Goal: Task Accomplishment & Management: Complete application form

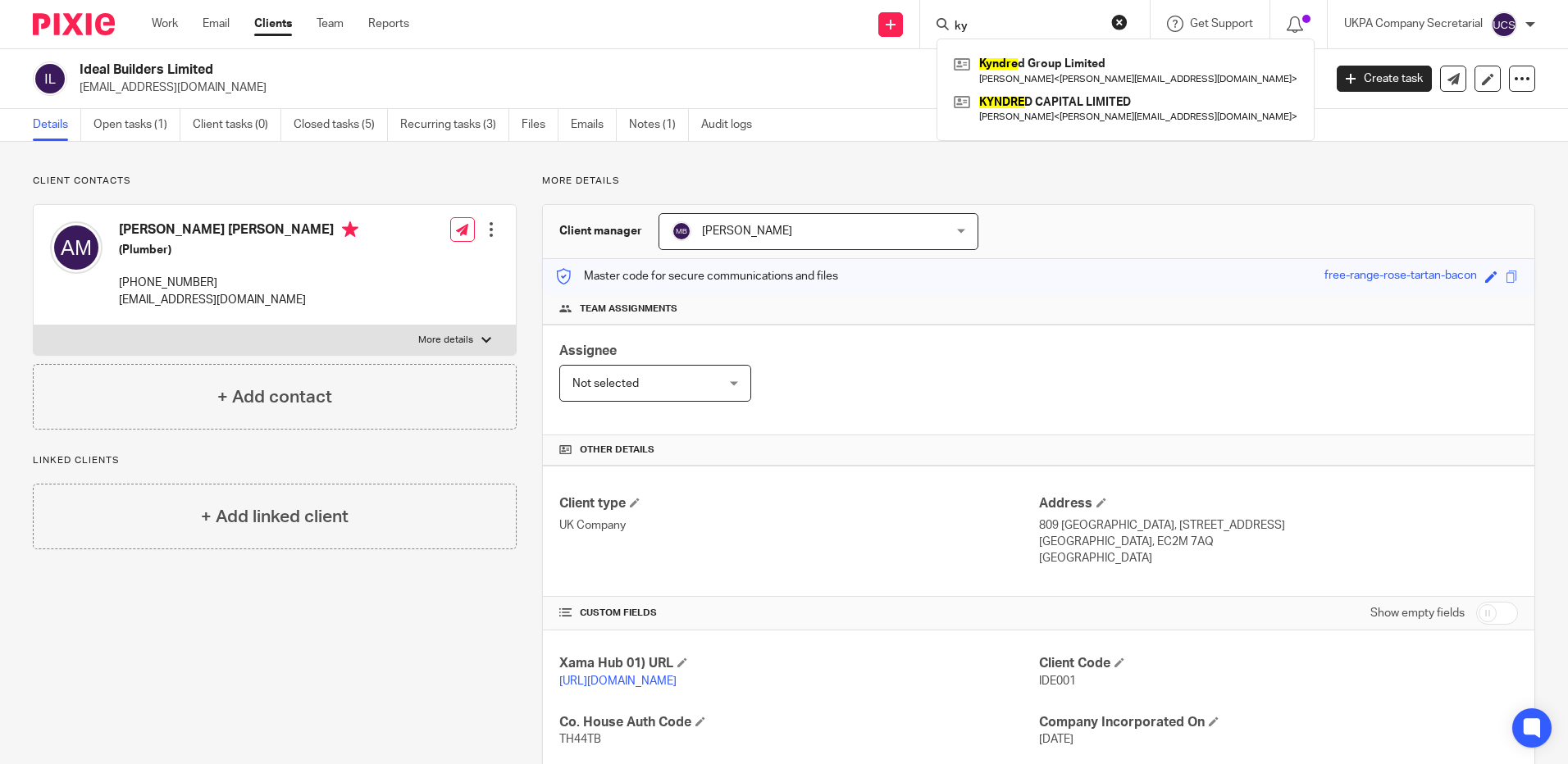
type input "k"
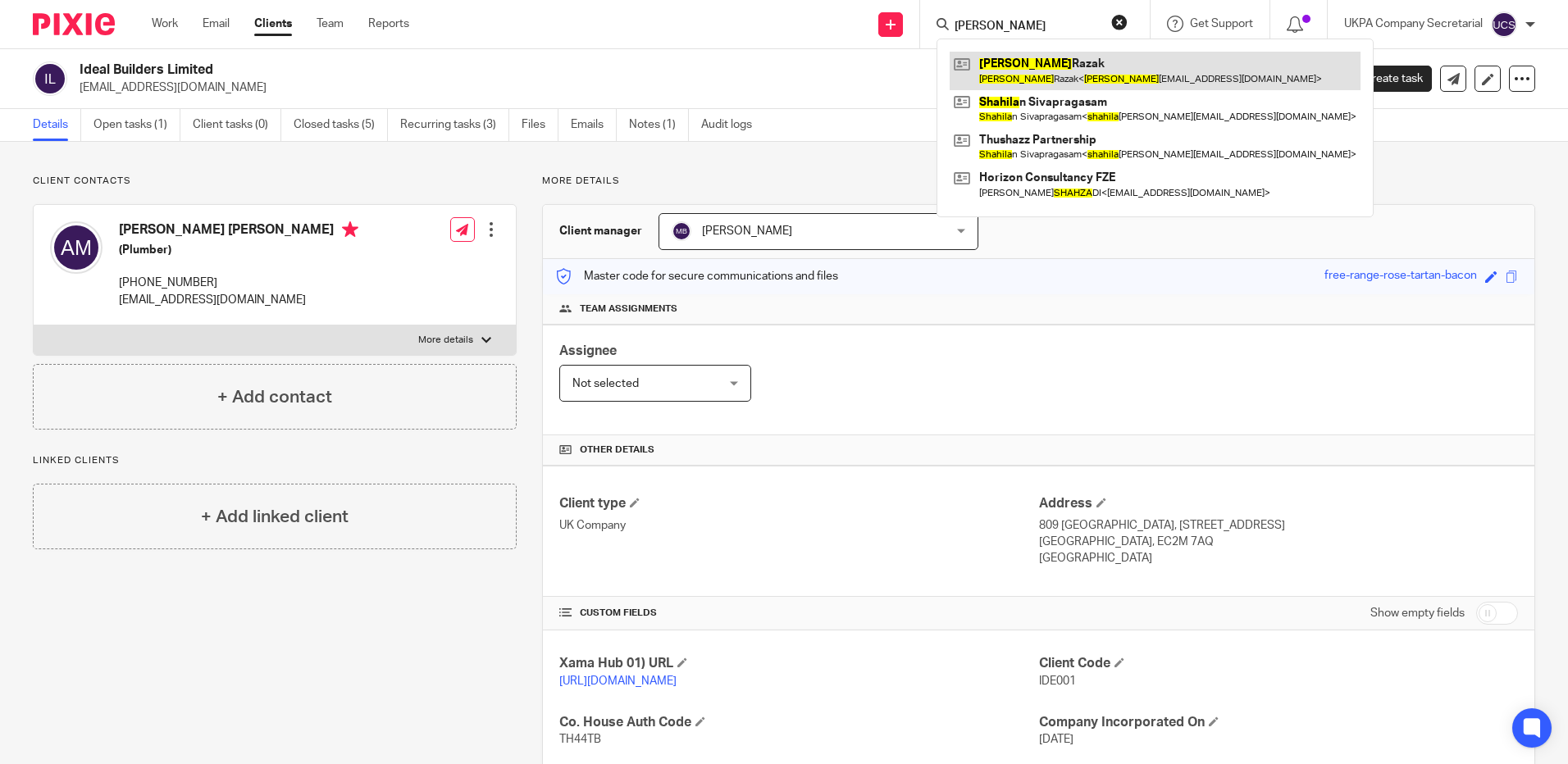
type input "shahla"
click at [1027, 60] on link at bounding box center [1155, 70] width 411 height 38
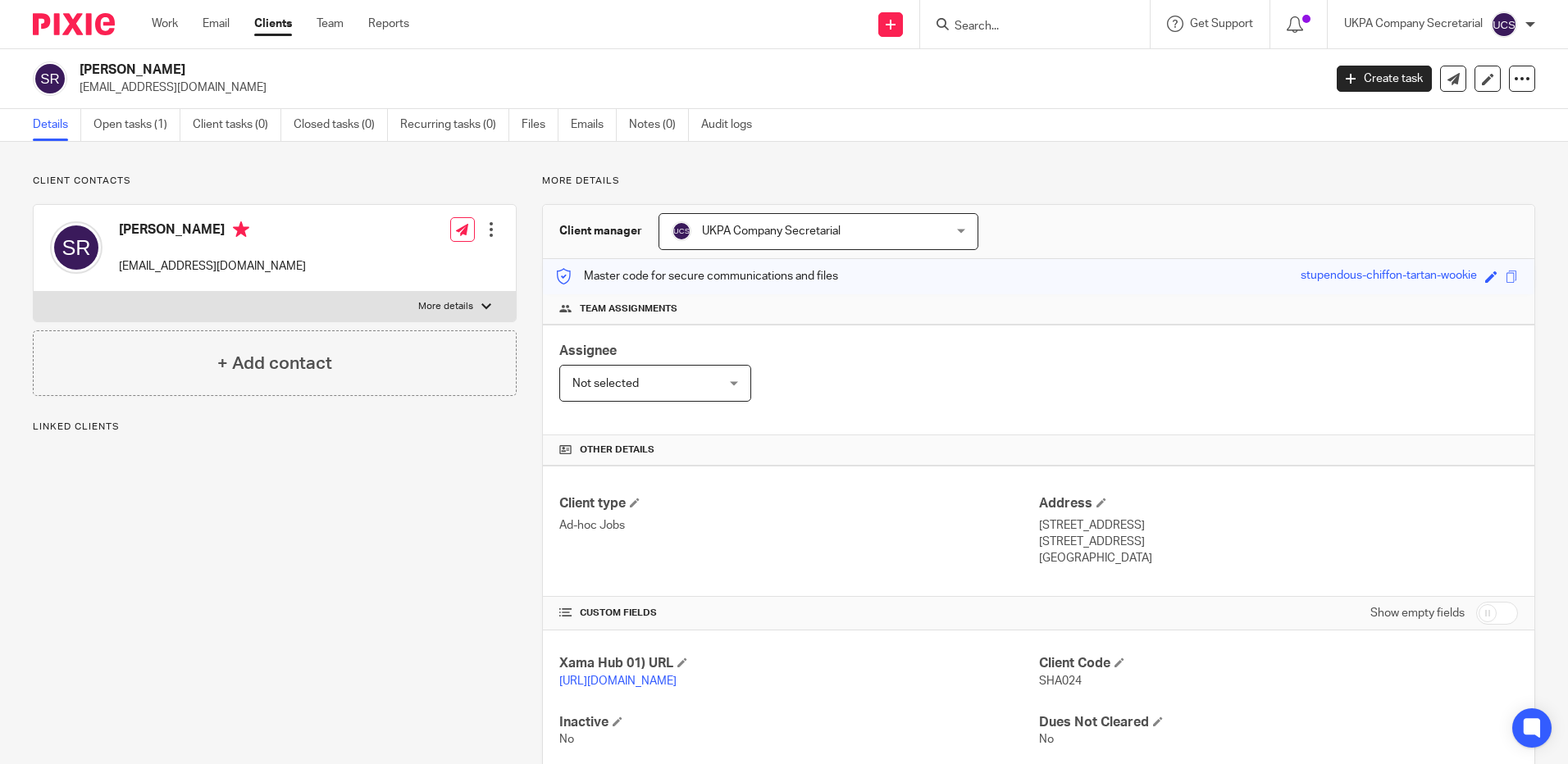
drag, startPoint x: 76, startPoint y: 88, endPoint x: 266, endPoint y: 89, distance: 190.0
click at [266, 89] on div "[PERSON_NAME] [EMAIL_ADDRESS][DOMAIN_NAME]" at bounding box center [673, 78] width 1279 height 34
copy p "[EMAIL_ADDRESS][DOMAIN_NAME]"
drag, startPoint x: 914, startPoint y: 486, endPoint x: 817, endPoint y: 424, distance: 115.1
click at [888, 462] on div "Client manager UKPA Company Secretarial UKPA Company Secretarial [PERSON_NAME] …" at bounding box center [1039, 489] width 993 height 570
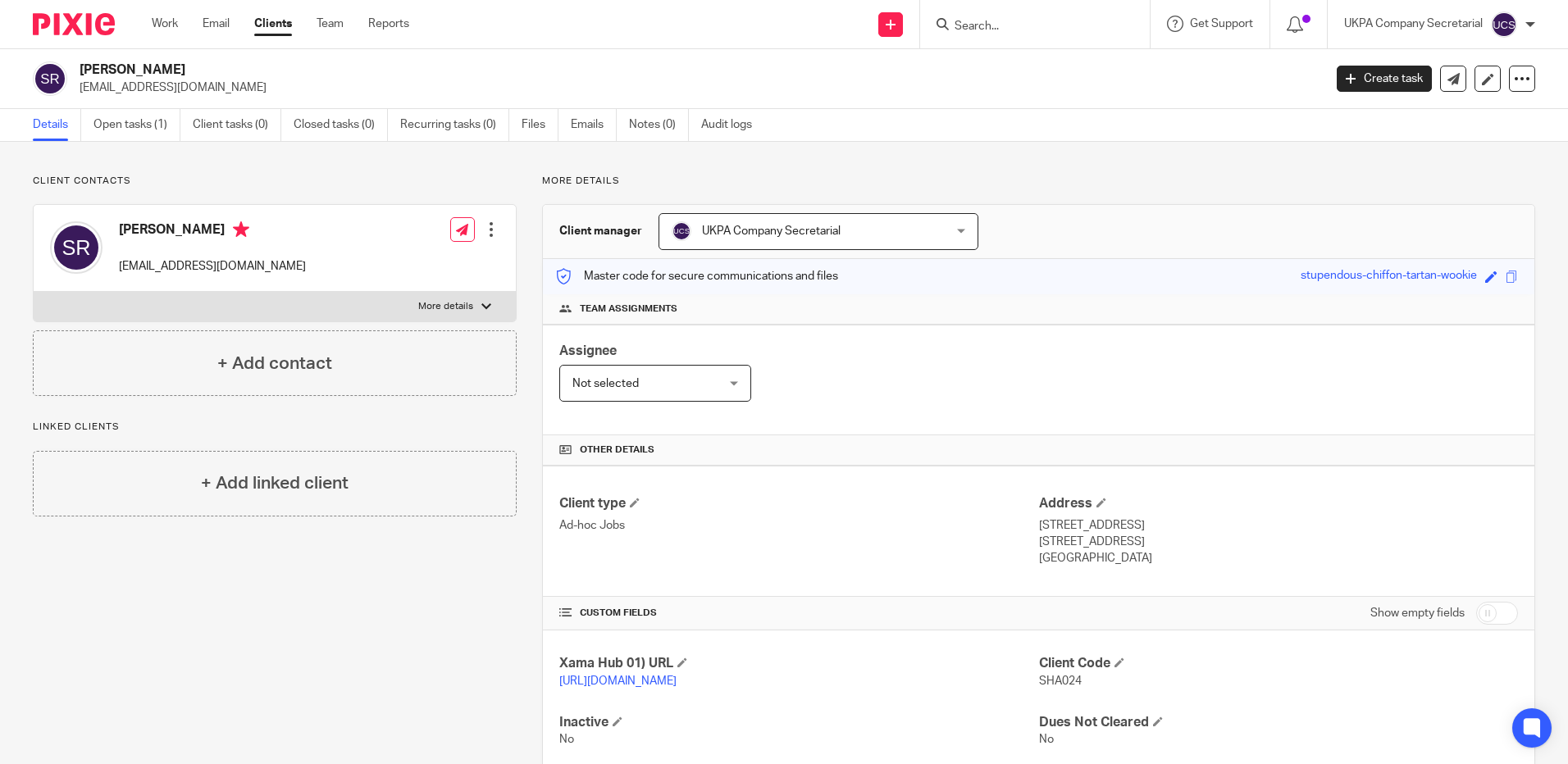
click at [760, 532] on p "Ad-hoc Jobs" at bounding box center [798, 525] width 479 height 17
drag, startPoint x: 78, startPoint y: 88, endPoint x: 249, endPoint y: 92, distance: 171.0
click at [249, 92] on div "Shahla Razak shahlarazak@hotmail.co.uk" at bounding box center [673, 78] width 1279 height 34
copy p "[EMAIL_ADDRESS][DOMAIN_NAME]"
click at [1110, 522] on div "Address 5 Valley Drive, Brighton East Sussex, BN1 5FA United Kingdom" at bounding box center [1278, 532] width 479 height 72
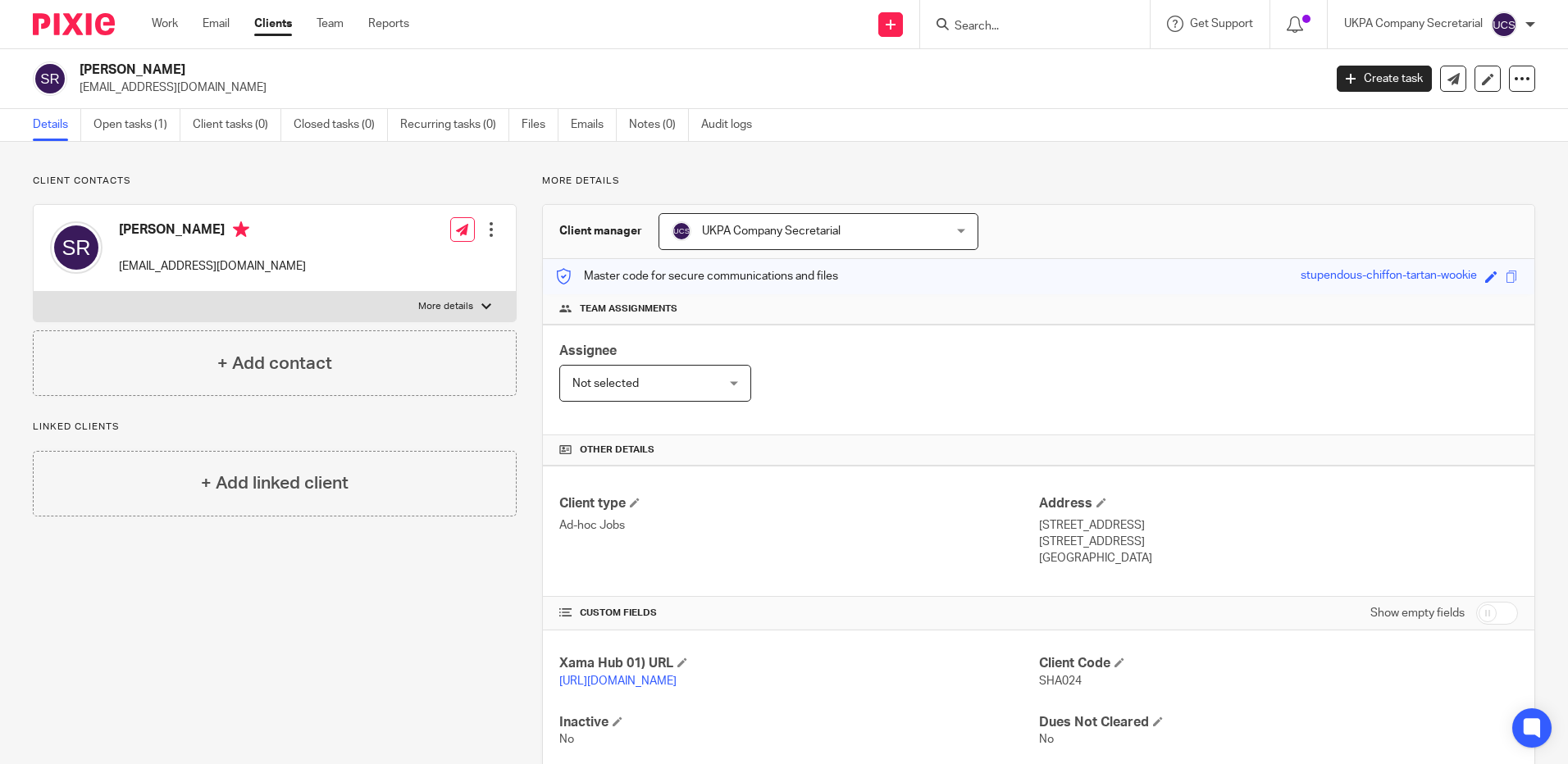
click at [807, 437] on div "Other details" at bounding box center [1039, 450] width 992 height 30
click at [122, 126] on link "Open tasks (1)" at bounding box center [136, 124] width 87 height 32
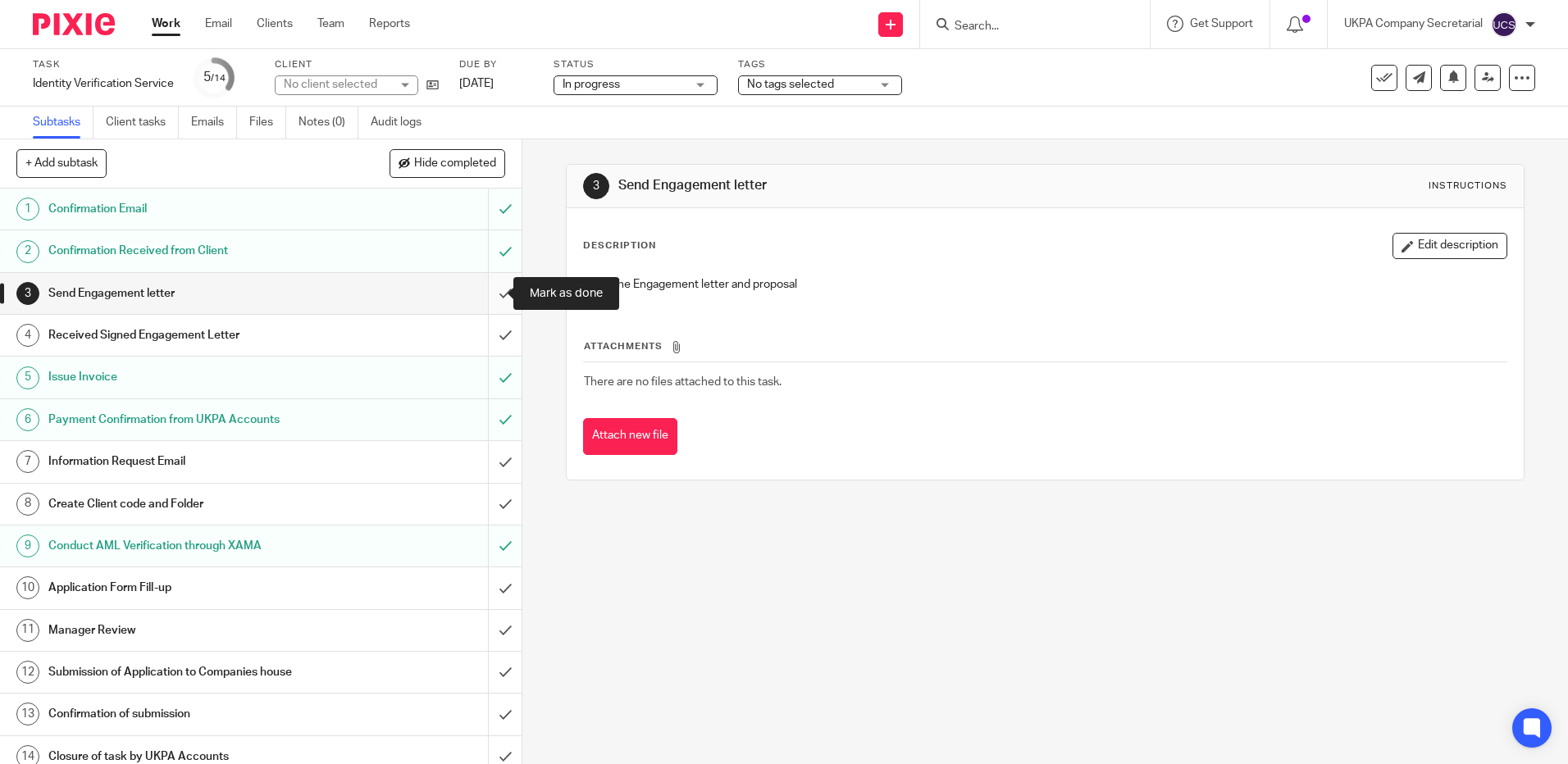
click at [491, 288] on input "submit" at bounding box center [261, 294] width 522 height 41
click at [491, 342] on input "submit" at bounding box center [261, 335] width 522 height 41
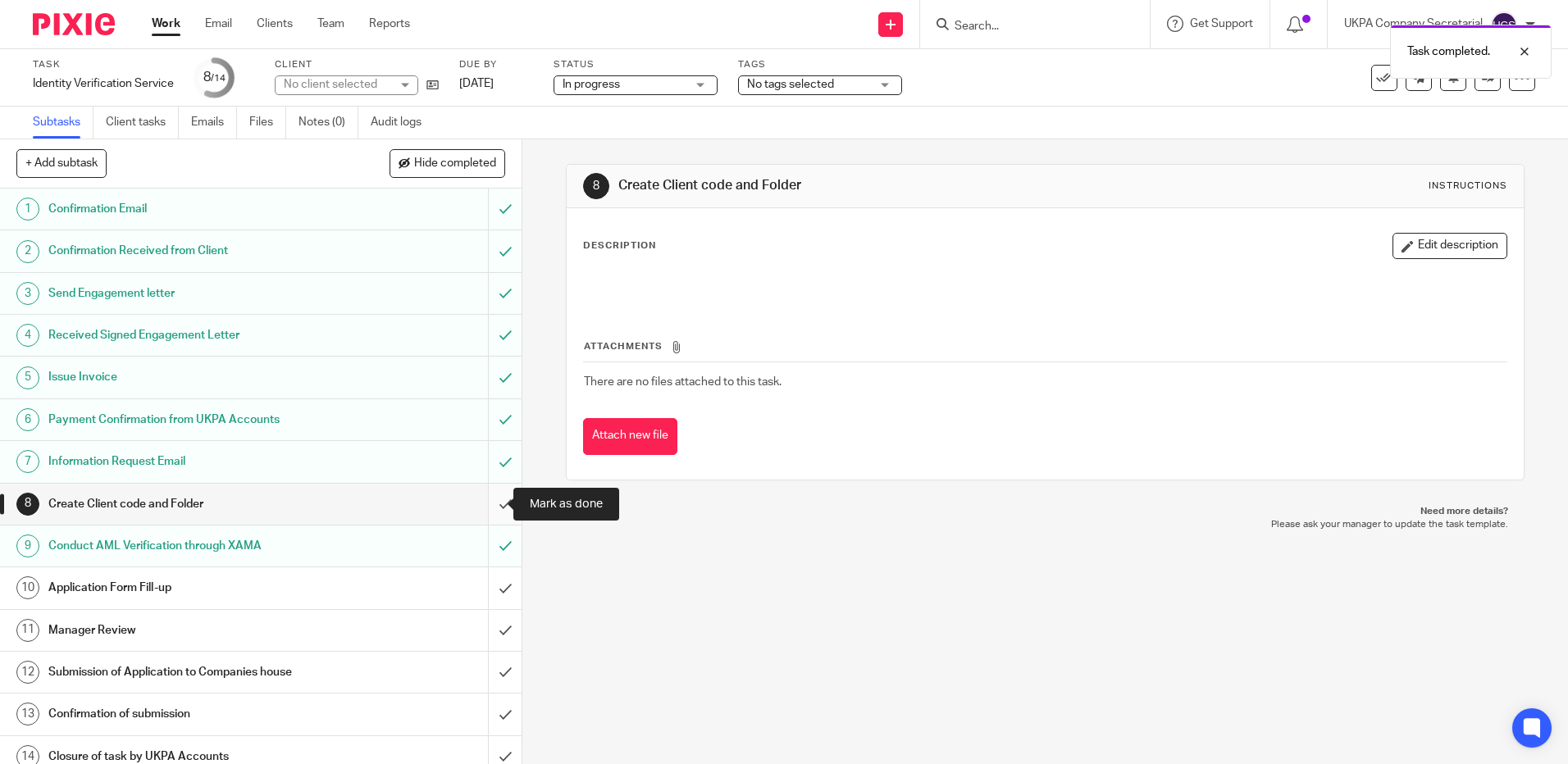
click at [491, 502] on input "submit" at bounding box center [261, 504] width 522 height 41
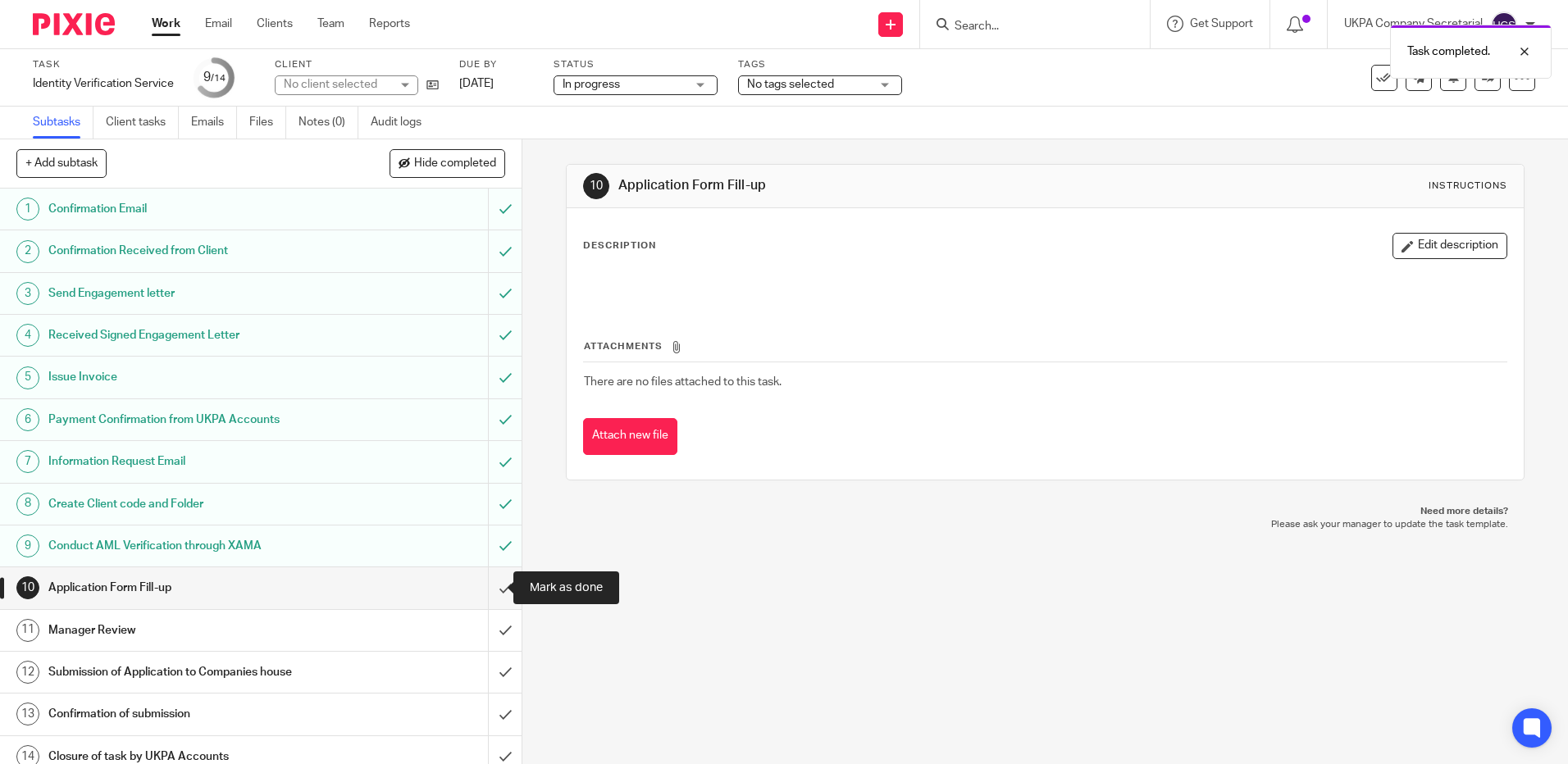
click at [490, 591] on input "submit" at bounding box center [261, 588] width 522 height 41
click at [484, 633] on input "submit" at bounding box center [261, 631] width 522 height 41
click at [495, 684] on input "submit" at bounding box center [261, 673] width 522 height 41
click at [495, 709] on input "submit" at bounding box center [261, 714] width 522 height 41
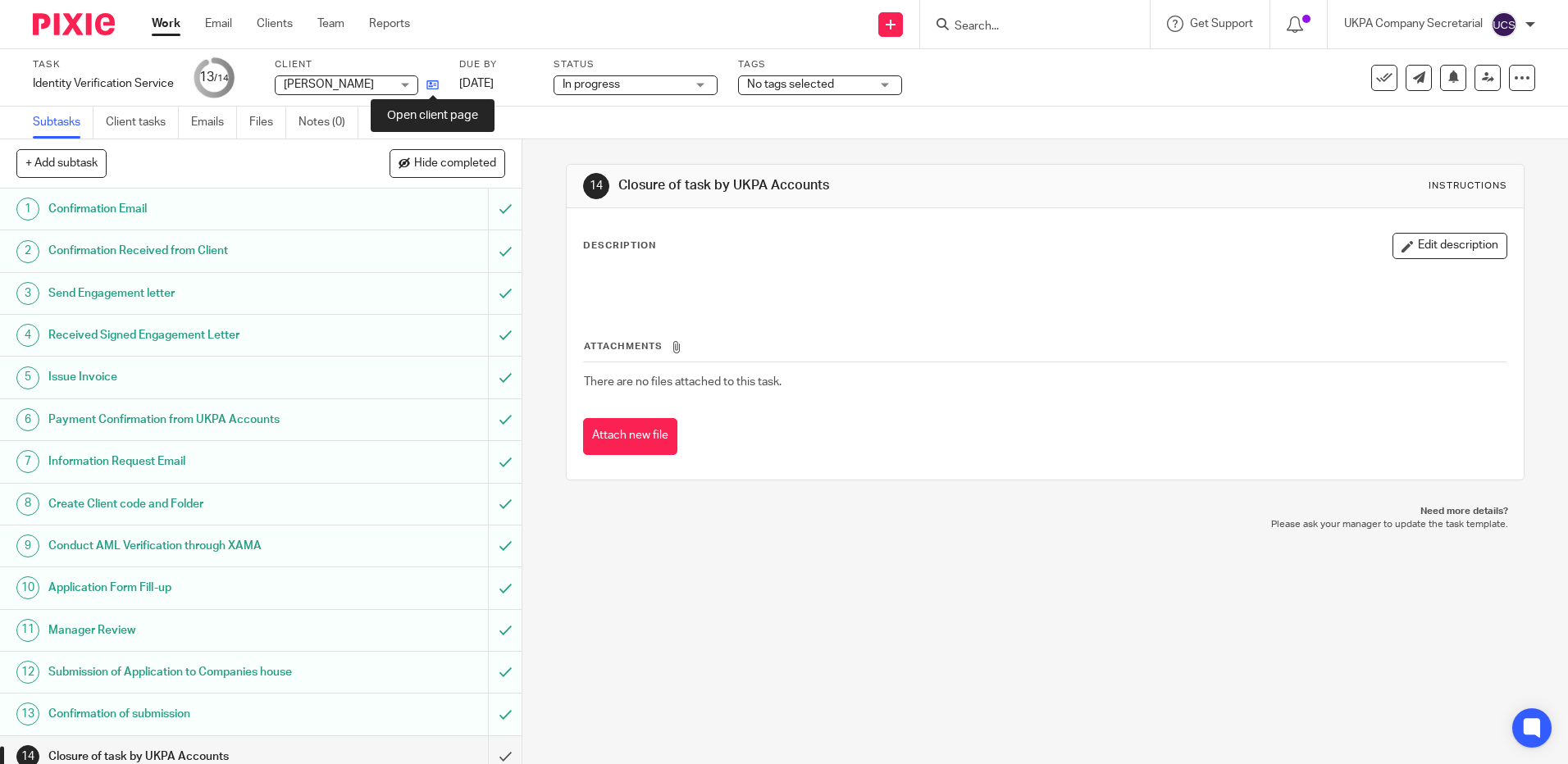
click at [431, 85] on icon at bounding box center [433, 85] width 13 height 13
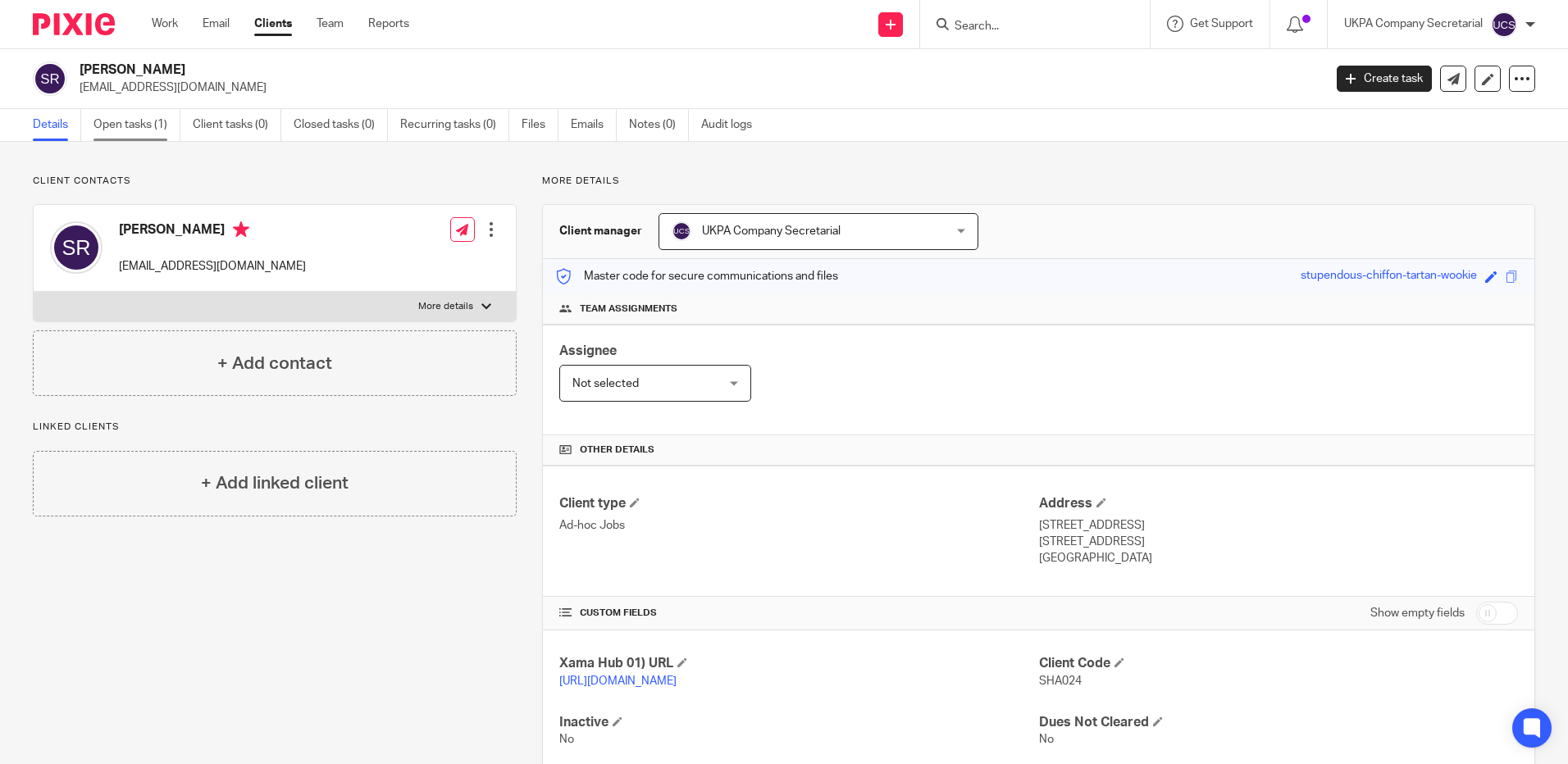
click at [122, 120] on link "Open tasks (1)" at bounding box center [136, 124] width 87 height 32
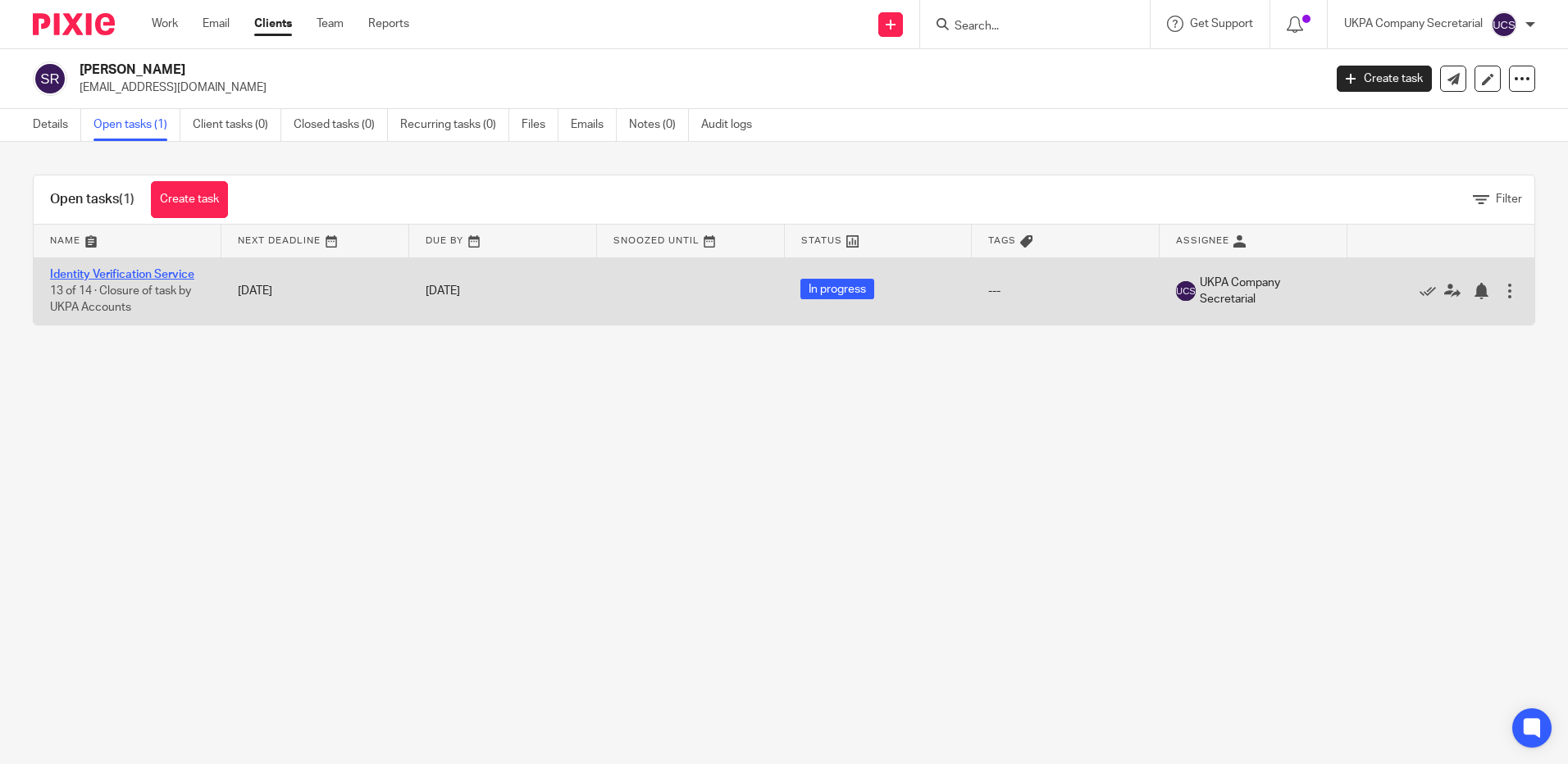
click at [127, 271] on link "Identity Verification Service" at bounding box center [122, 275] width 145 height 12
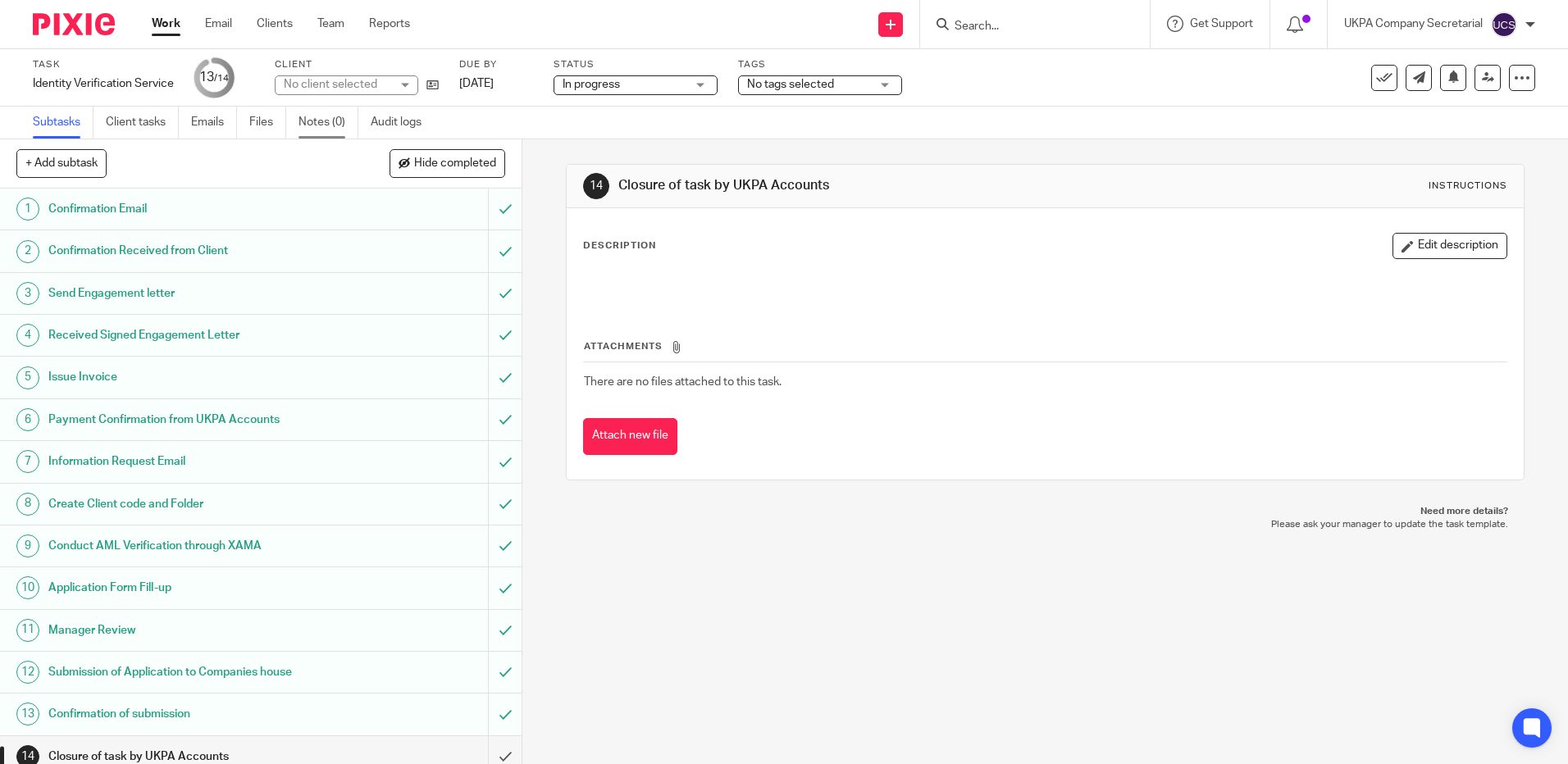
click at [303, 125] on link "Notes (0)" at bounding box center [329, 122] width 60 height 32
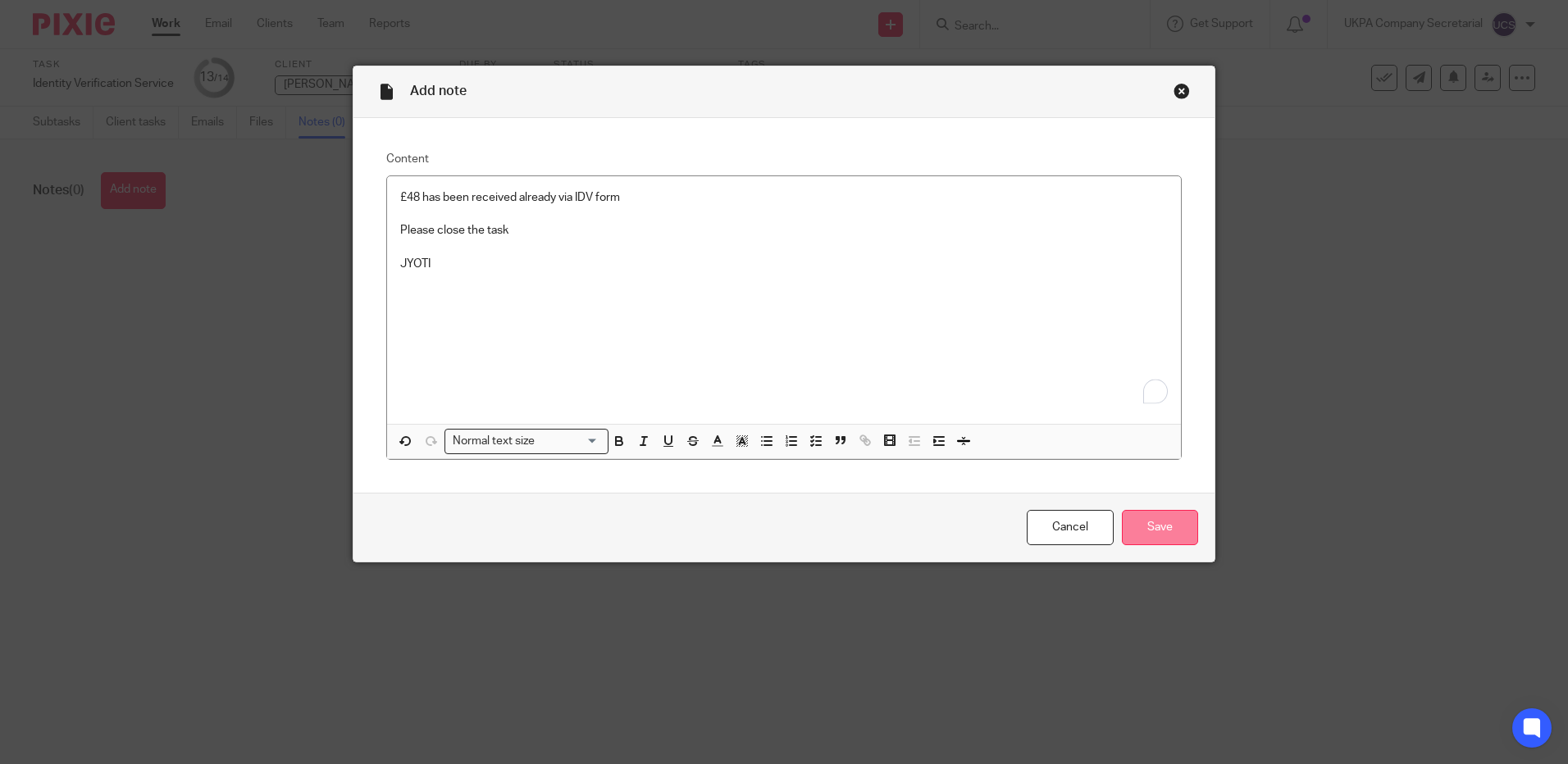
click at [1142, 520] on input "Save" at bounding box center [1160, 528] width 76 height 35
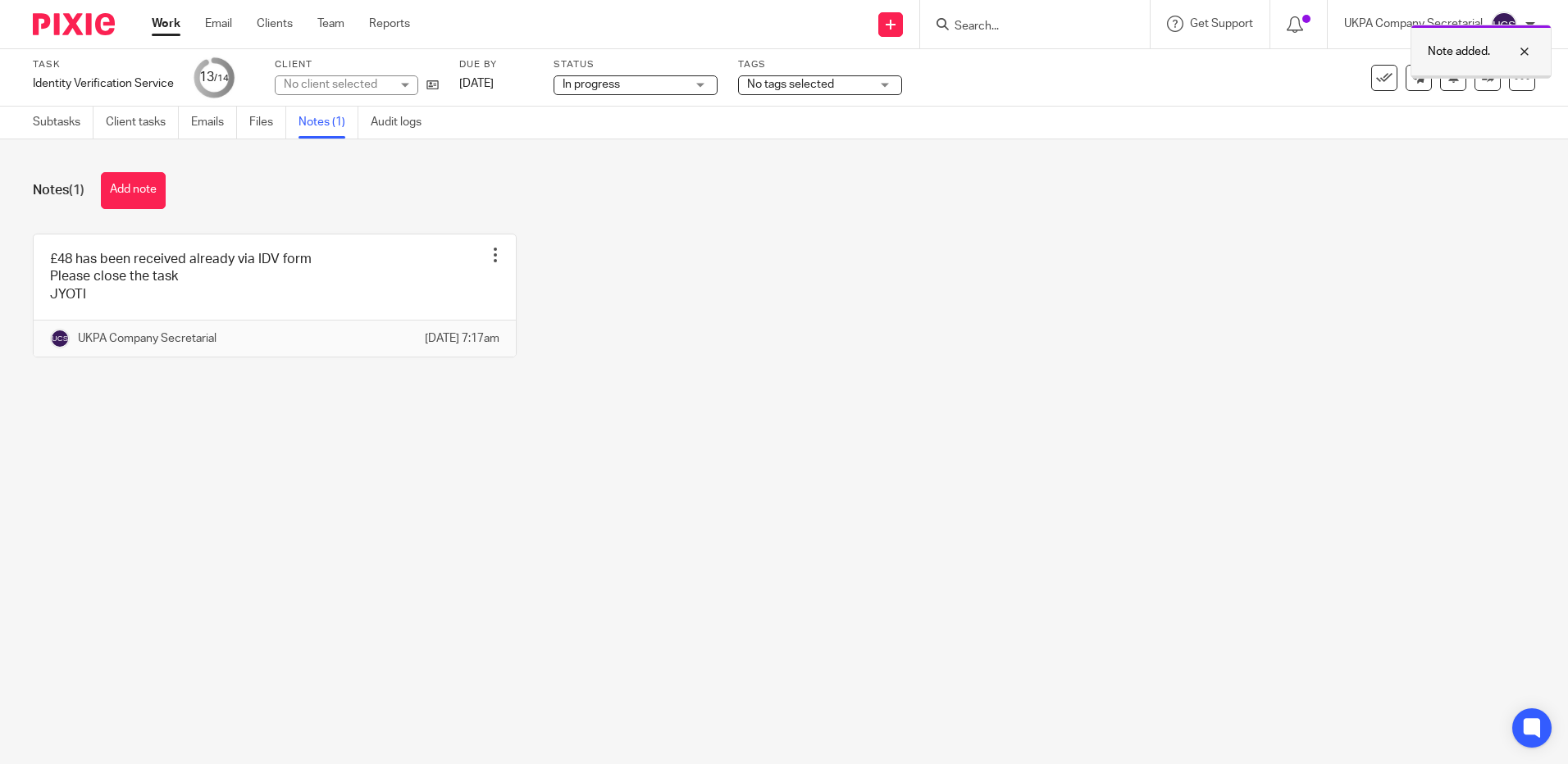
click at [1531, 42] on div at bounding box center [1513, 52] width 45 height 19
click at [1482, 82] on icon at bounding box center [1488, 77] width 13 height 13
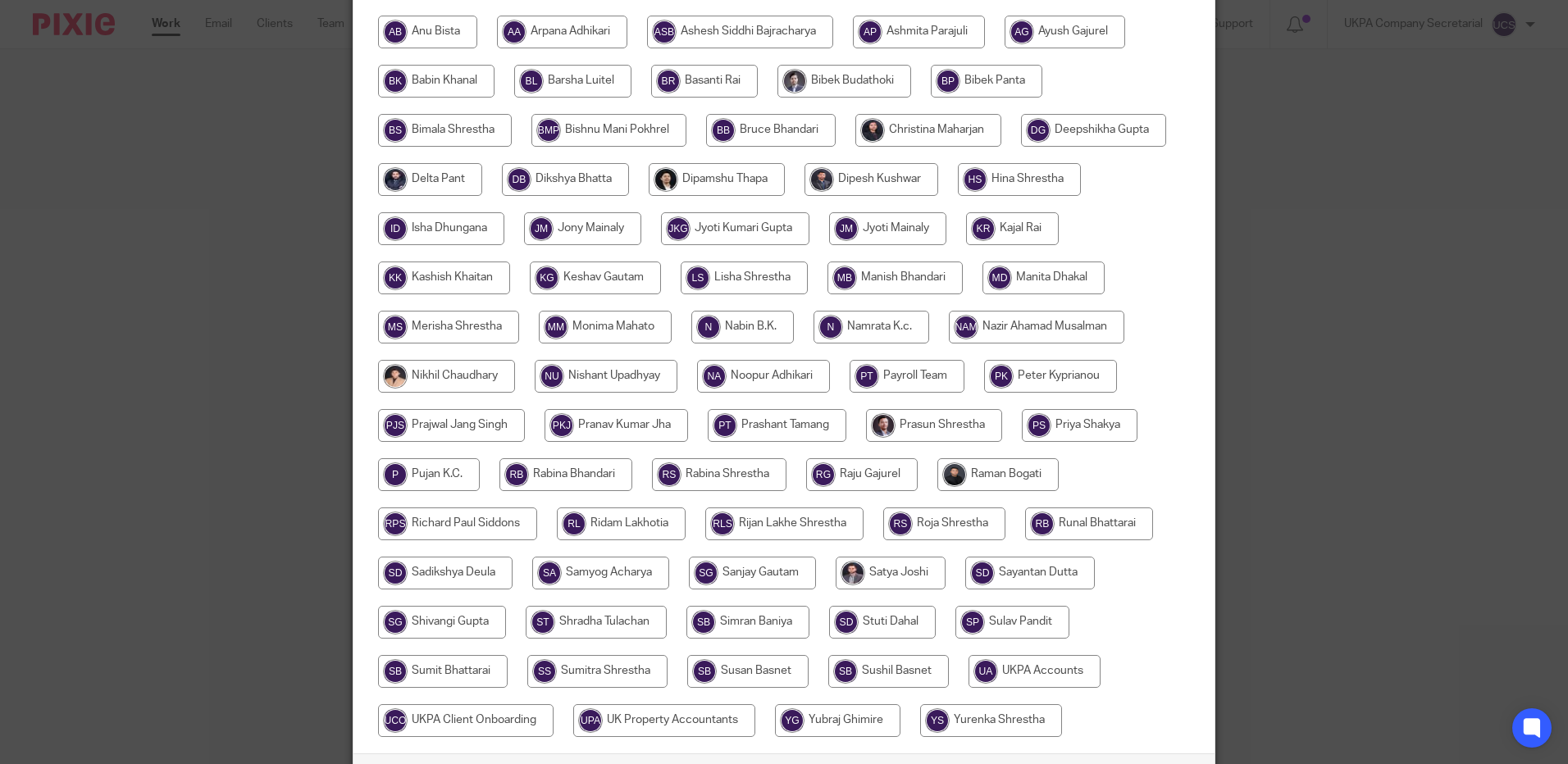
scroll to position [505, 0]
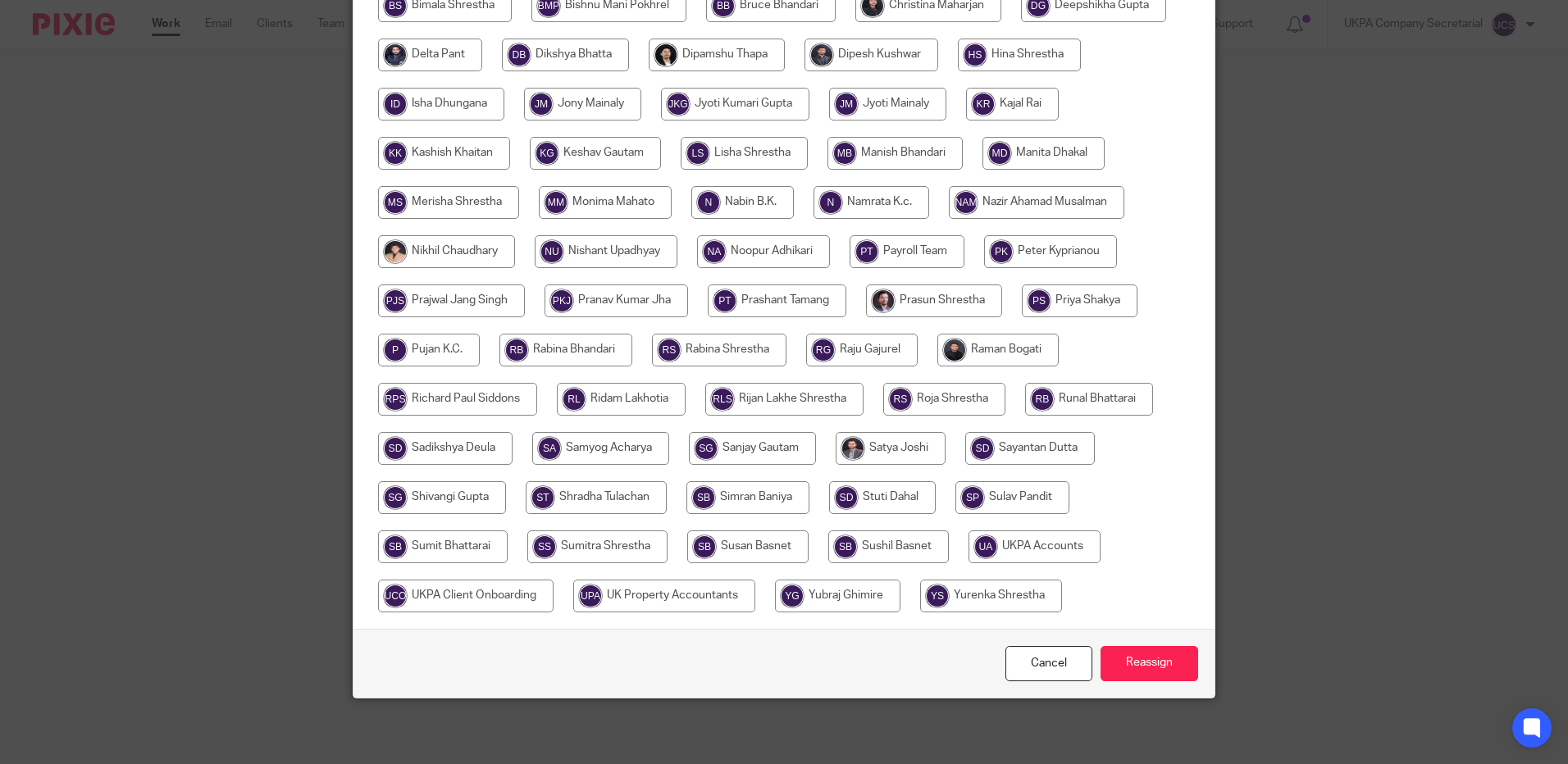
click at [1012, 550] on input "radio" at bounding box center [1035, 547] width 132 height 33
radio input "true"
click at [1144, 668] on input "Reassign" at bounding box center [1149, 664] width 97 height 35
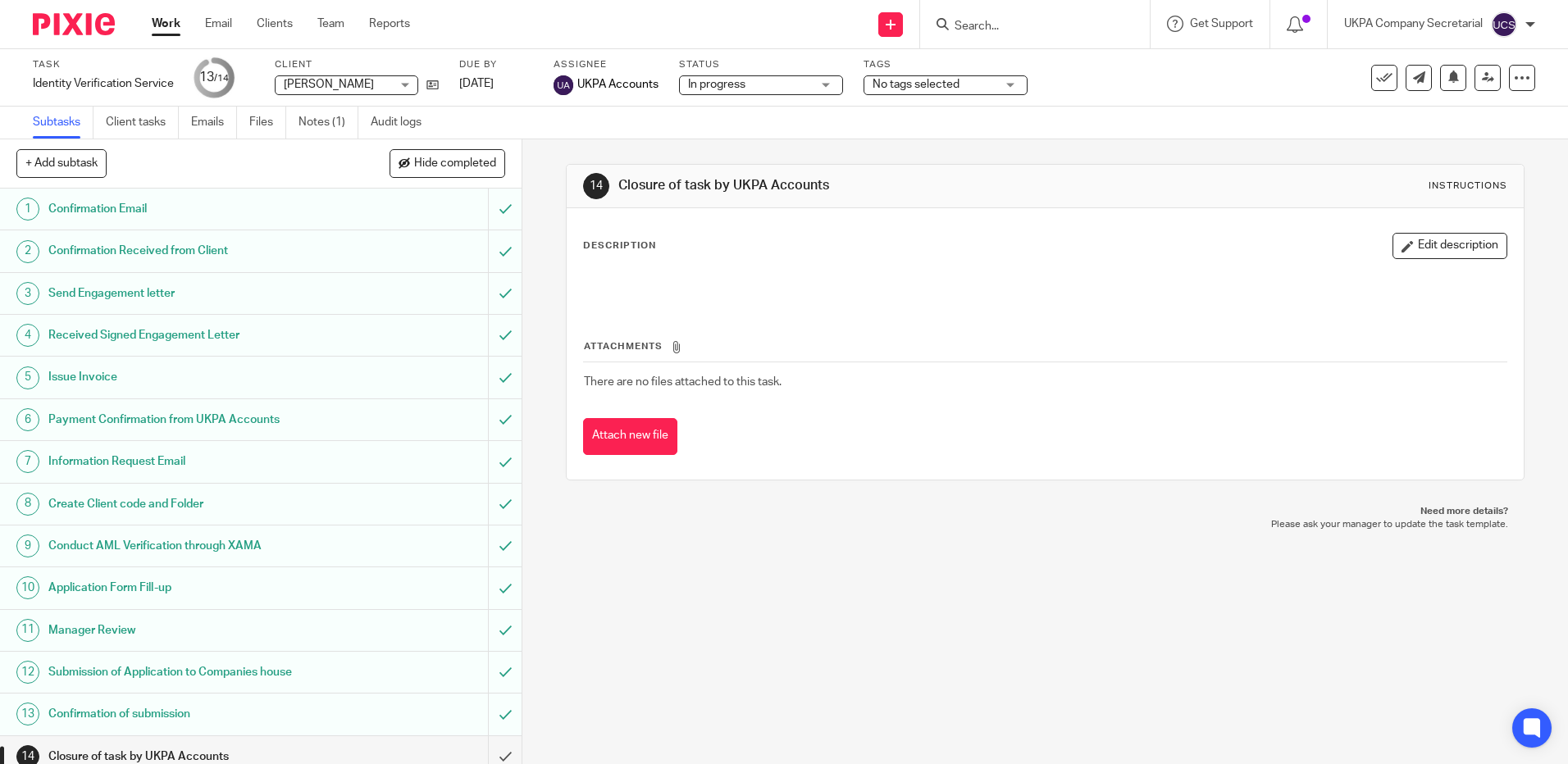
click at [1019, 21] on input "Search" at bounding box center [1028, 26] width 148 height 15
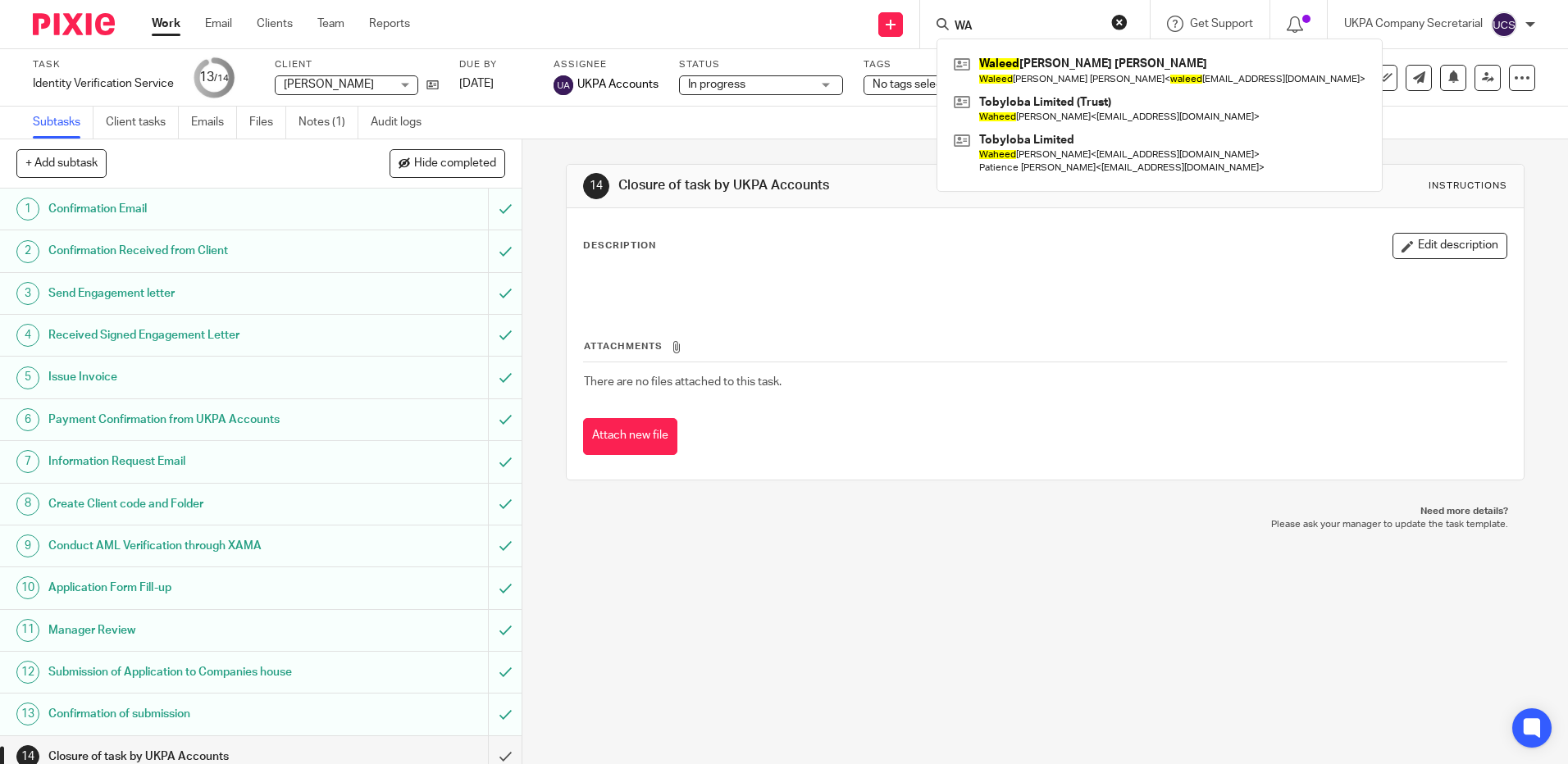
type input "W"
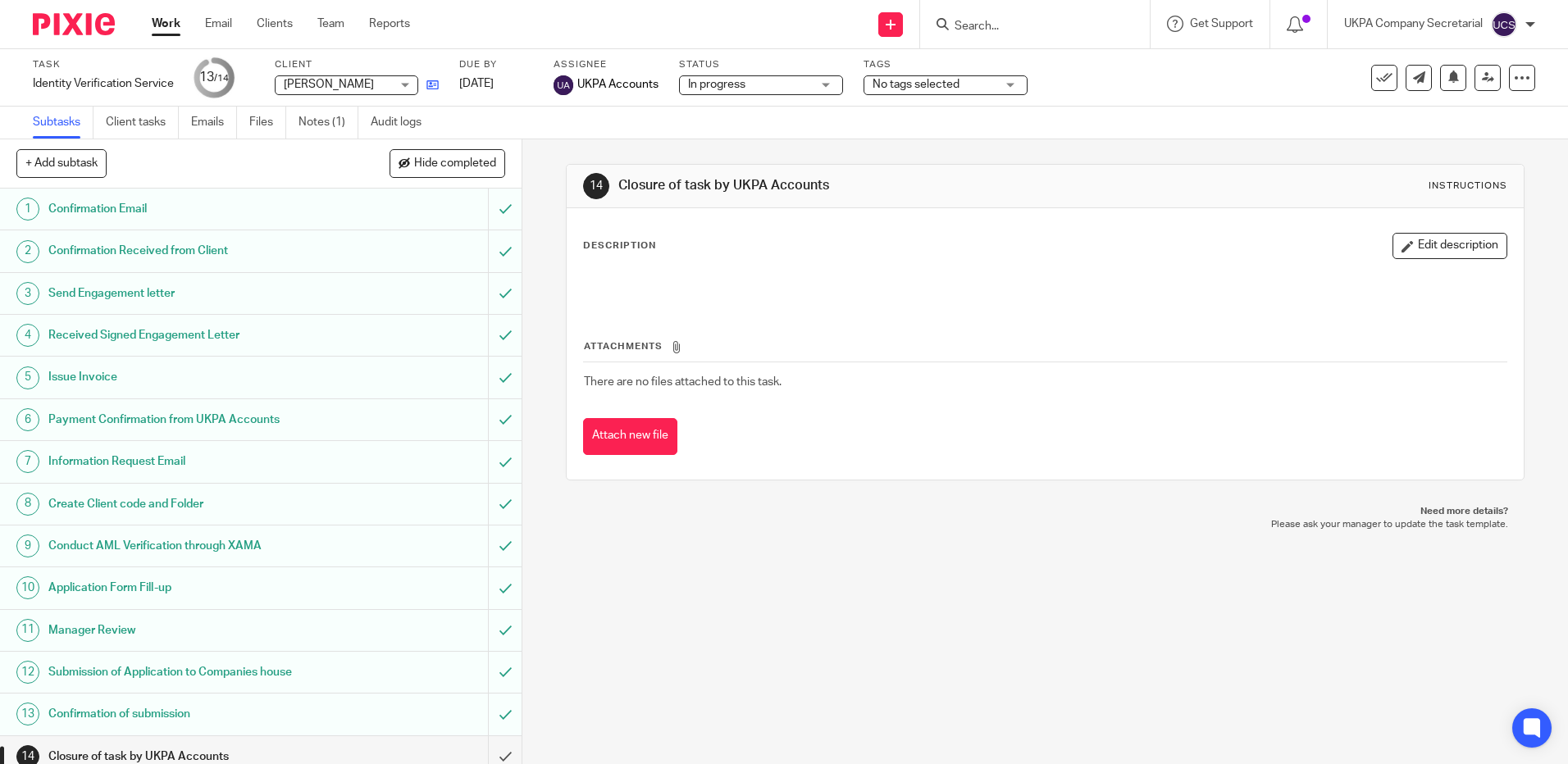
click at [422, 86] on link at bounding box center [428, 84] width 20 height 17
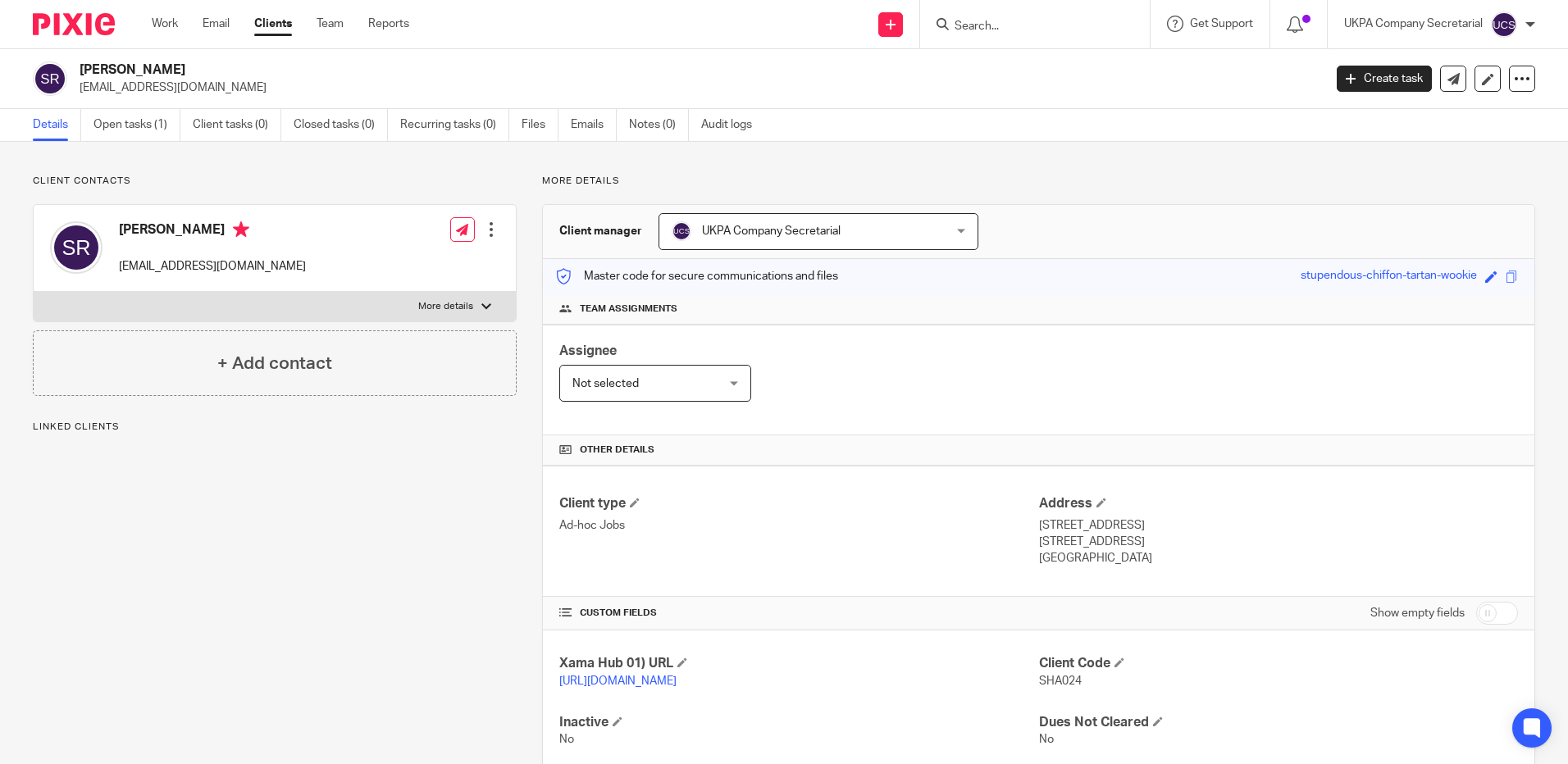
click at [268, 18] on link "Clients" at bounding box center [273, 23] width 38 height 17
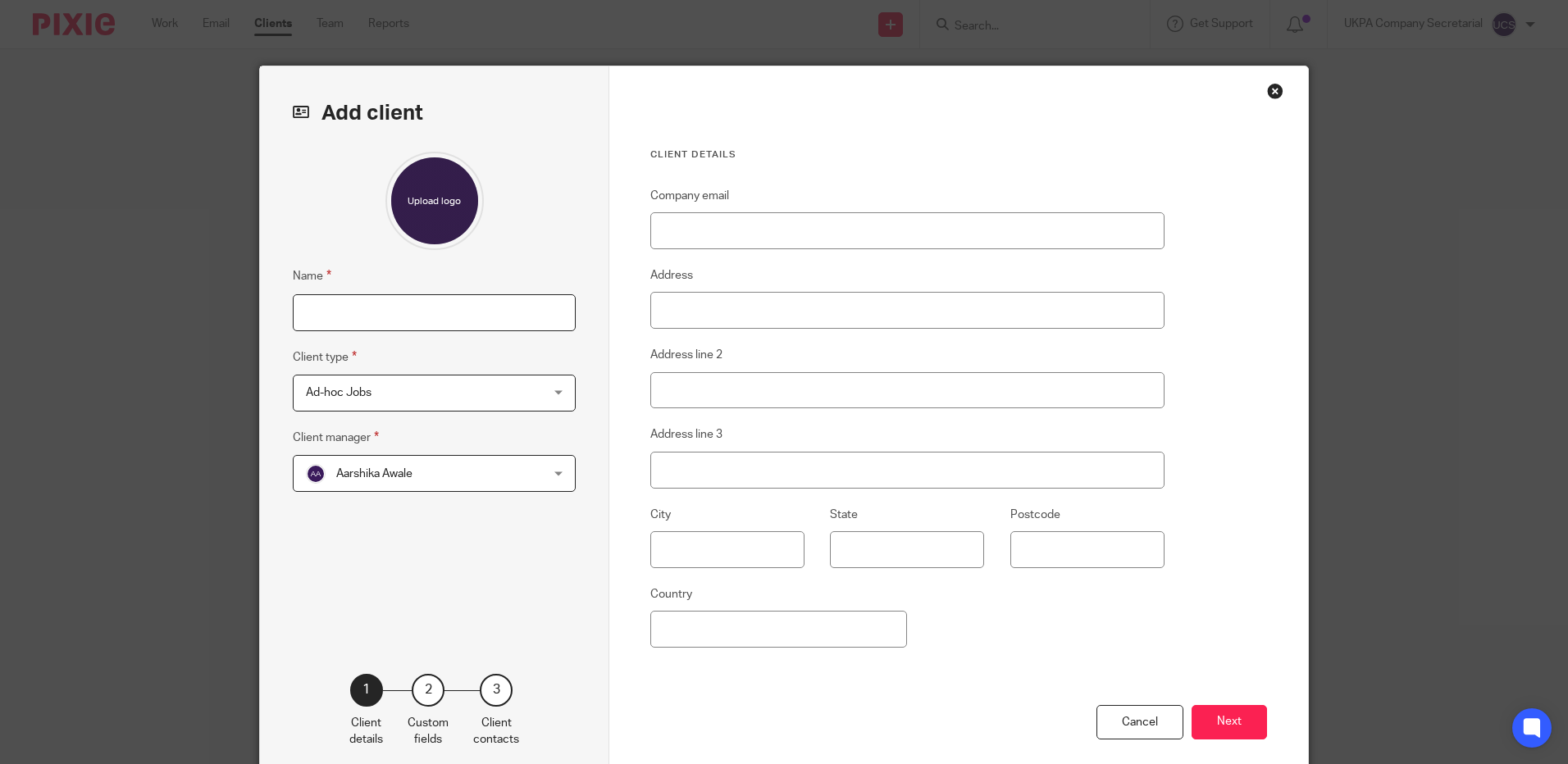
click at [404, 315] on input "Name" at bounding box center [434, 313] width 283 height 37
type input "w"
type input "[PERSON_NAME]"
click at [761, 235] on input "Company email" at bounding box center [907, 231] width 514 height 37
paste input "[EMAIL_ADDRESS][DOMAIN_NAME]"
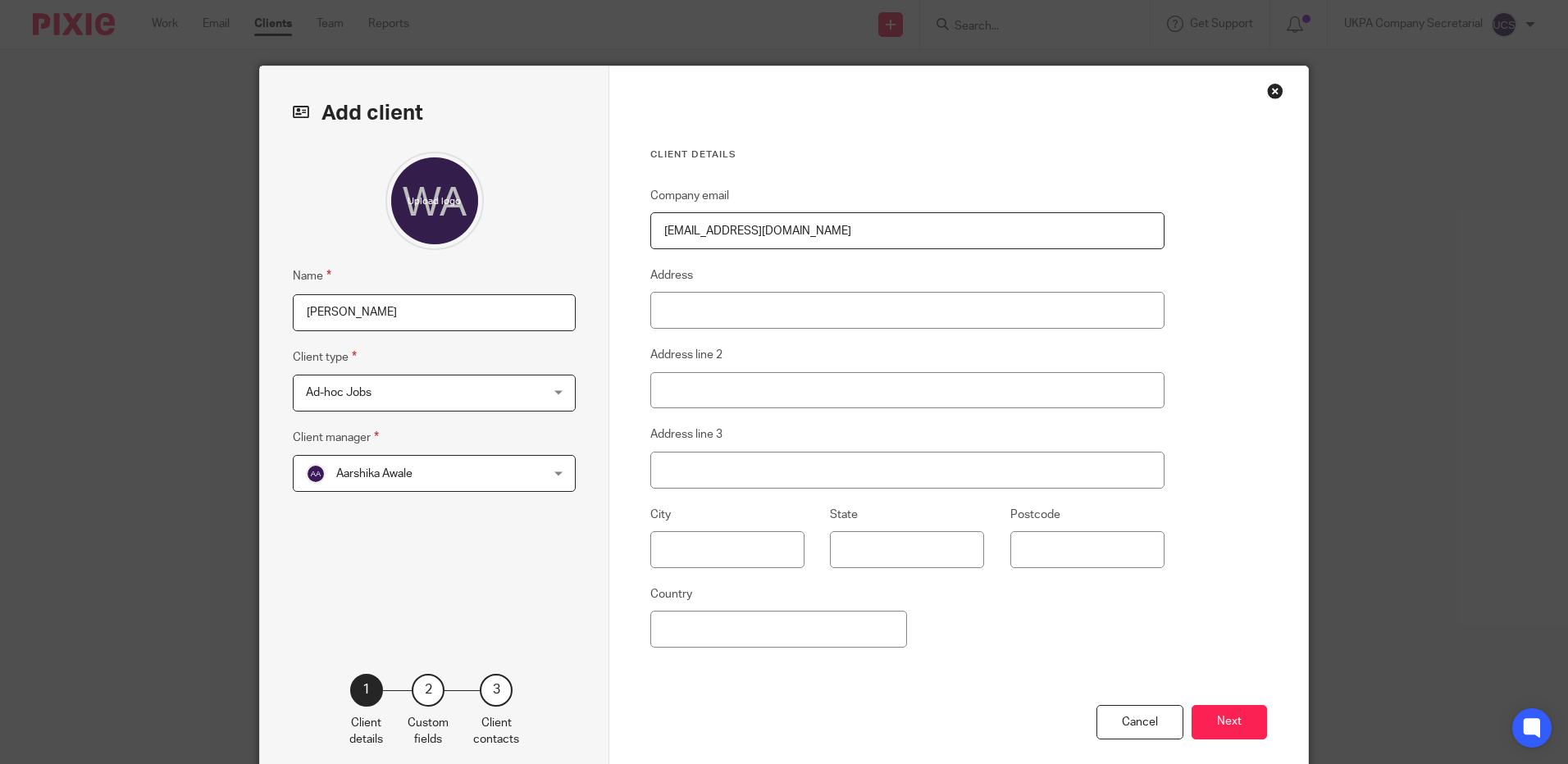
type input "[EMAIL_ADDRESS][DOMAIN_NAME]"
click at [707, 310] on input "Address" at bounding box center [907, 310] width 514 height 37
click at [756, 312] on input "Address" at bounding box center [907, 310] width 514 height 37
paste input "59 Thornway Drive"
type input "59 Thornway Drive"
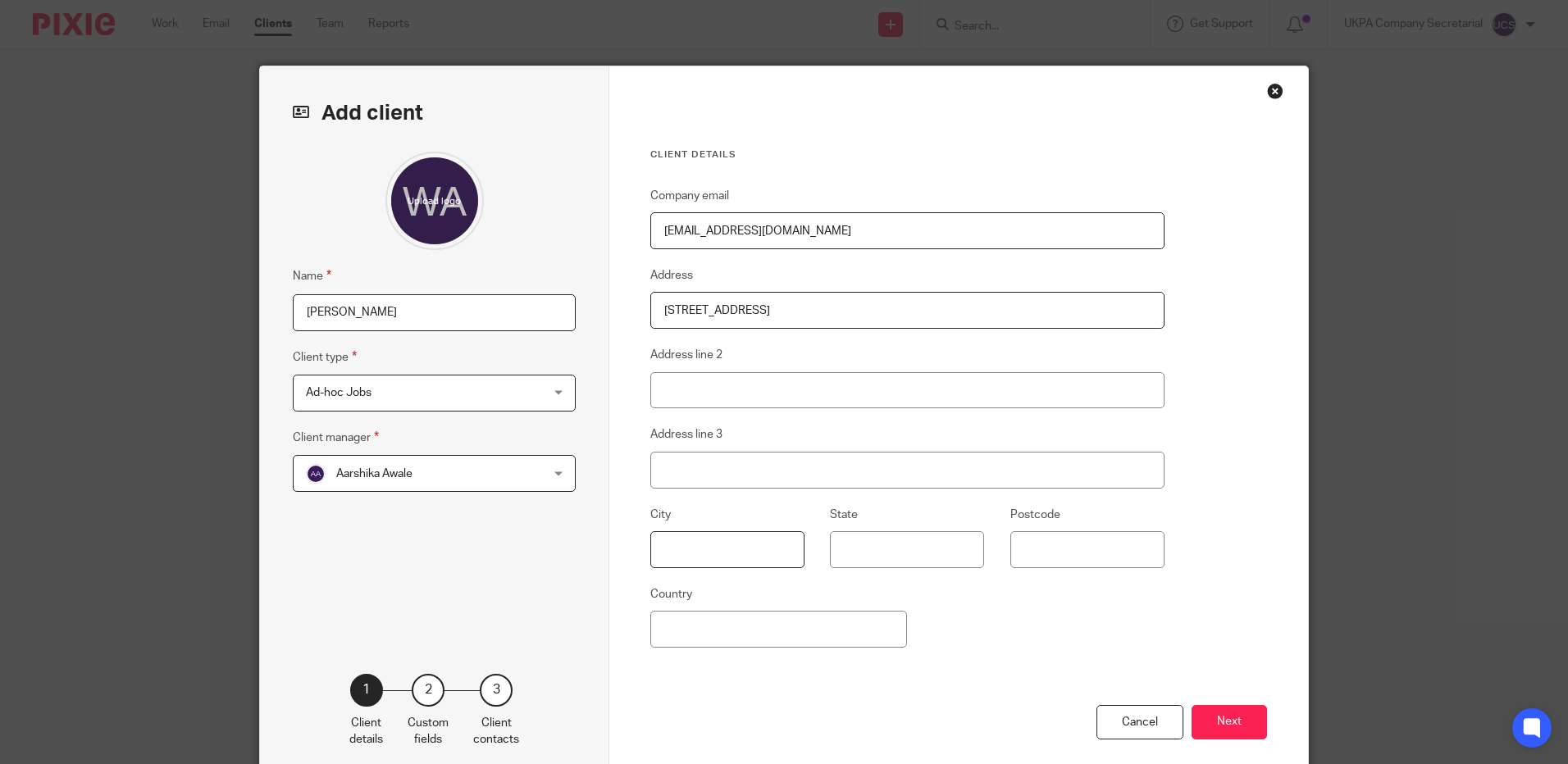
type input "Ashton-Under-Lyne"
type input "OL7 0AA"
type input "Nepal"
type input "59 Thornway Drive"
click at [735, 633] on input "Nepal" at bounding box center [779, 630] width 257 height 37
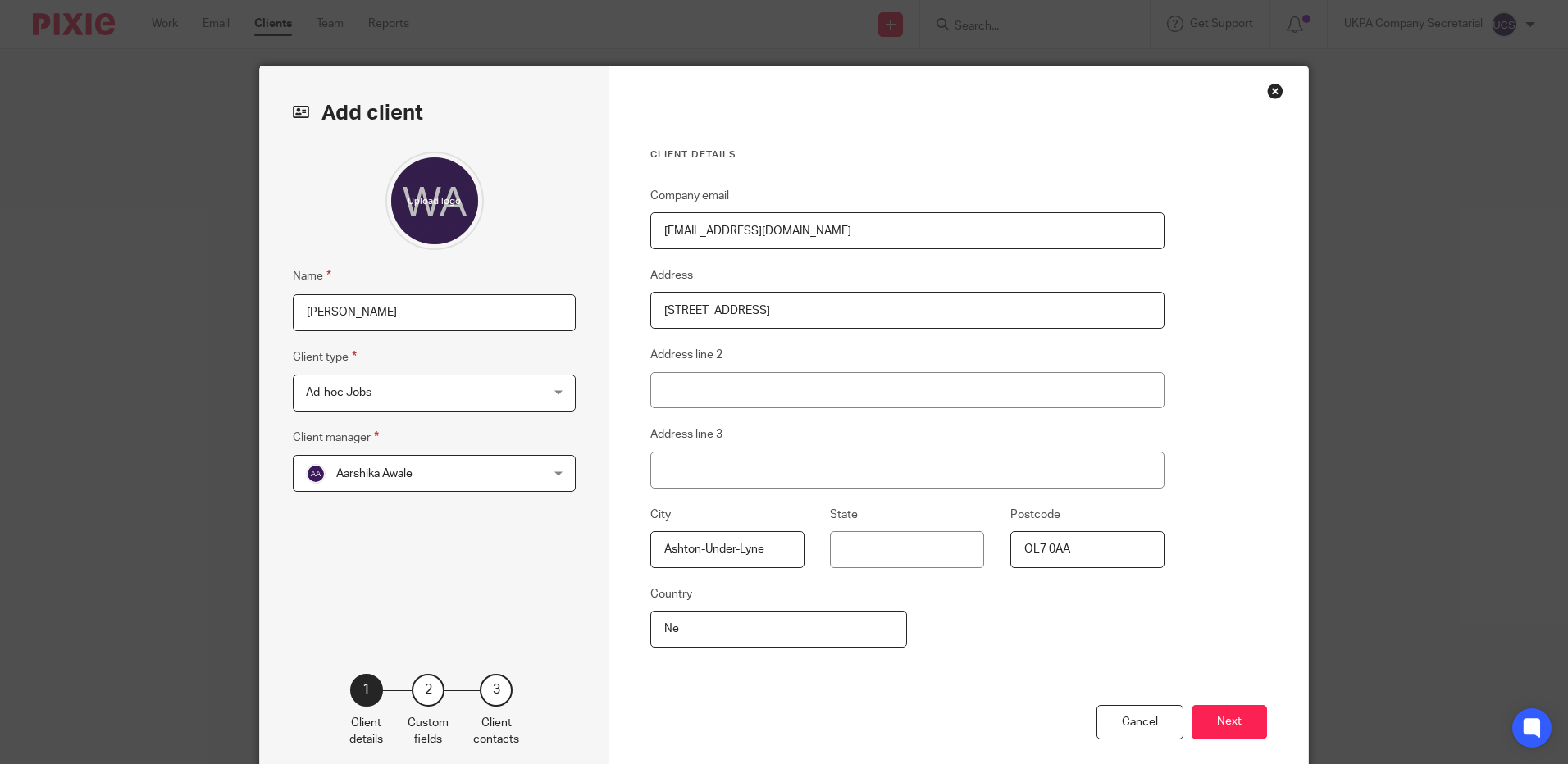
type input "N"
type input "United Kingdom"
click at [708, 398] on input "Address line 2" at bounding box center [907, 391] width 514 height 37
paste input "Ashton-under-Lyne"
type input "A"
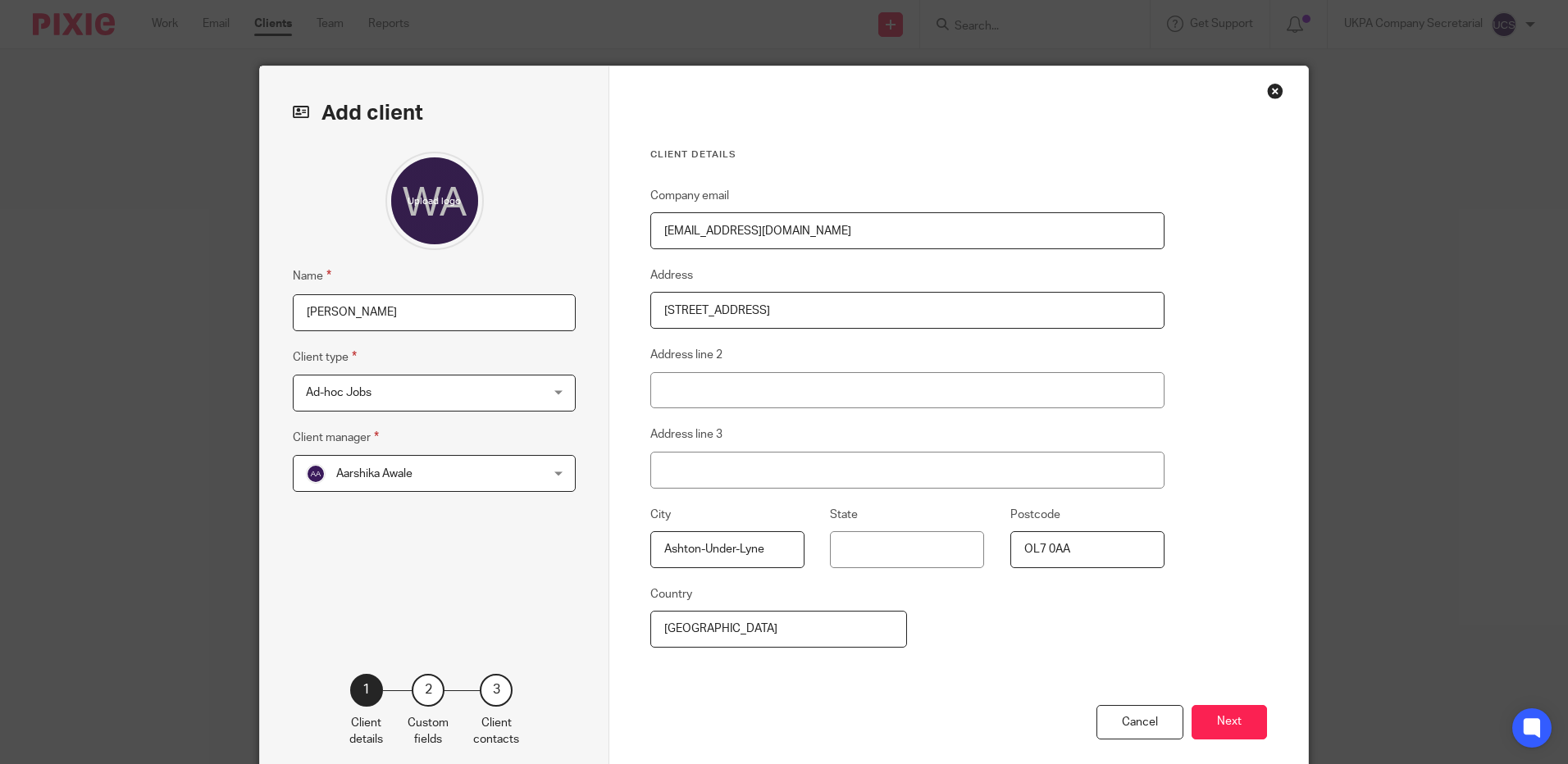
click at [1237, 732] on button "Next" at bounding box center [1230, 723] width 76 height 35
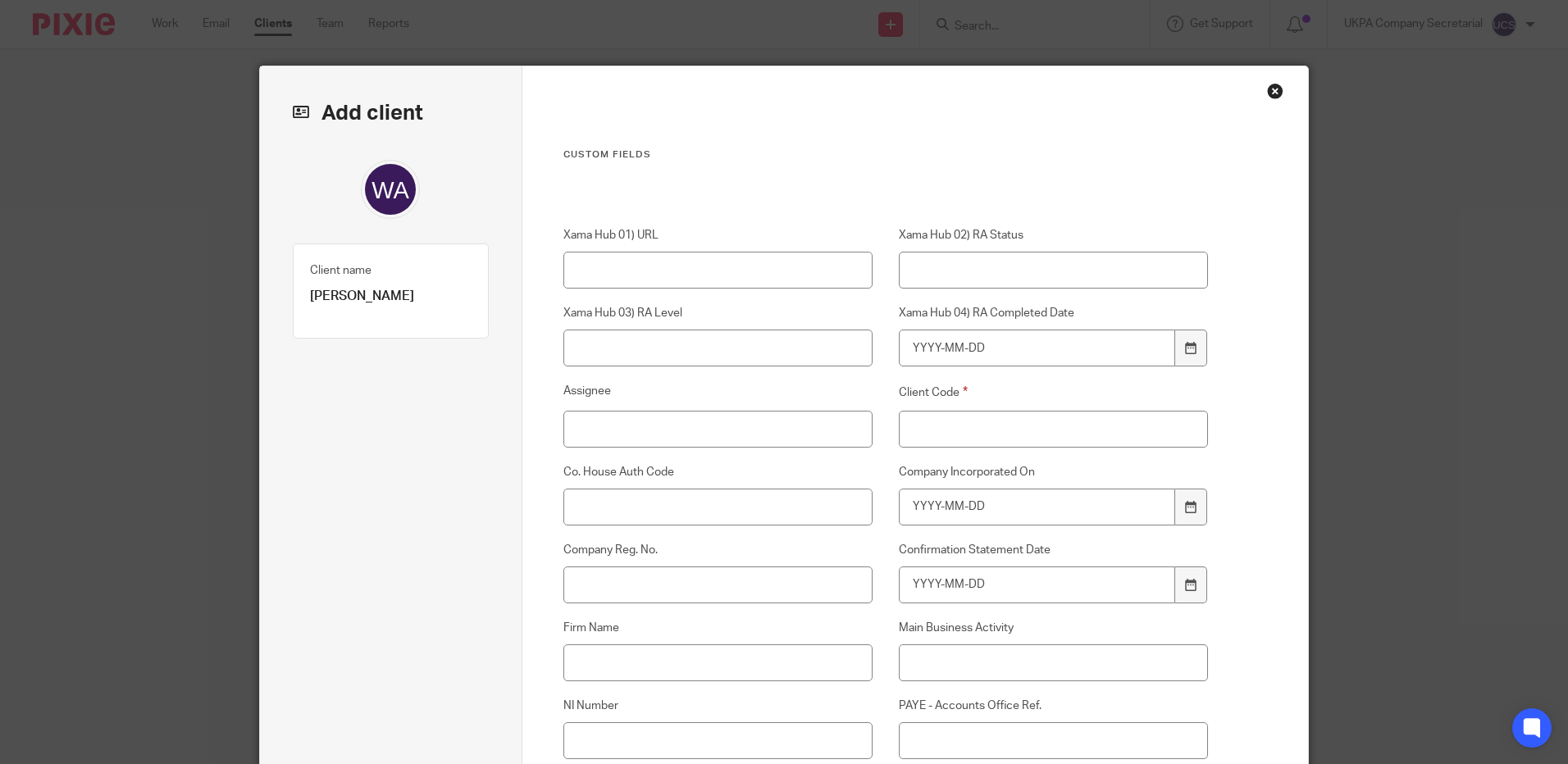
drag, startPoint x: 947, startPoint y: 408, endPoint x: 950, endPoint y: 417, distance: 9.5
click at [948, 411] on div "Client Code" at bounding box center [1040, 415] width 335 height 64
click at [950, 425] on input "Client Code" at bounding box center [1054, 430] width 310 height 37
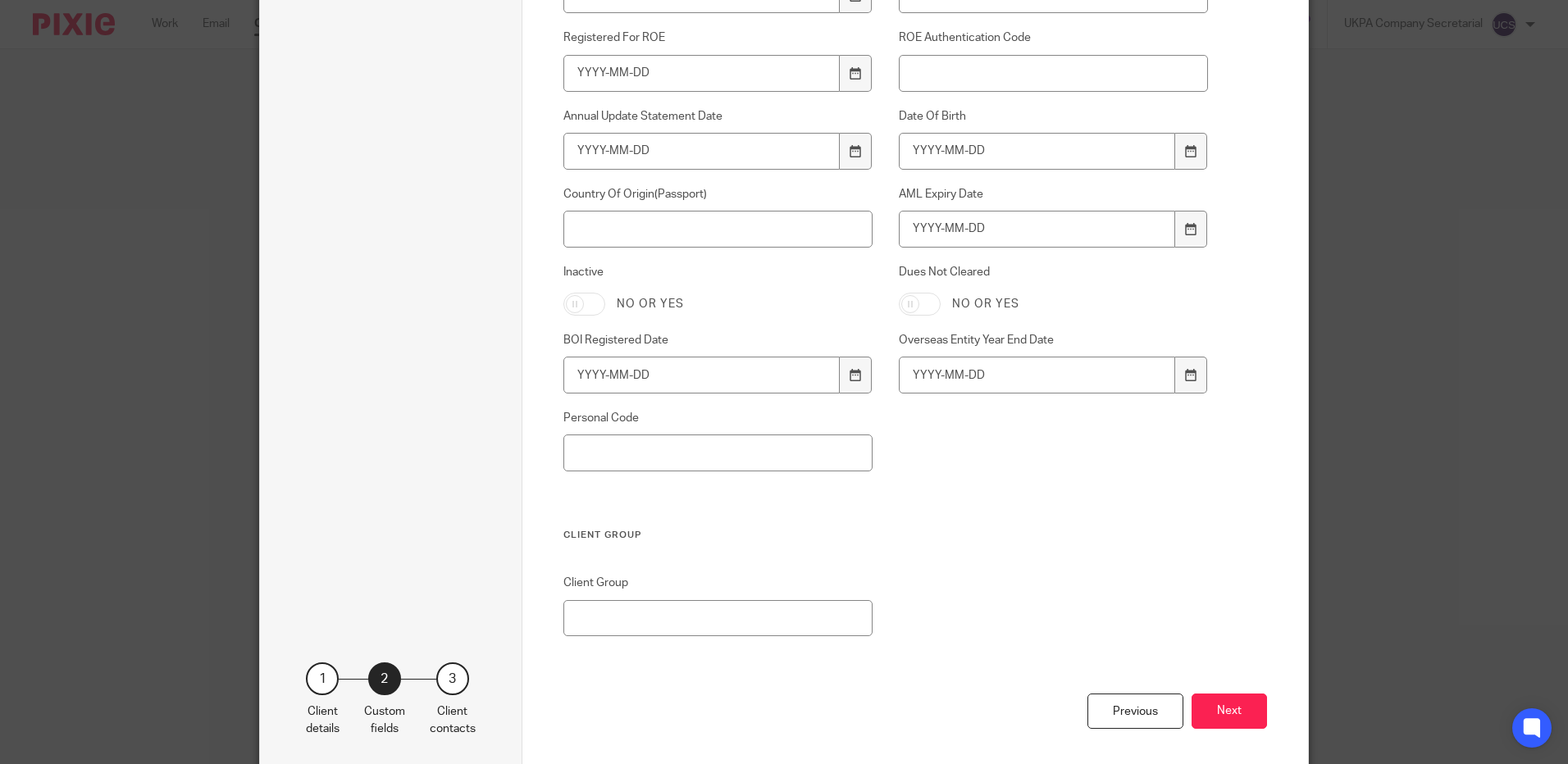
scroll to position [1130, 0]
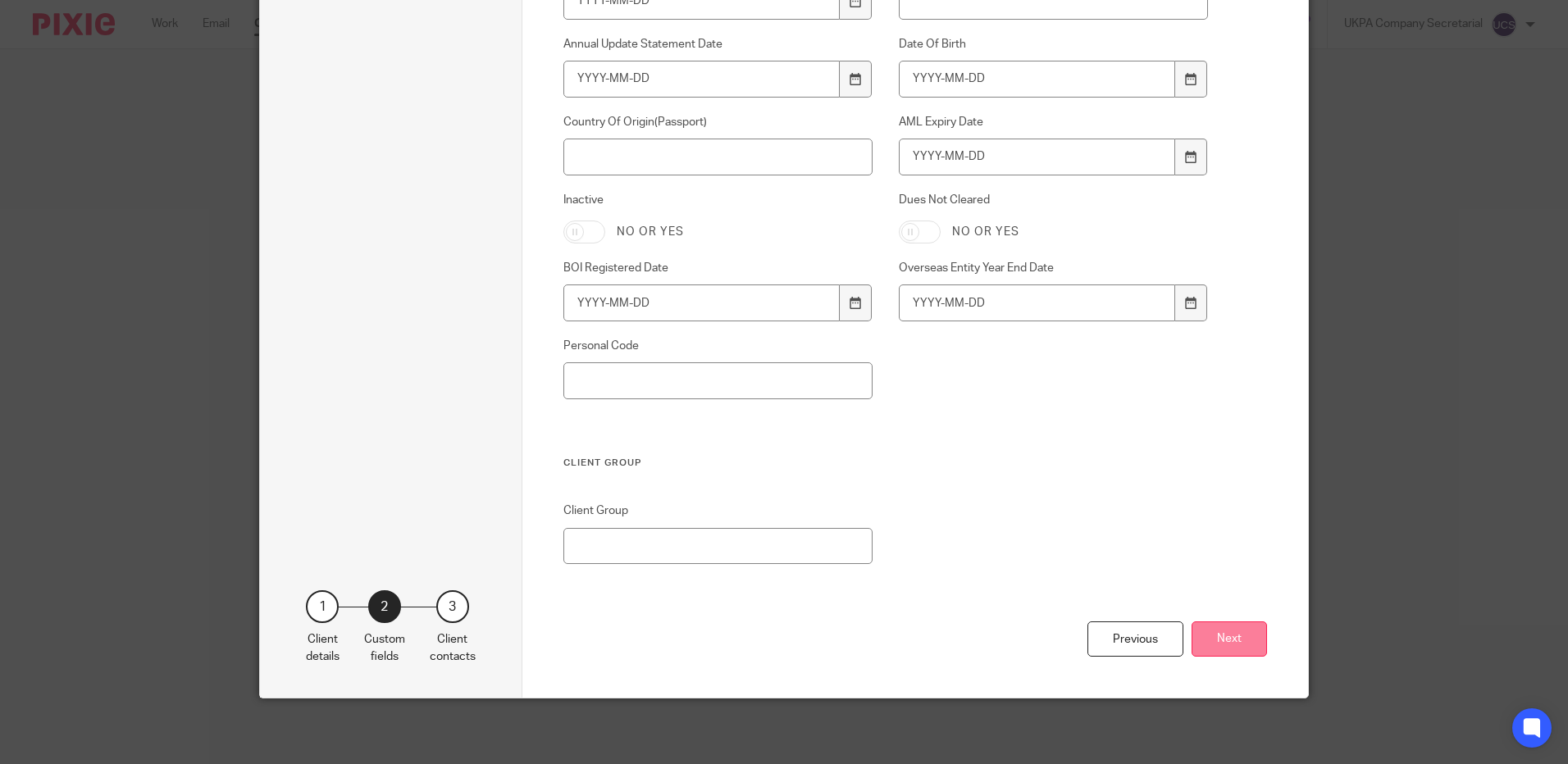
type input "00"
click at [1241, 639] on button "Next" at bounding box center [1230, 640] width 76 height 35
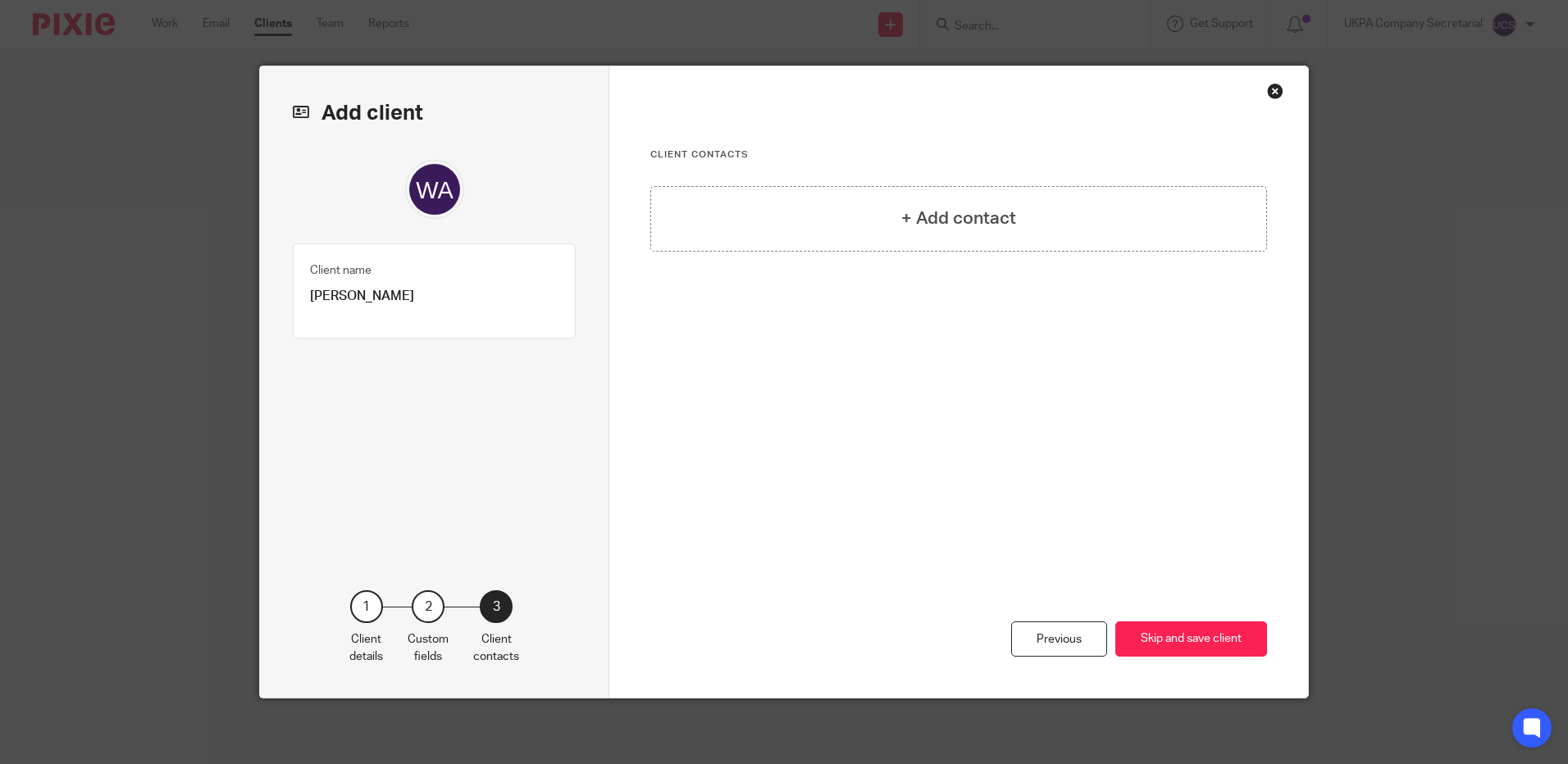
scroll to position [0, 0]
click at [913, 224] on h4 "+ Add contact" at bounding box center [958, 219] width 115 height 25
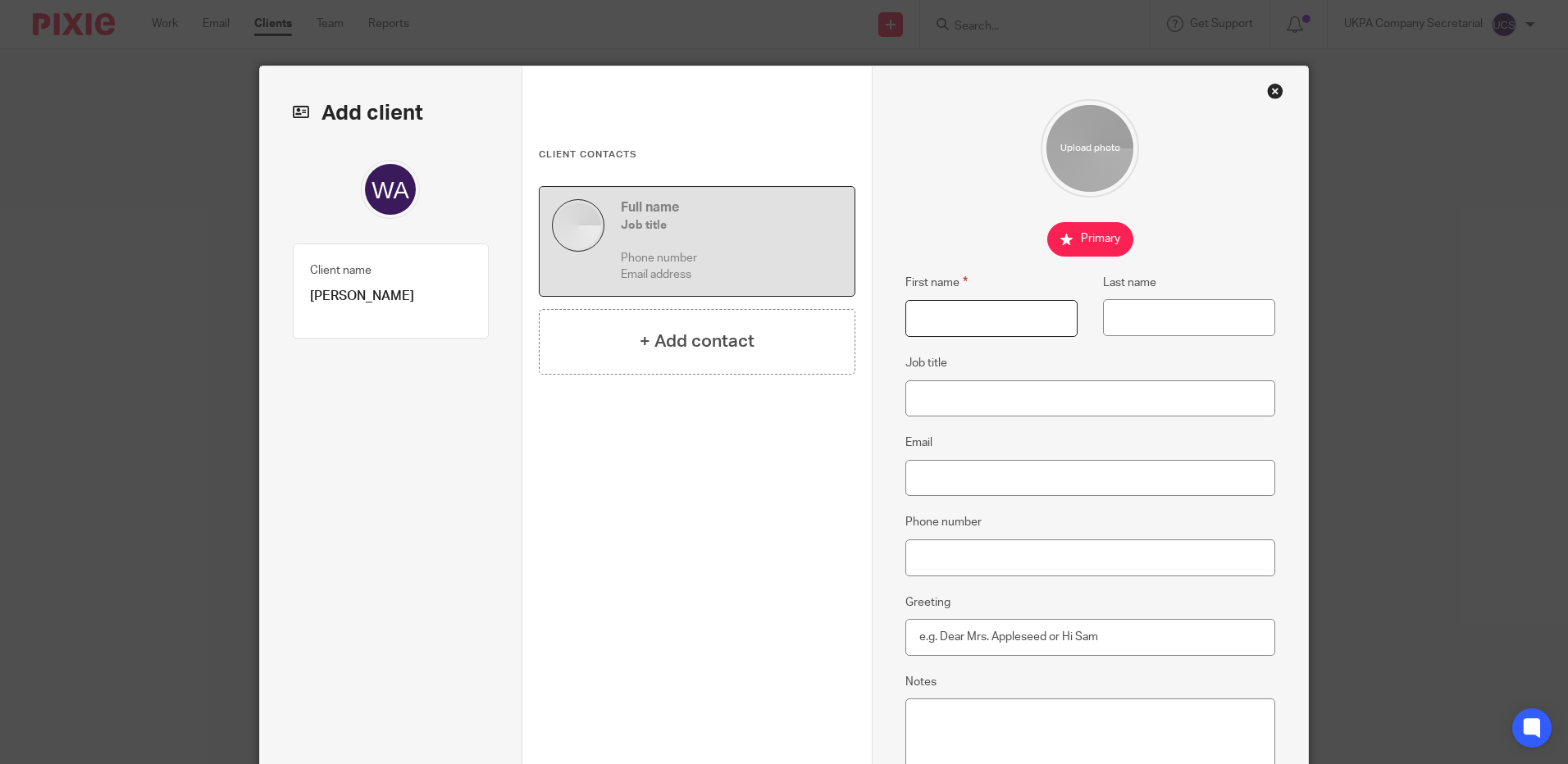
click at [973, 308] on input "First name" at bounding box center [992, 319] width 172 height 37
type input "Waleed"
type input "Ahmed"
type input "mondotex@outlook.com"
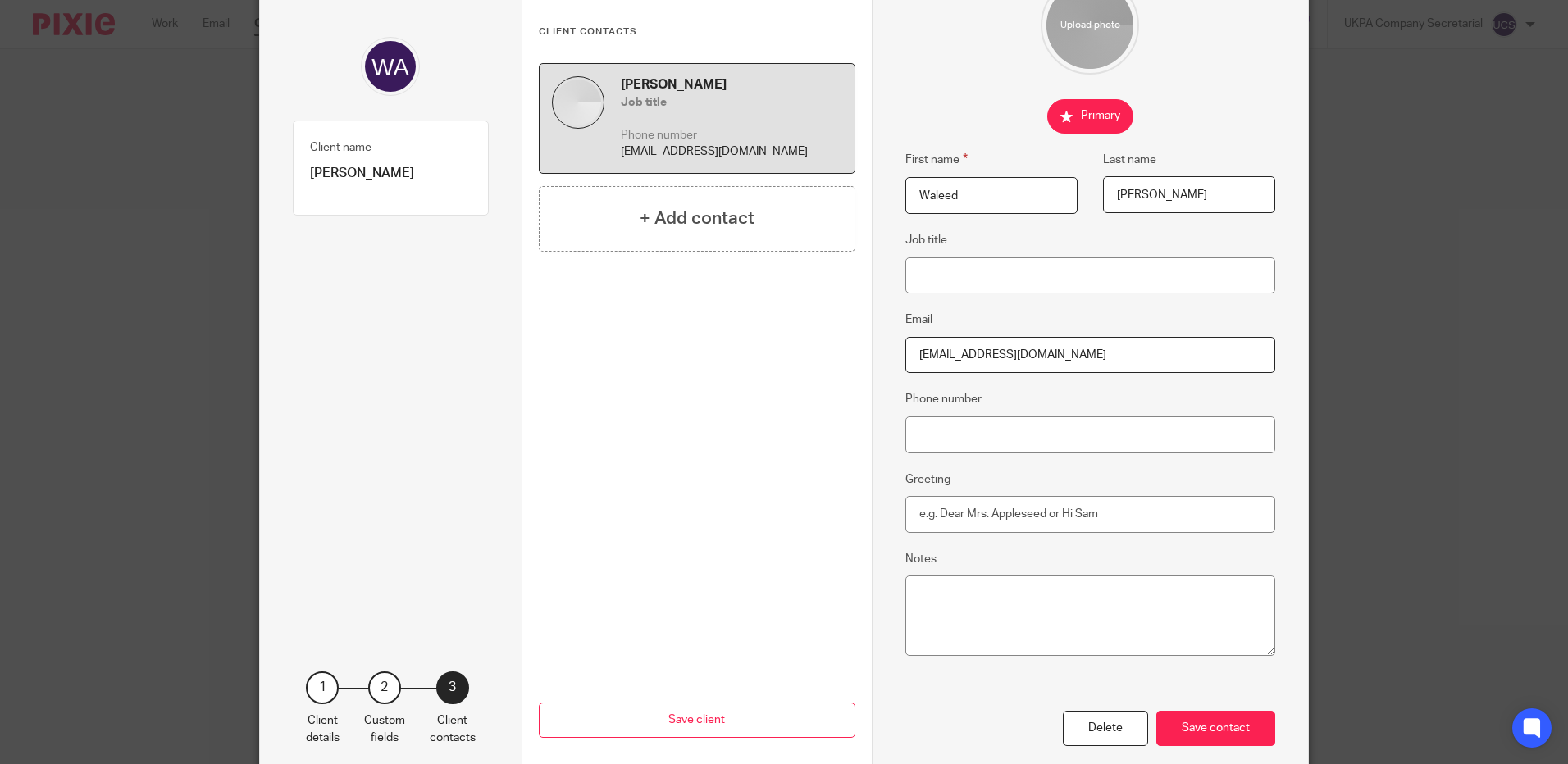
scroll to position [204, 0]
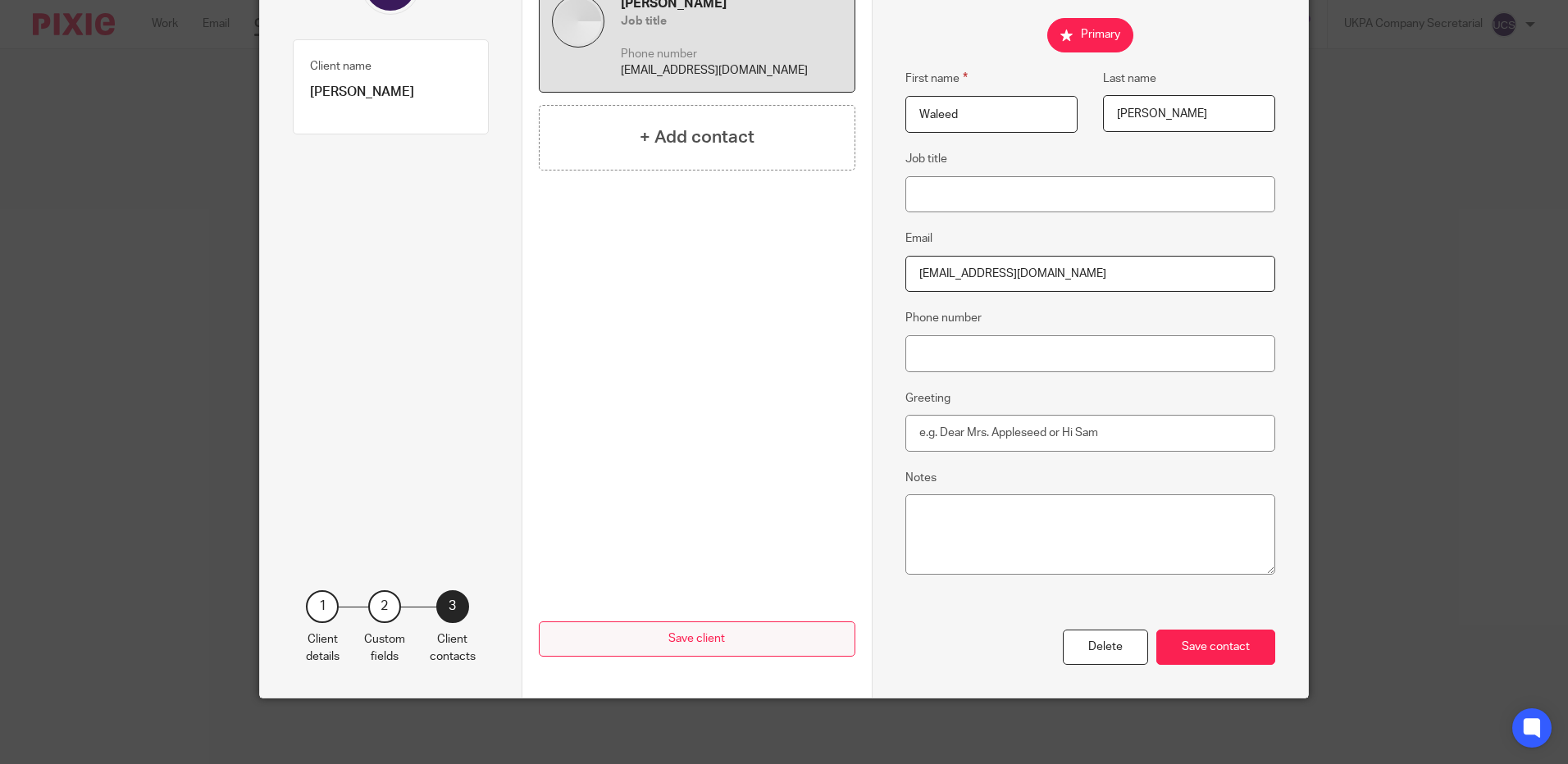
click at [1193, 653] on div "Save contact" at bounding box center [1216, 647] width 119 height 35
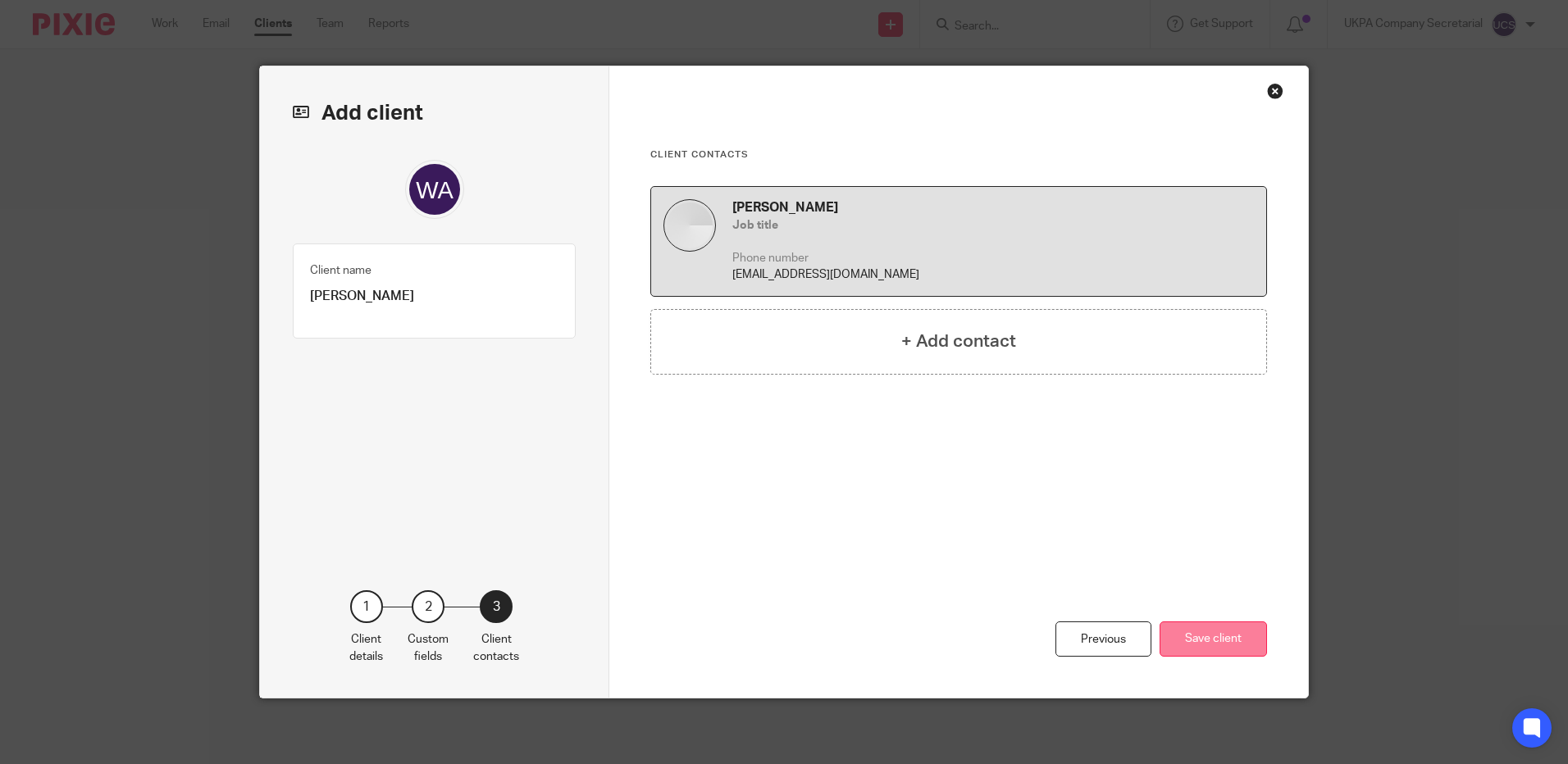
click at [1191, 642] on button "Save client" at bounding box center [1213, 640] width 108 height 35
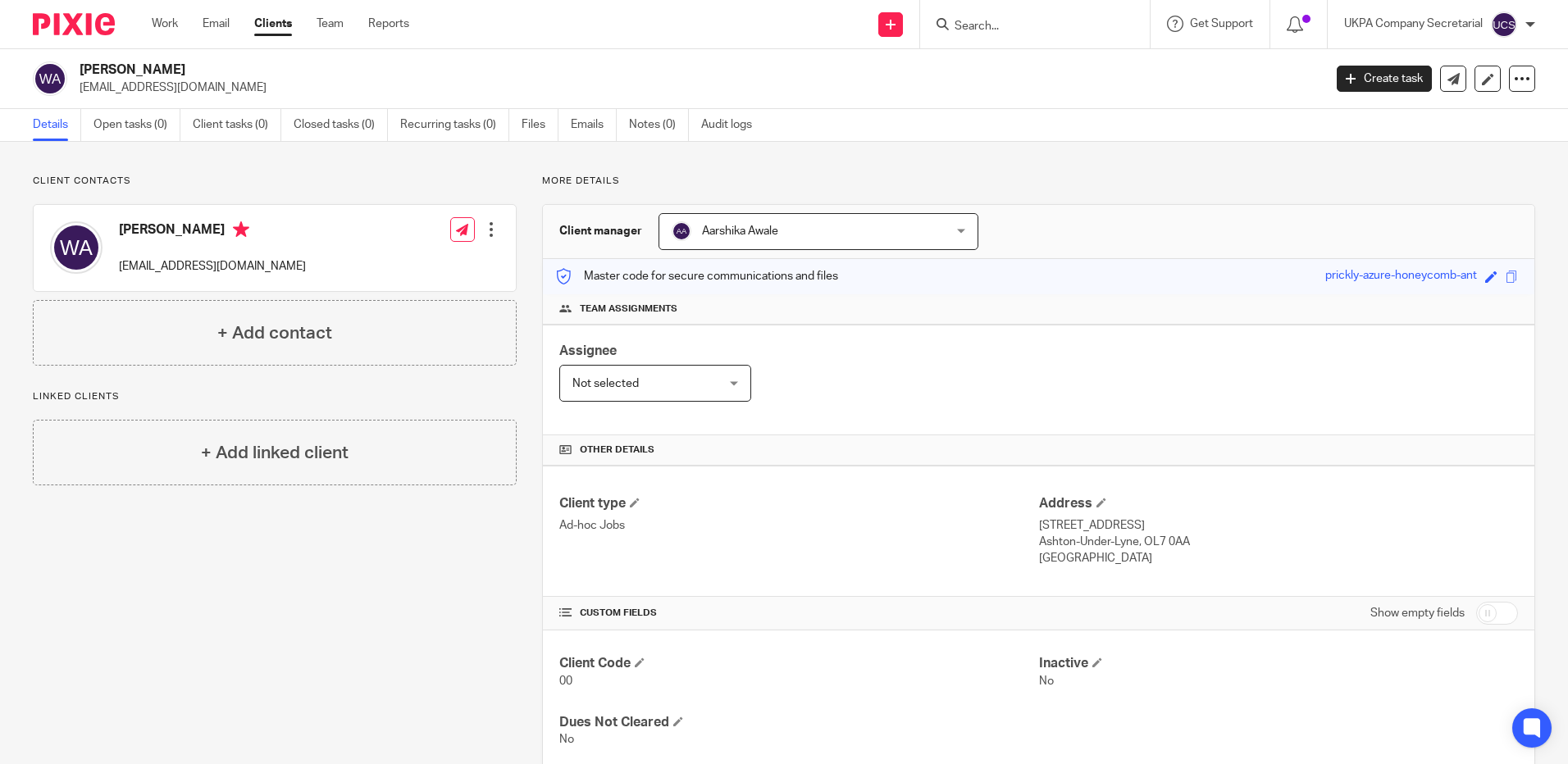
drag, startPoint x: 81, startPoint y: 69, endPoint x: 211, endPoint y: 62, distance: 130.2
click at [211, 62] on h2 "[PERSON_NAME]" at bounding box center [573, 70] width 986 height 17
copy h2 "[PERSON_NAME]"
click at [833, 604] on div "CUSTOM FIELDS Show empty fields" at bounding box center [1038, 613] width 958 height 33
click at [958, 229] on div "Aarshika Awale Aarshika Awale" at bounding box center [819, 231] width 320 height 37
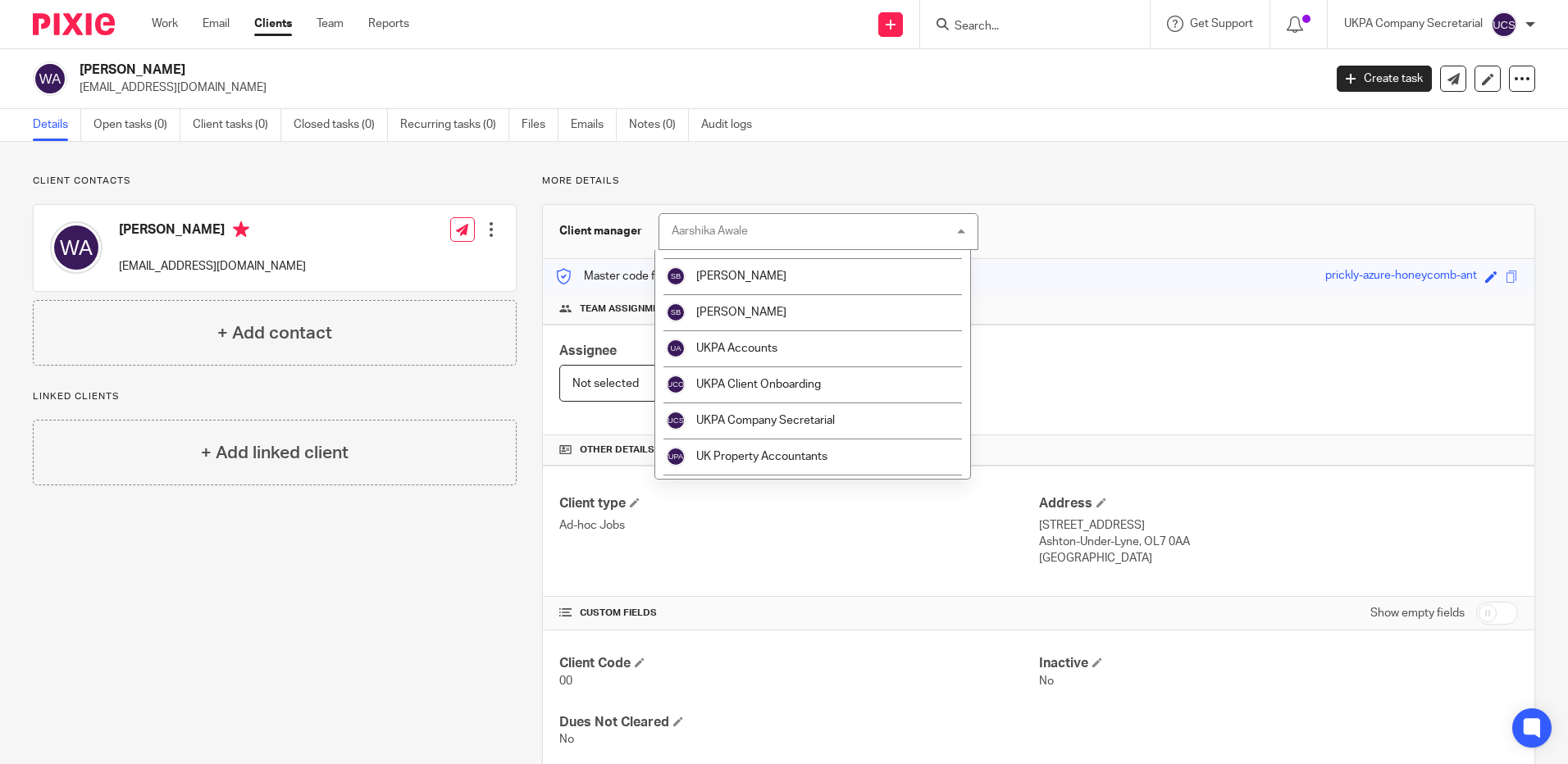
scroll to position [2946, 0]
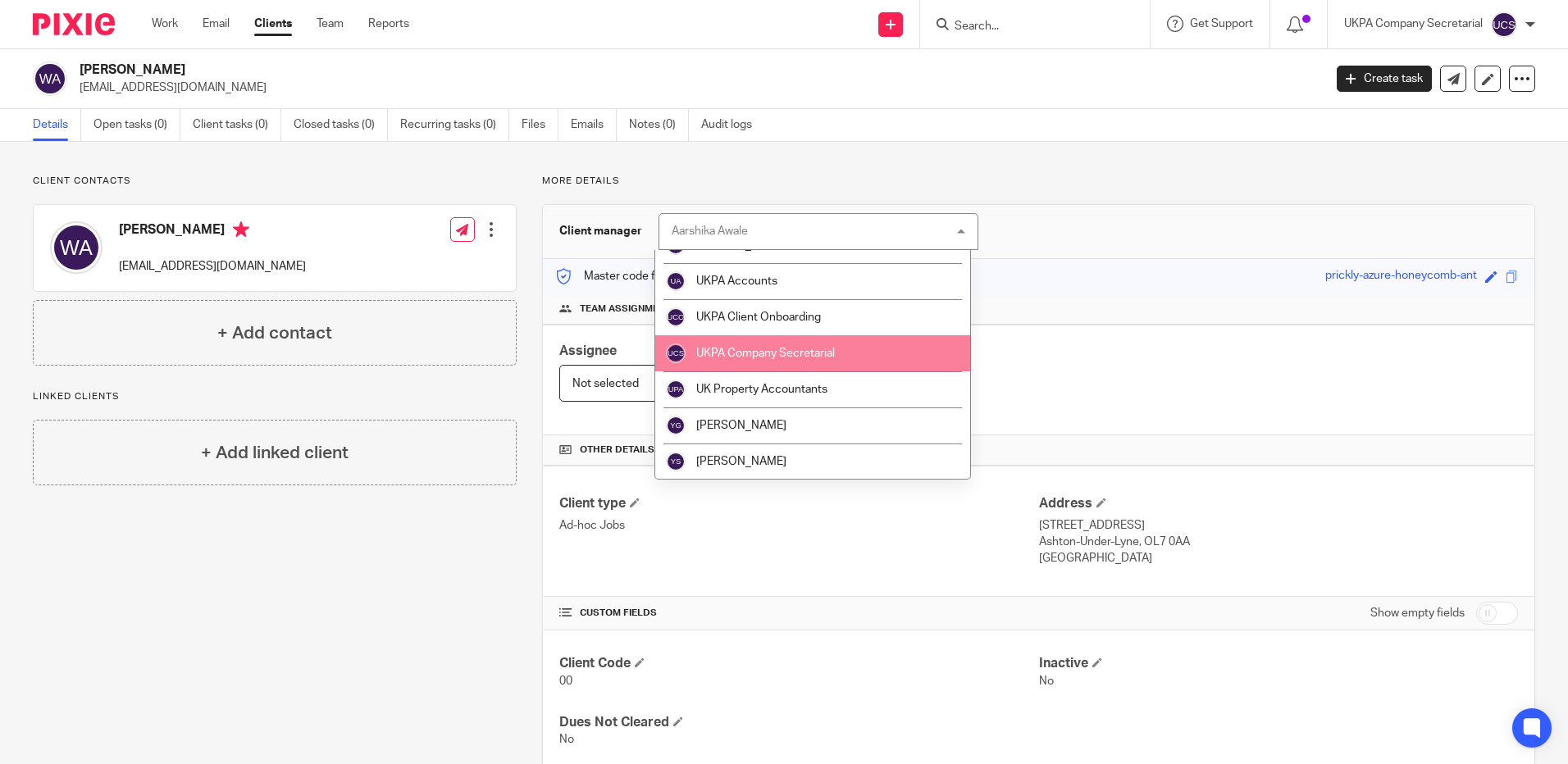
click at [856, 354] on li "UKPA Company Secretarial" at bounding box center [813, 353] width 315 height 36
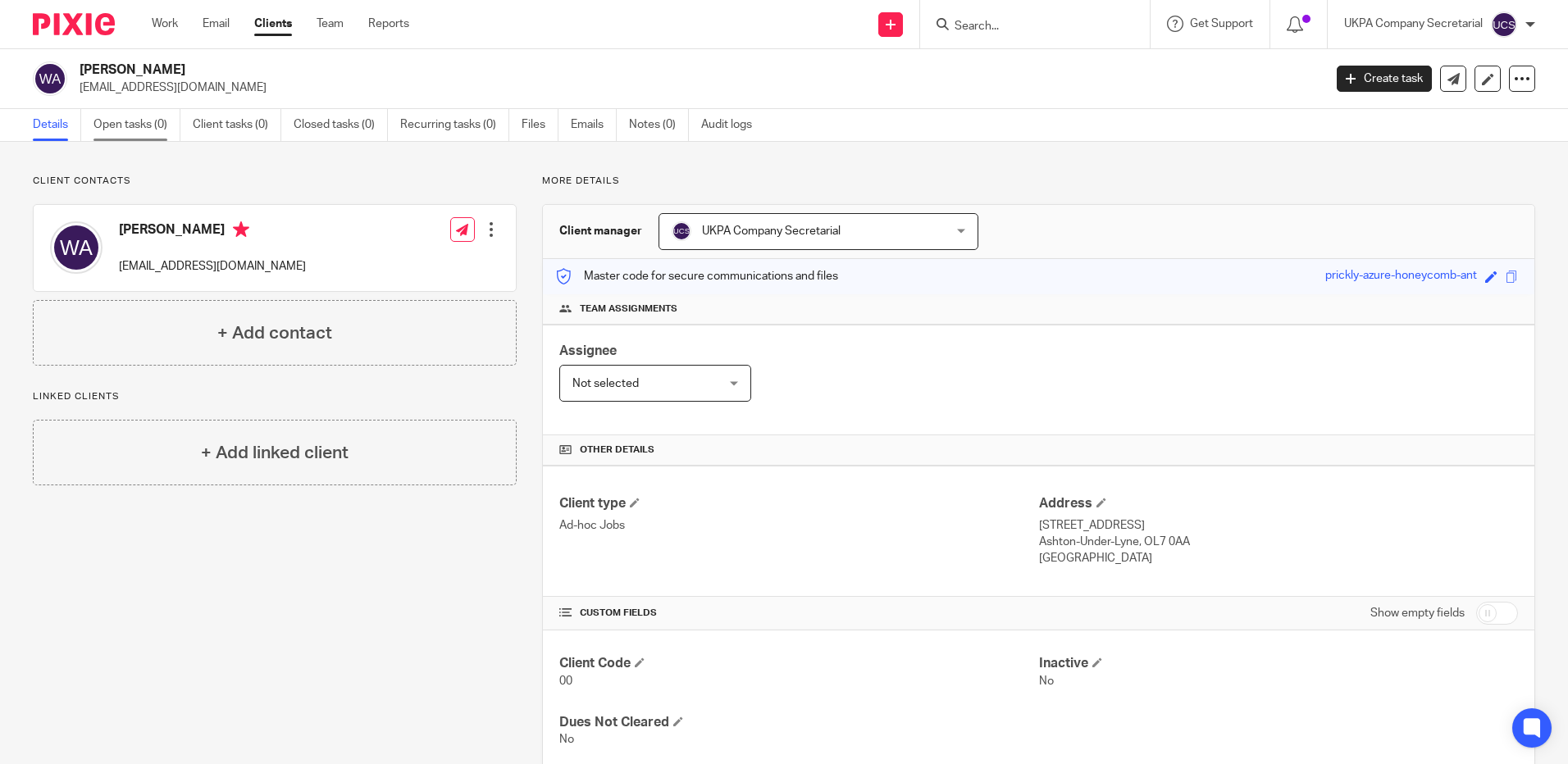
click at [142, 123] on link "Open tasks (0)" at bounding box center [136, 124] width 87 height 32
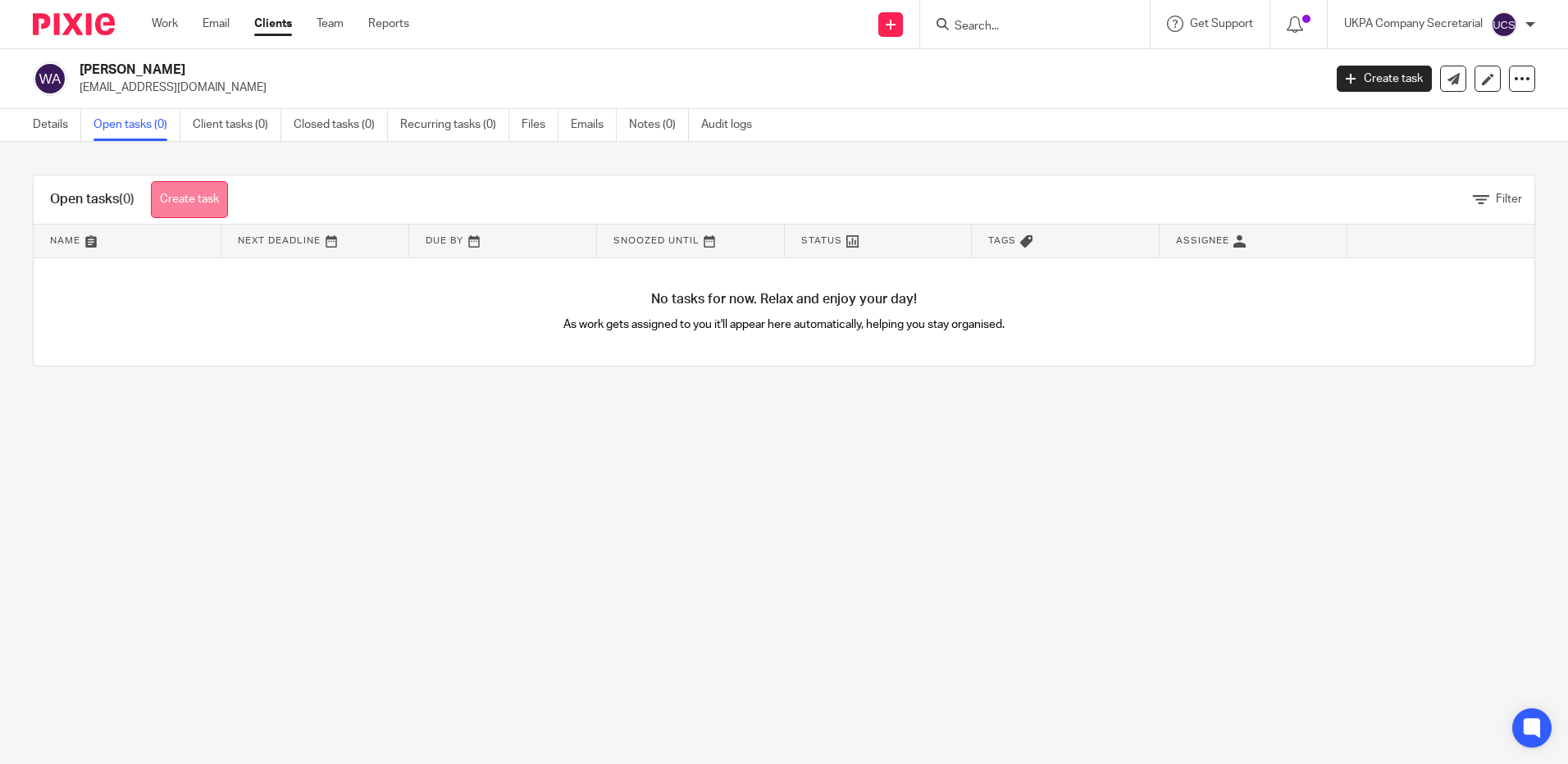
click at [192, 211] on link "Create task" at bounding box center [189, 199] width 77 height 37
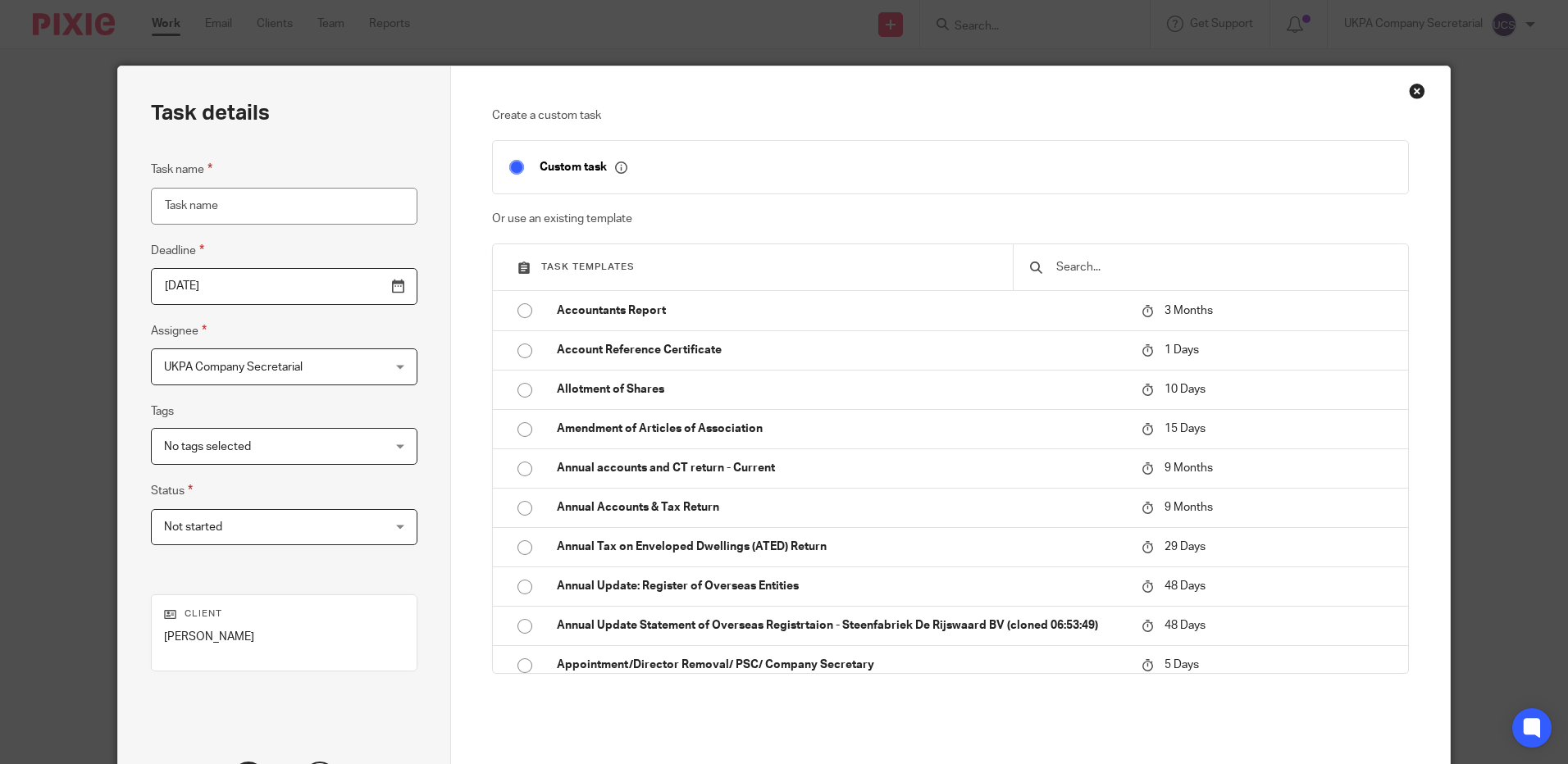
click at [1203, 271] on input "text" at bounding box center [1223, 267] width 337 height 18
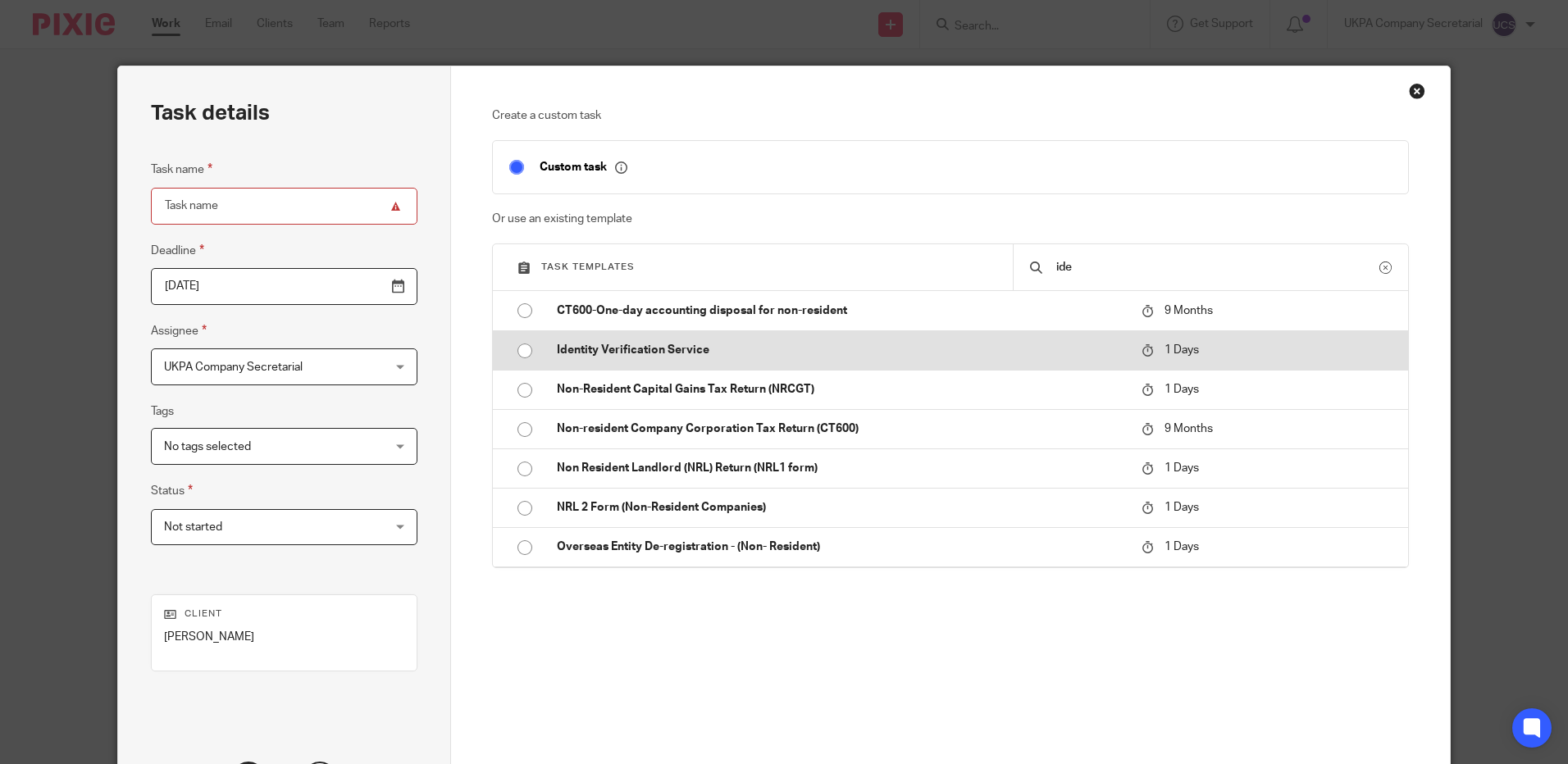
type input "ide"
click at [715, 355] on p "Identity Verification Service" at bounding box center [841, 350] width 569 height 17
type input "[DATE]"
type input "Identity Verification Service"
checkbox input "false"
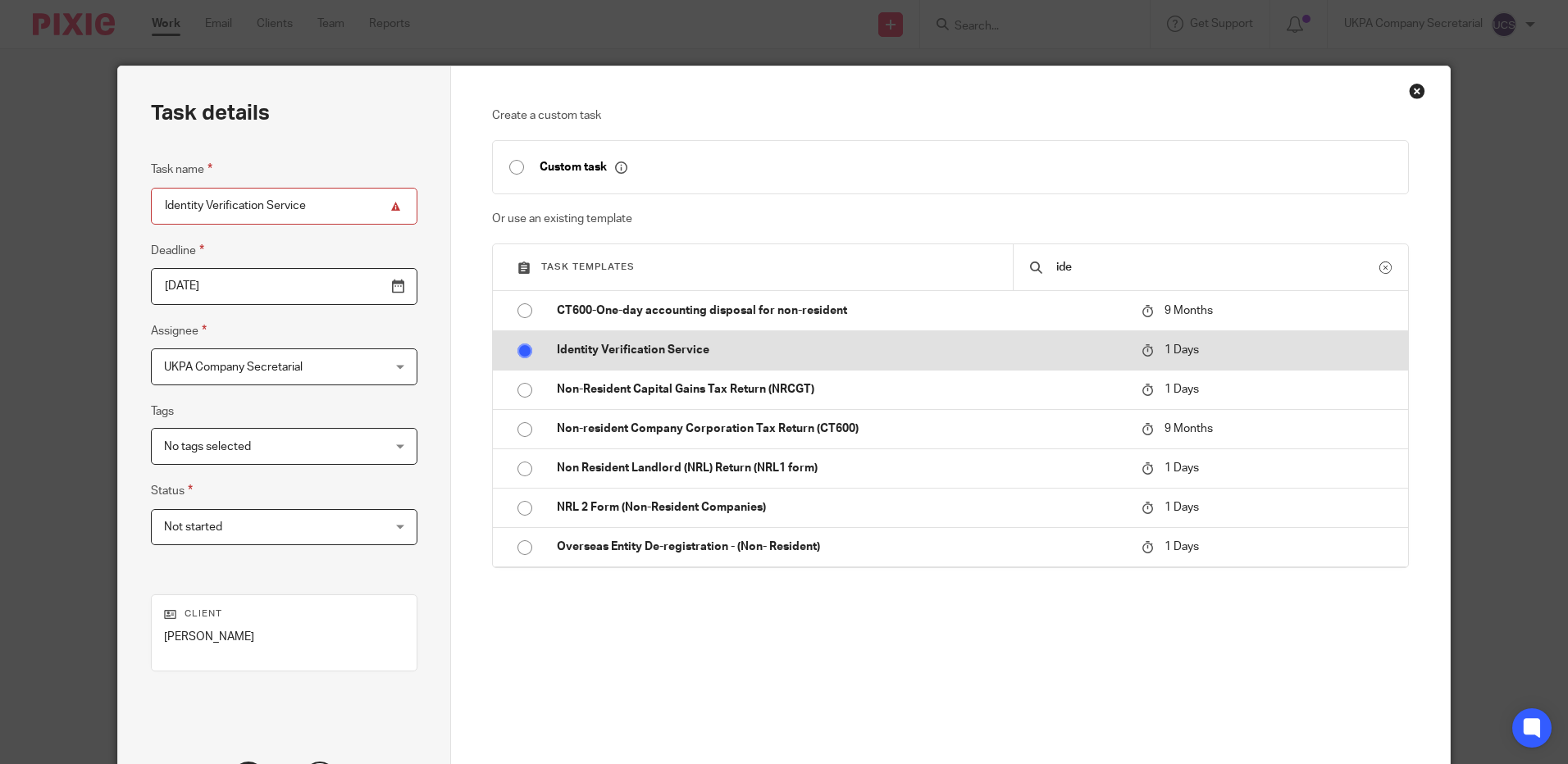
radio input "true"
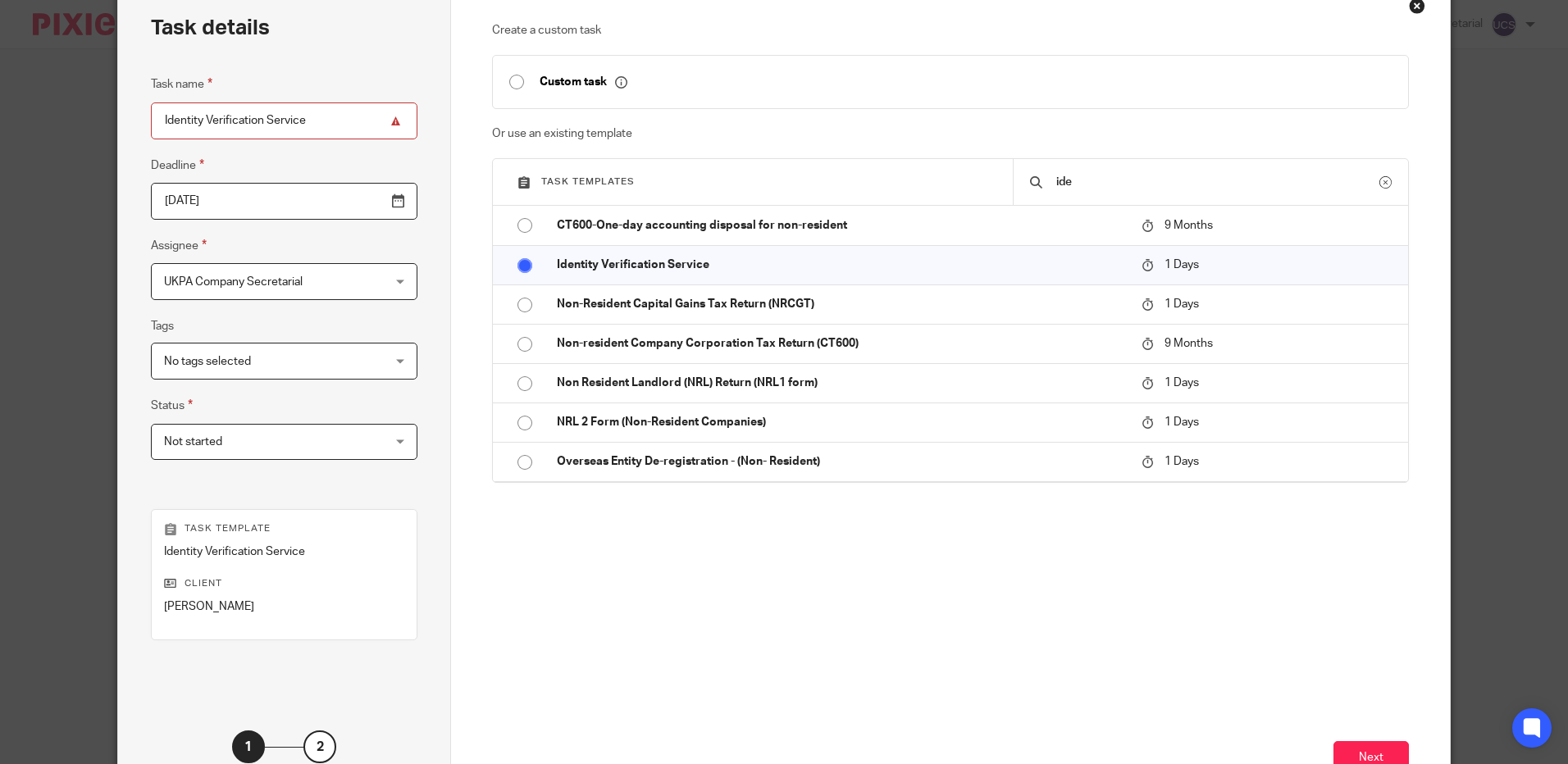
scroll to position [205, 0]
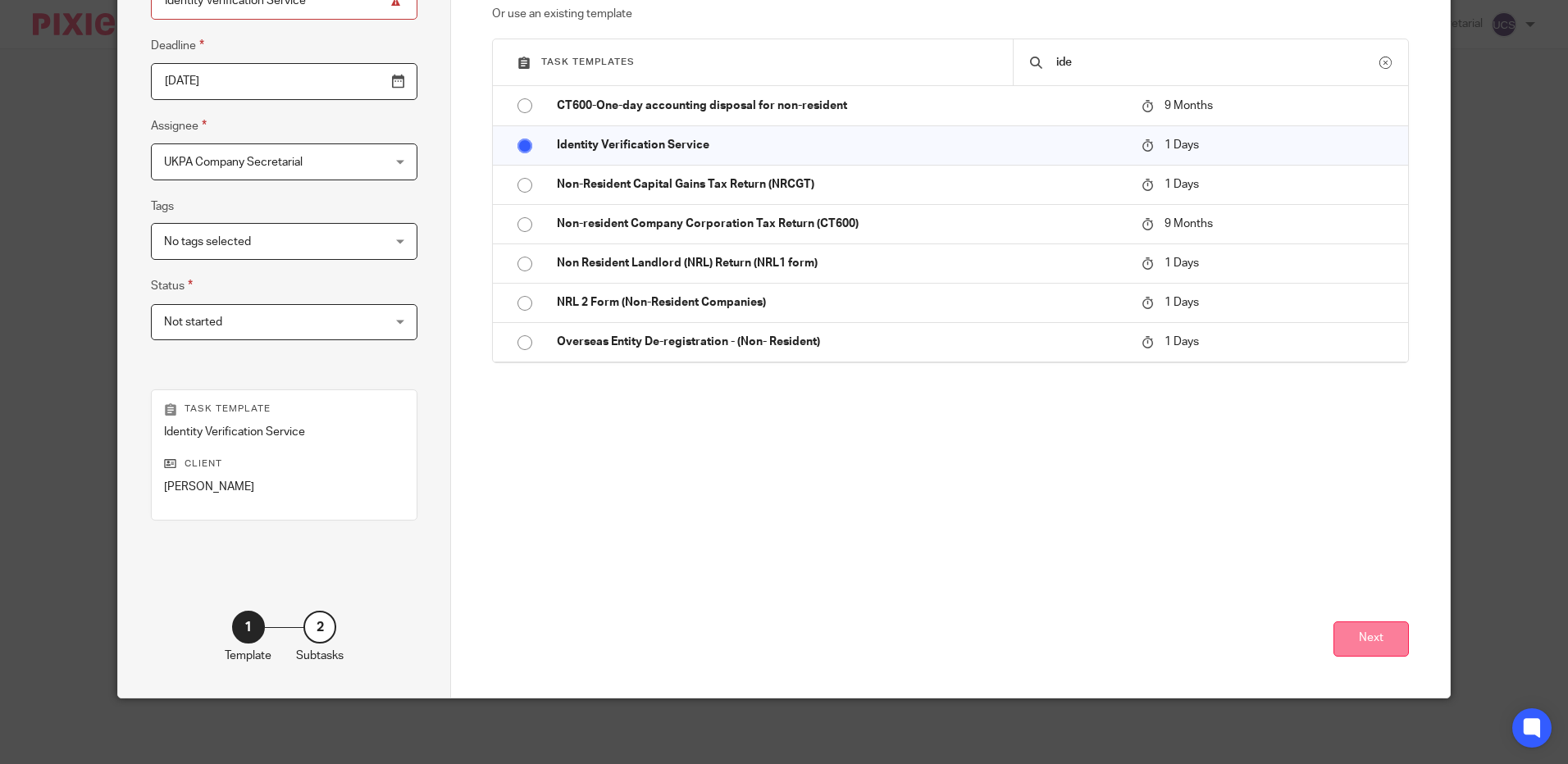
click at [1391, 643] on button "Next" at bounding box center [1372, 640] width 76 height 35
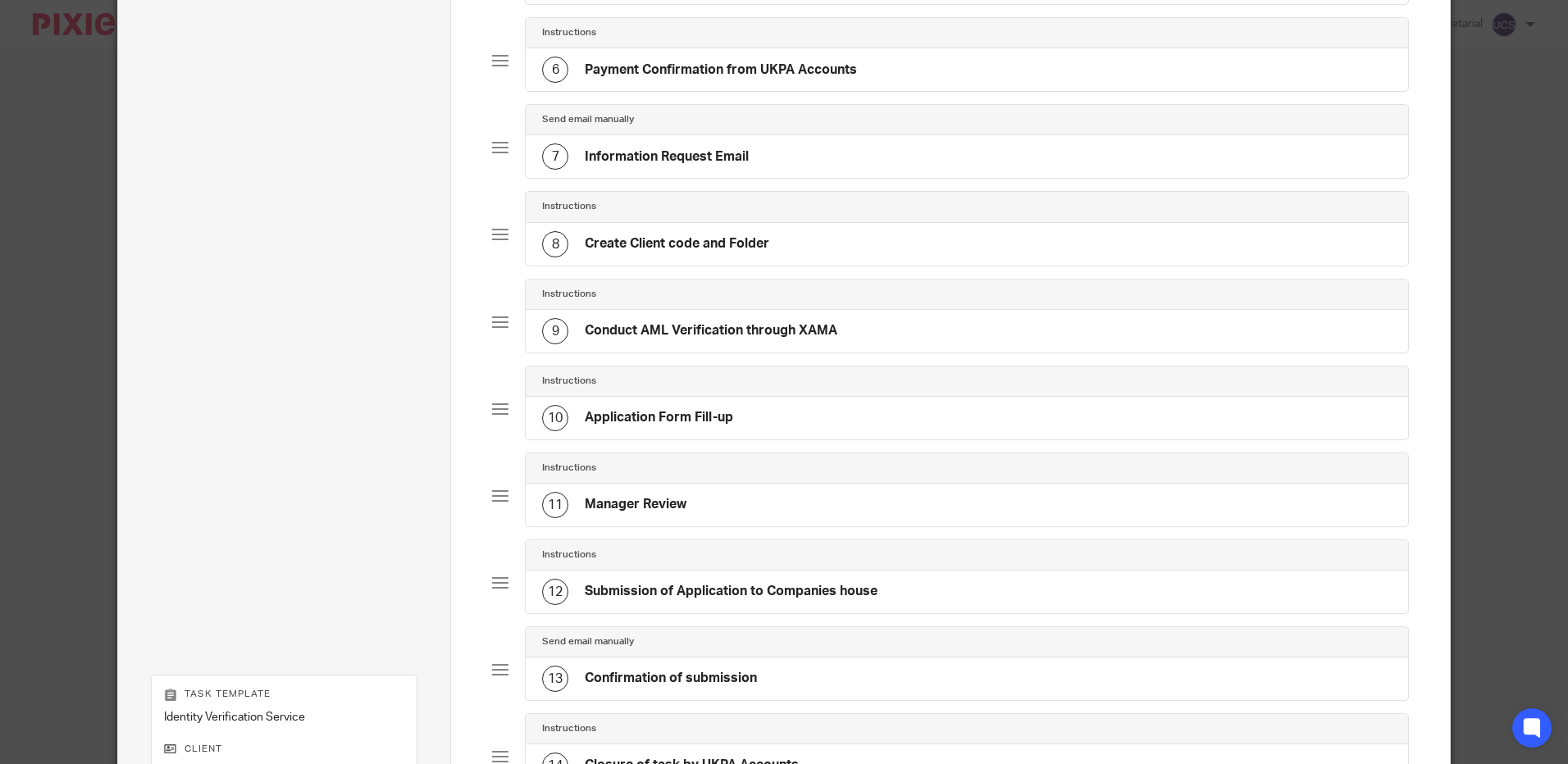
scroll to position [853, 0]
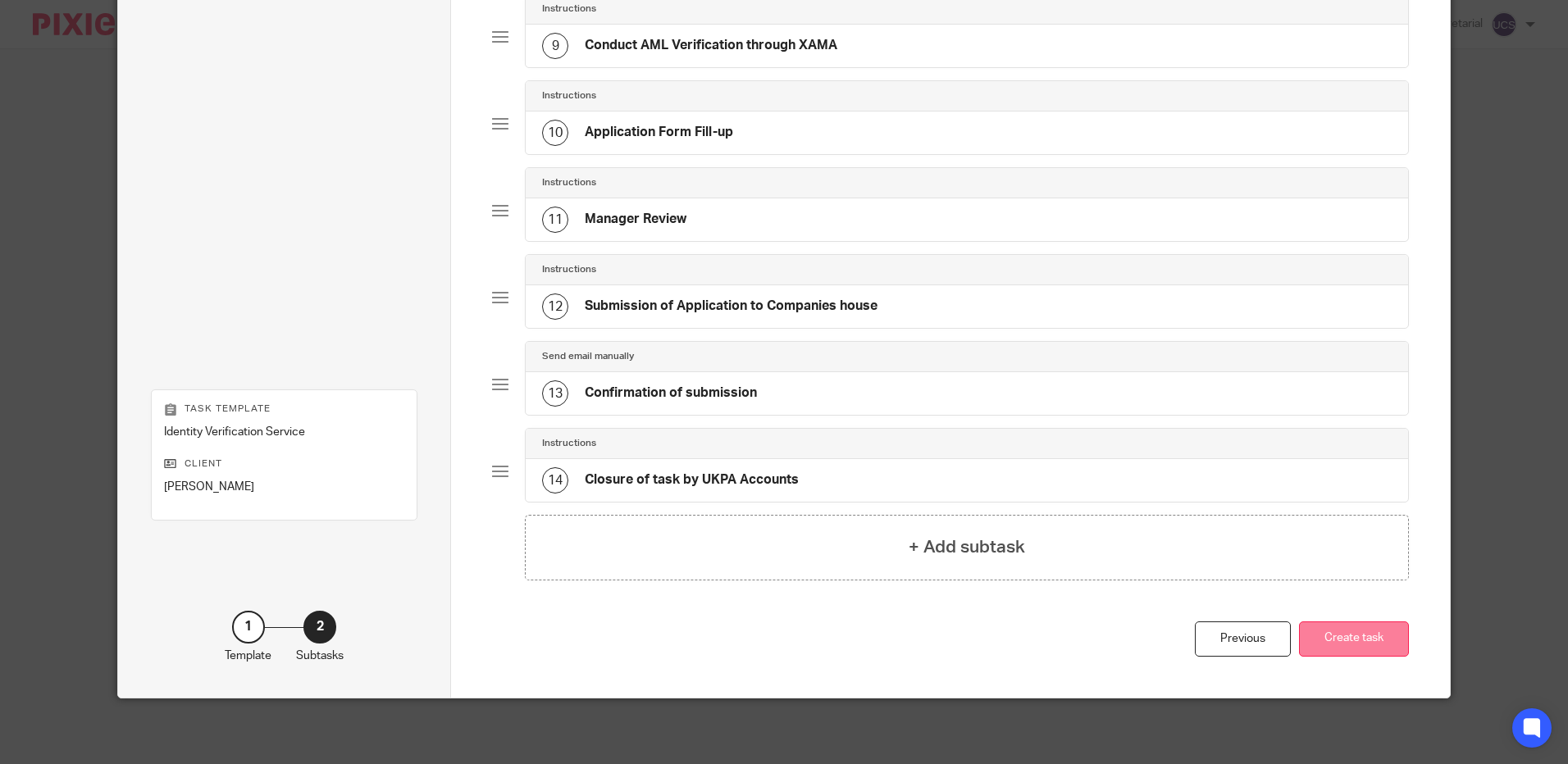
click at [1330, 649] on button "Create task" at bounding box center [1354, 640] width 110 height 35
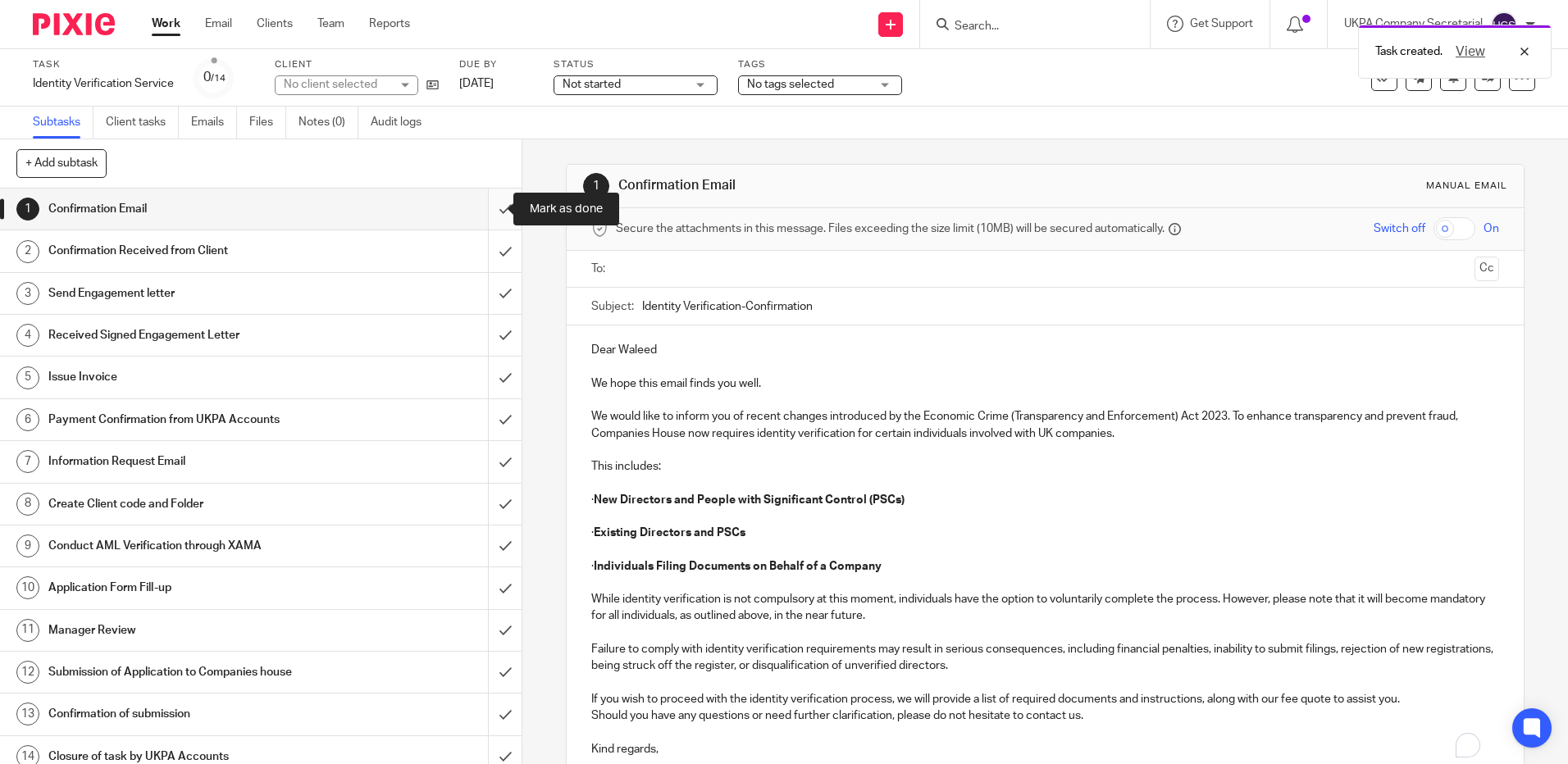
click at [488, 207] on input "submit" at bounding box center [261, 209] width 522 height 41
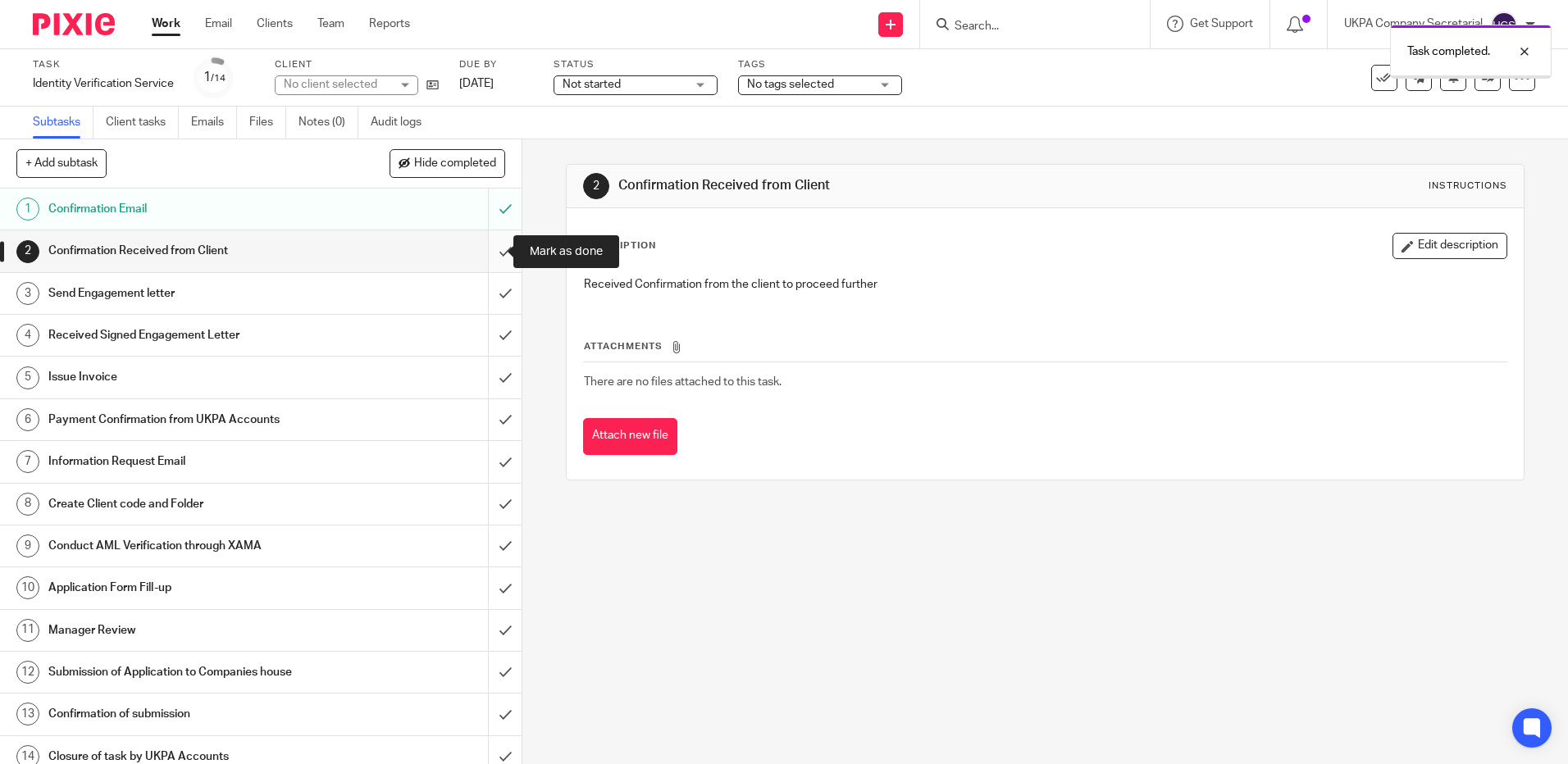
click at [485, 250] on input "submit" at bounding box center [261, 251] width 522 height 41
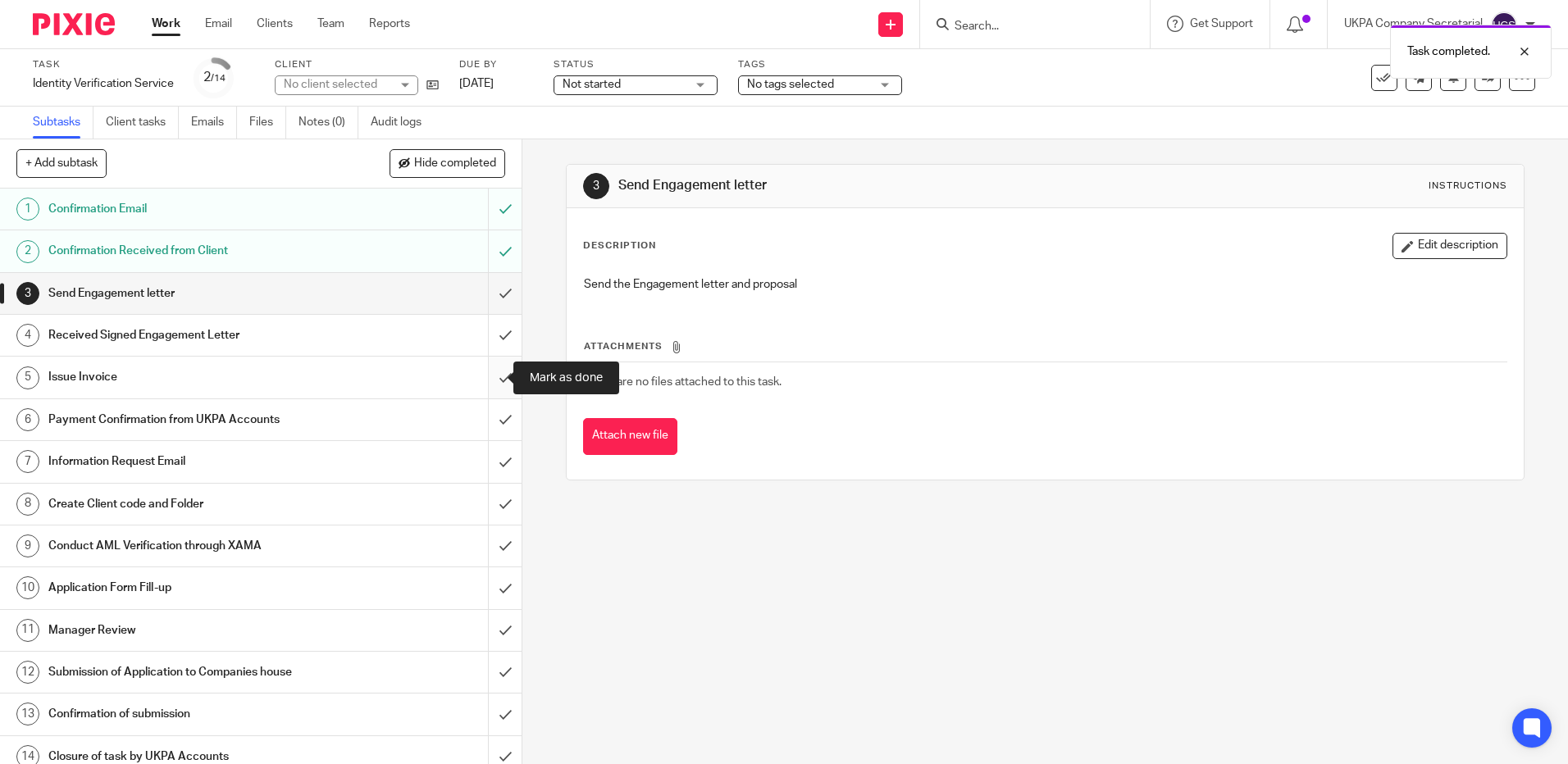
click at [490, 380] on input "submit" at bounding box center [261, 377] width 522 height 41
click at [497, 420] on input "submit" at bounding box center [261, 420] width 522 height 41
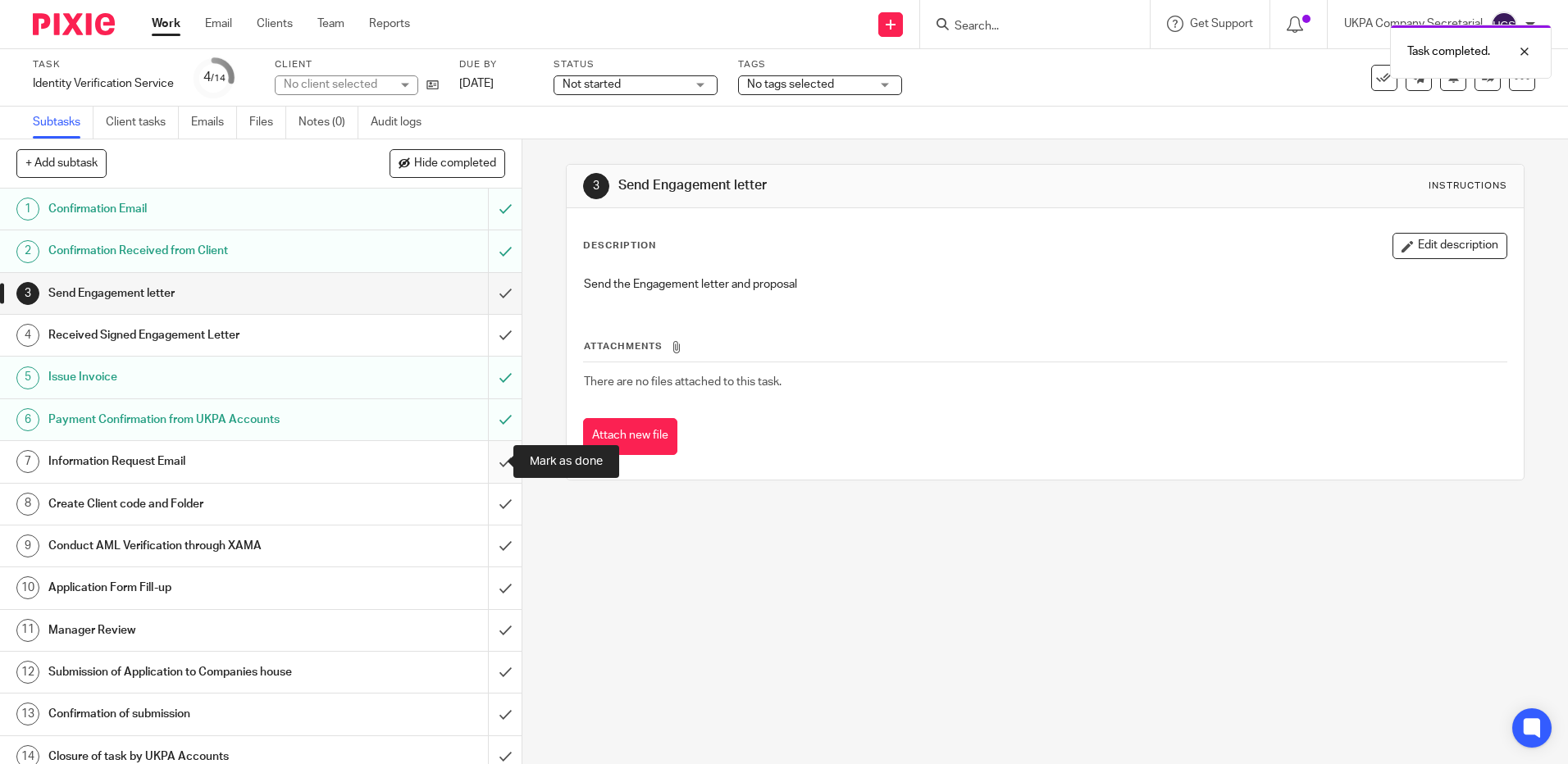
click at [491, 465] on input "submit" at bounding box center [261, 462] width 522 height 41
click at [490, 542] on input "submit" at bounding box center [261, 546] width 522 height 41
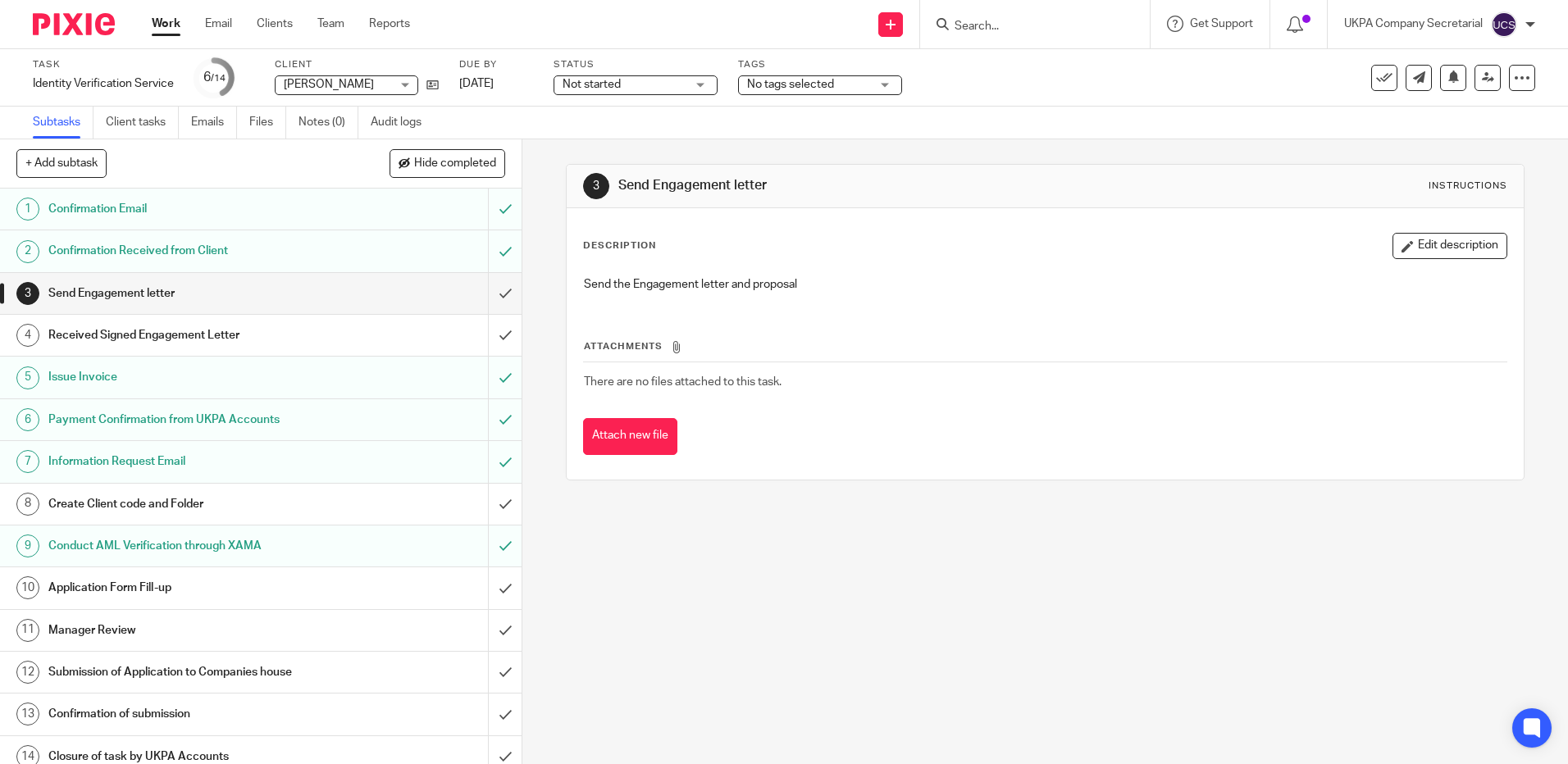
click at [621, 87] on span "Not started" at bounding box center [592, 85] width 58 height 12
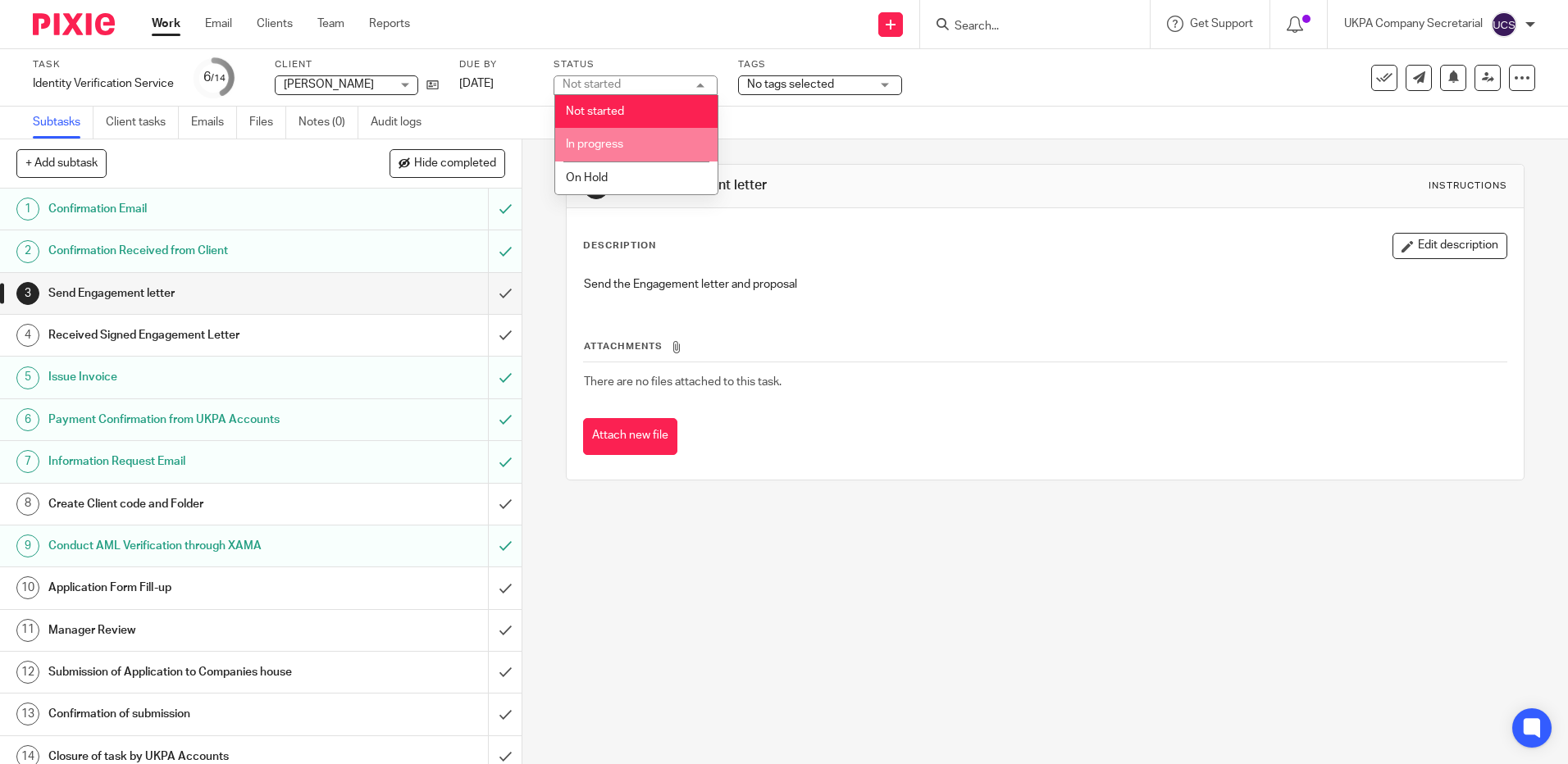
click at [597, 140] on span "In progress" at bounding box center [594, 145] width 57 height 12
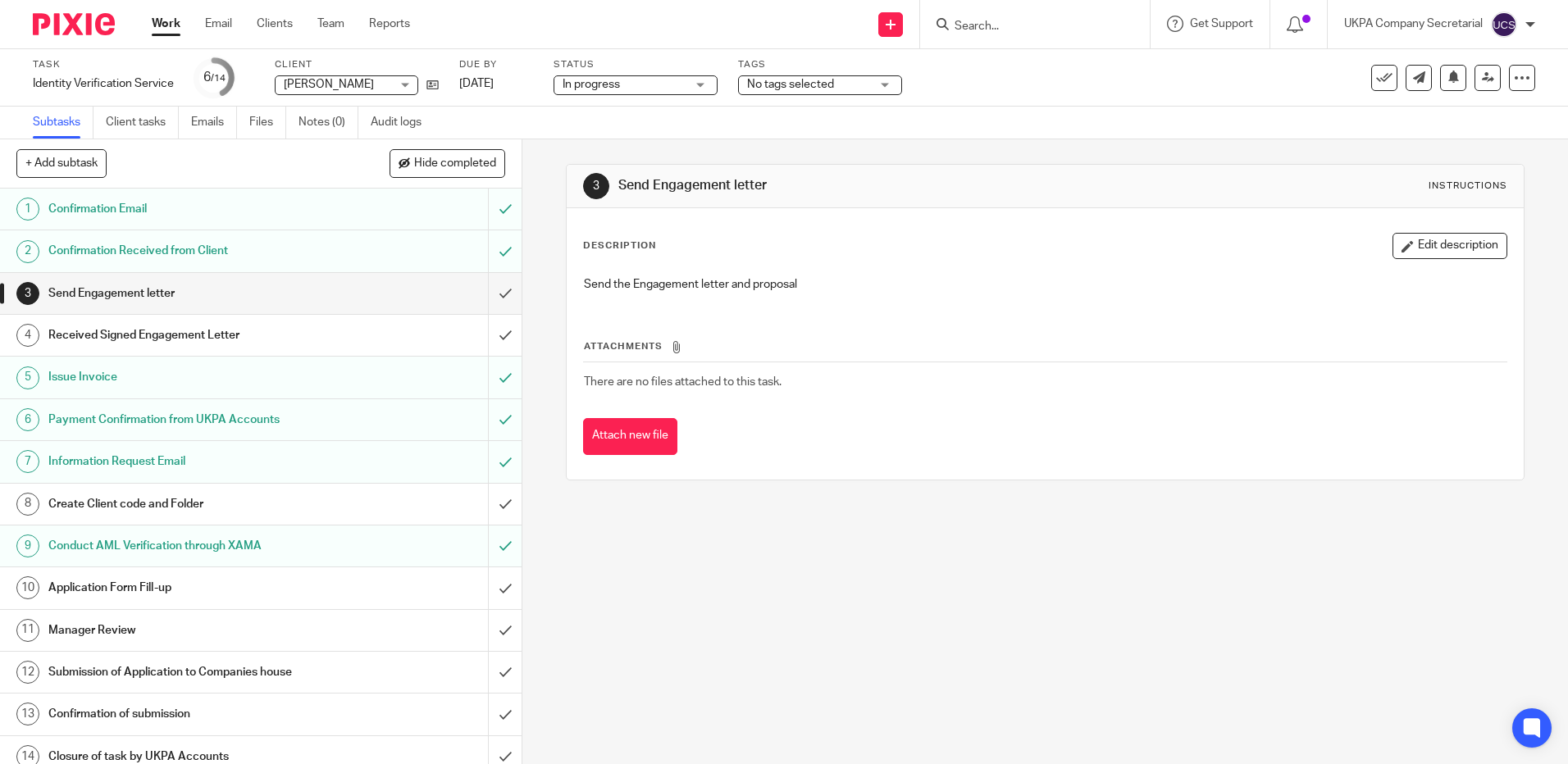
click at [964, 25] on input "Search" at bounding box center [1028, 26] width 148 height 15
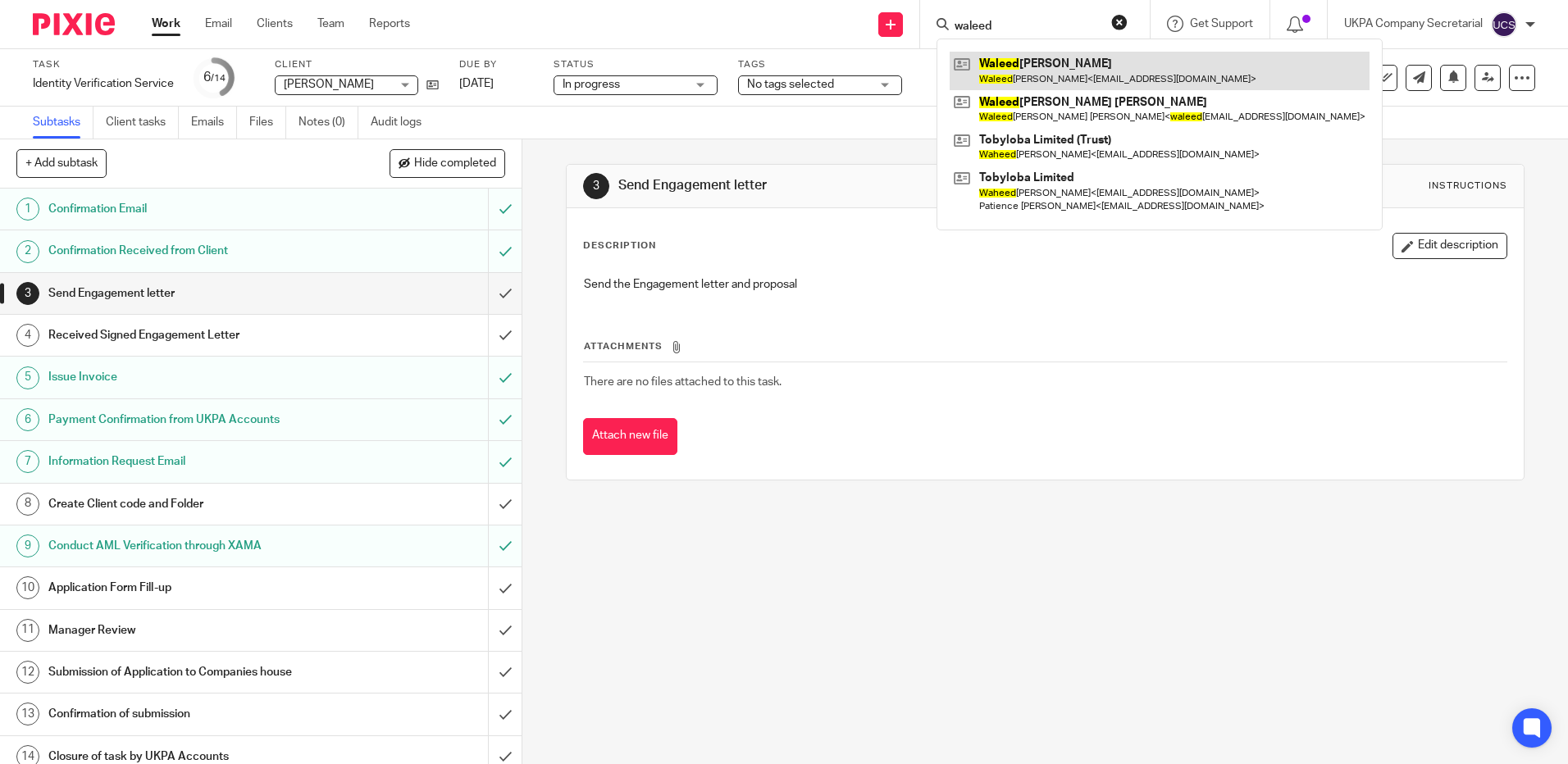
type input "waleed"
click at [1108, 76] on link at bounding box center [1160, 70] width 420 height 38
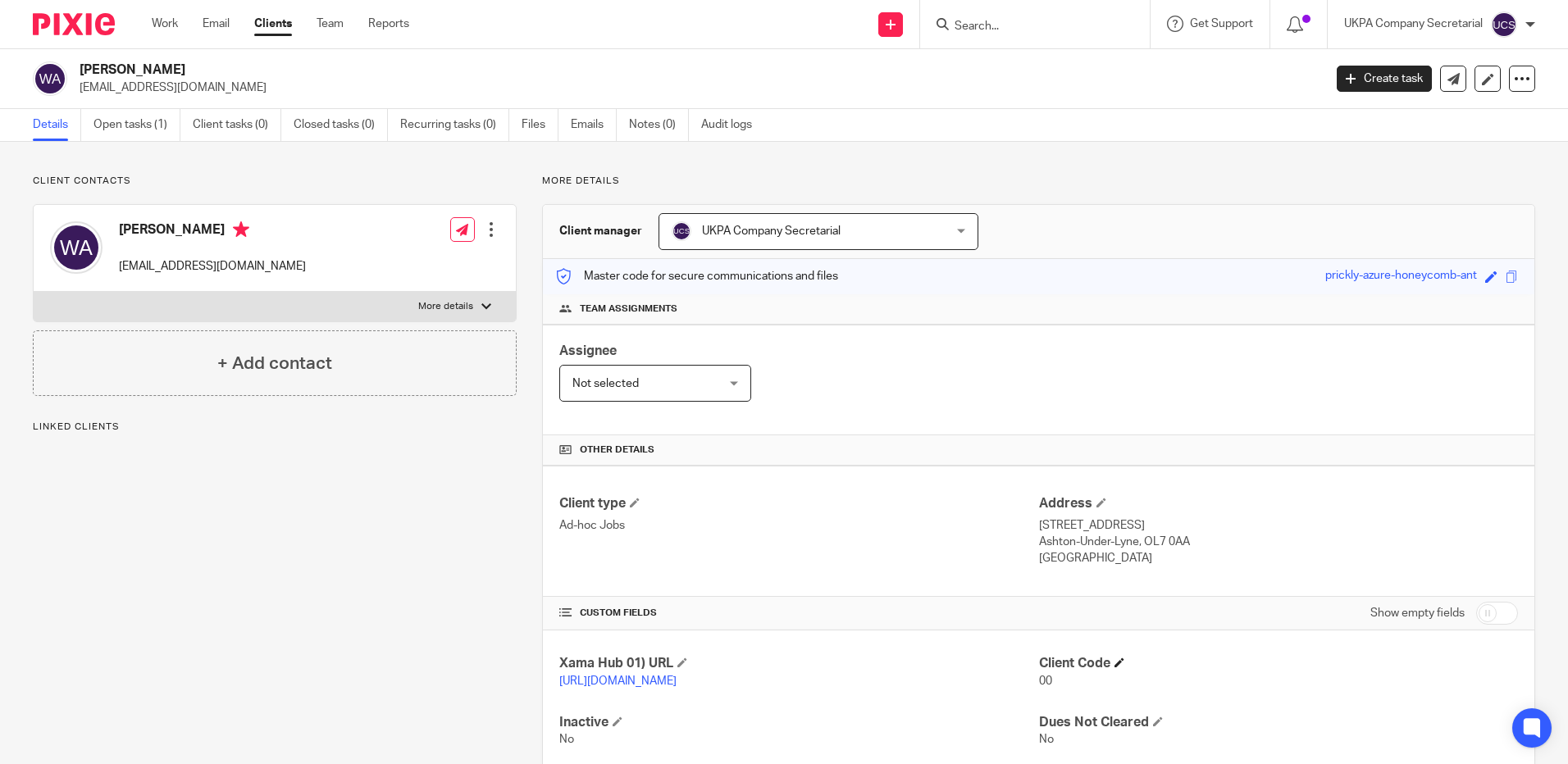
scroll to position [59, 0]
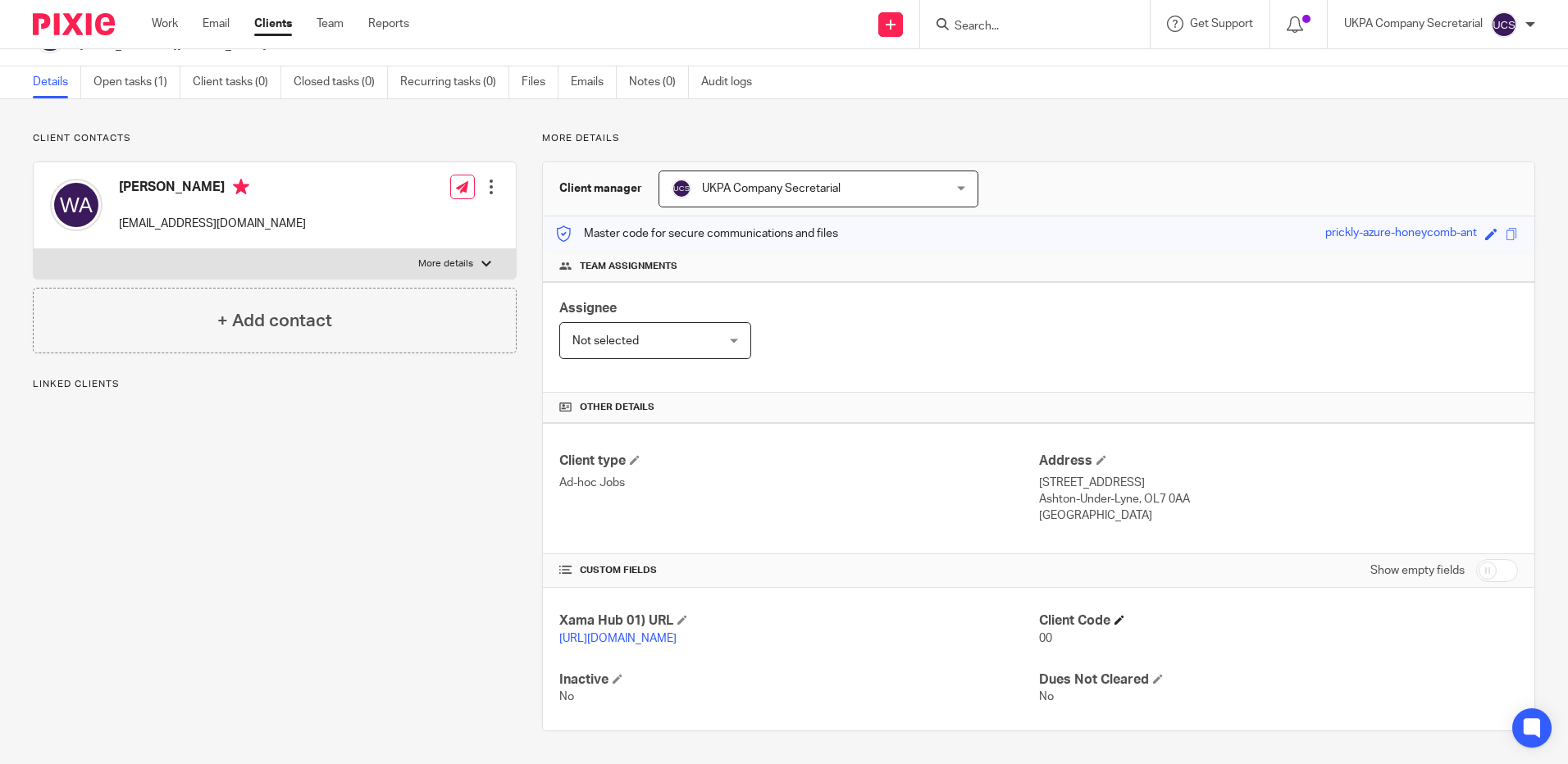
click at [1110, 612] on h4 "Client Code" at bounding box center [1278, 621] width 479 height 17
click at [1115, 615] on span at bounding box center [1120, 620] width 10 height 10
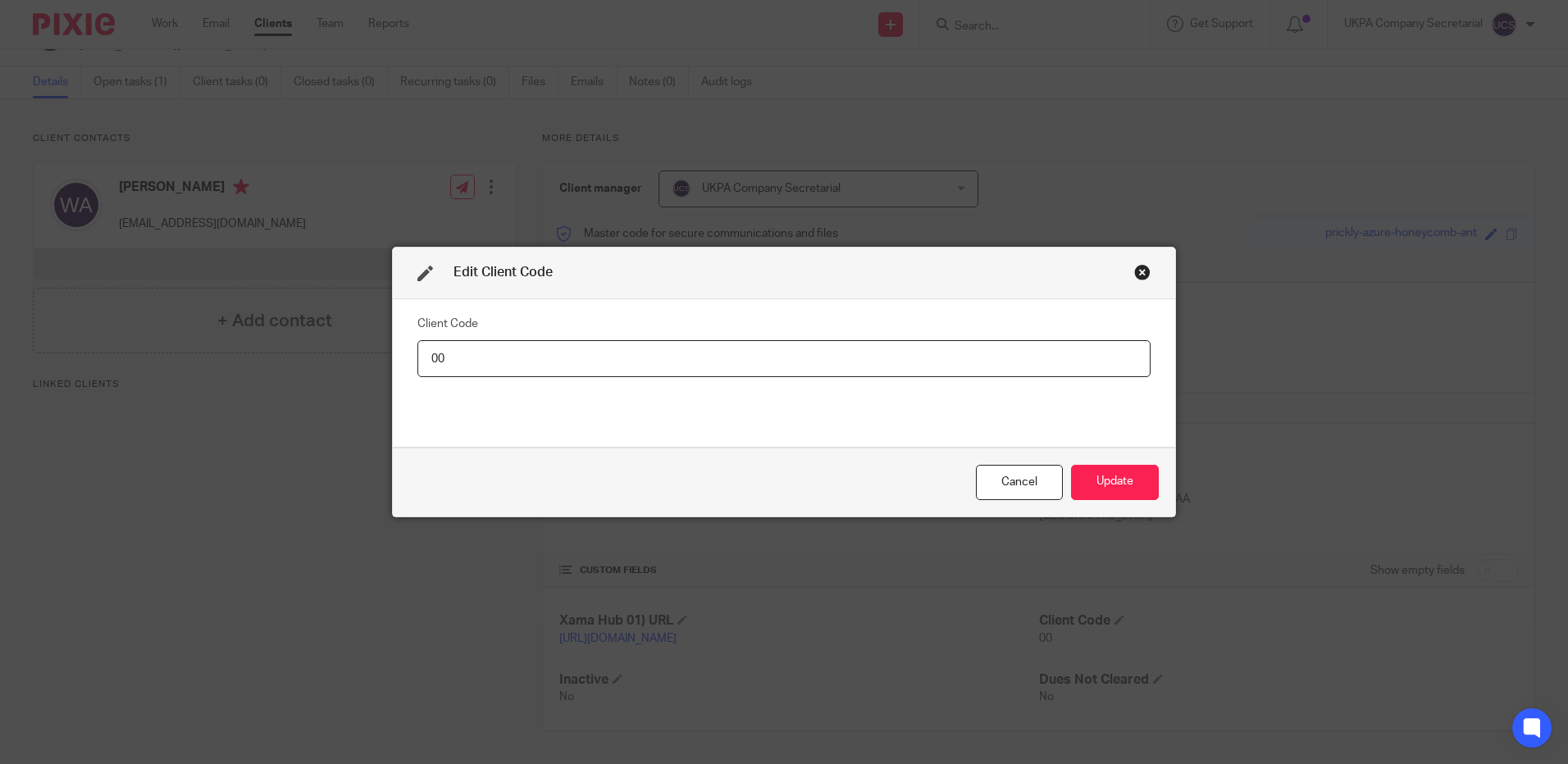
type input "0"
type input "WAL004"
click at [1121, 477] on button "Update" at bounding box center [1115, 482] width 87 height 35
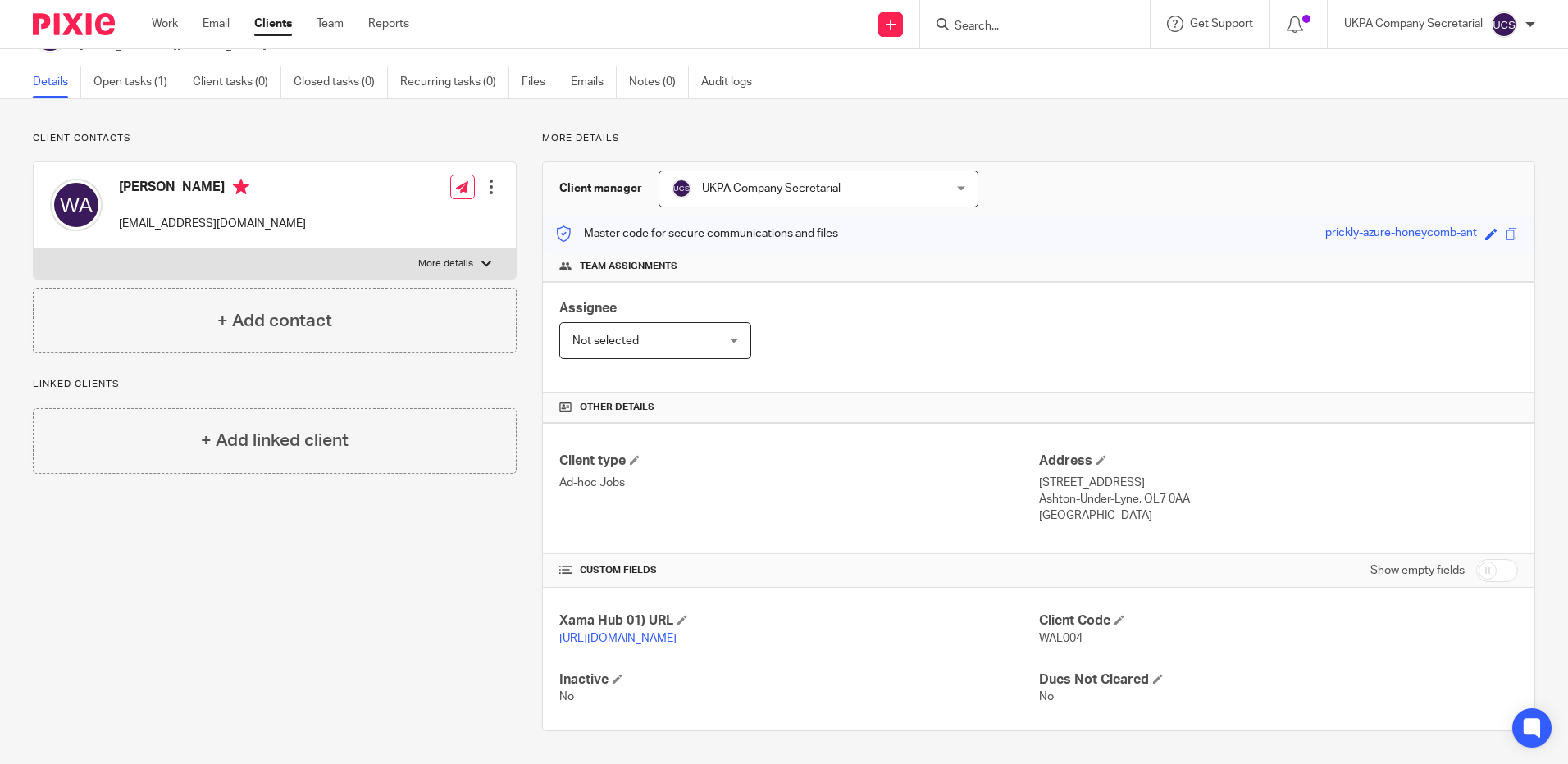
click at [1060, 33] on input "Search" at bounding box center [1028, 26] width 148 height 15
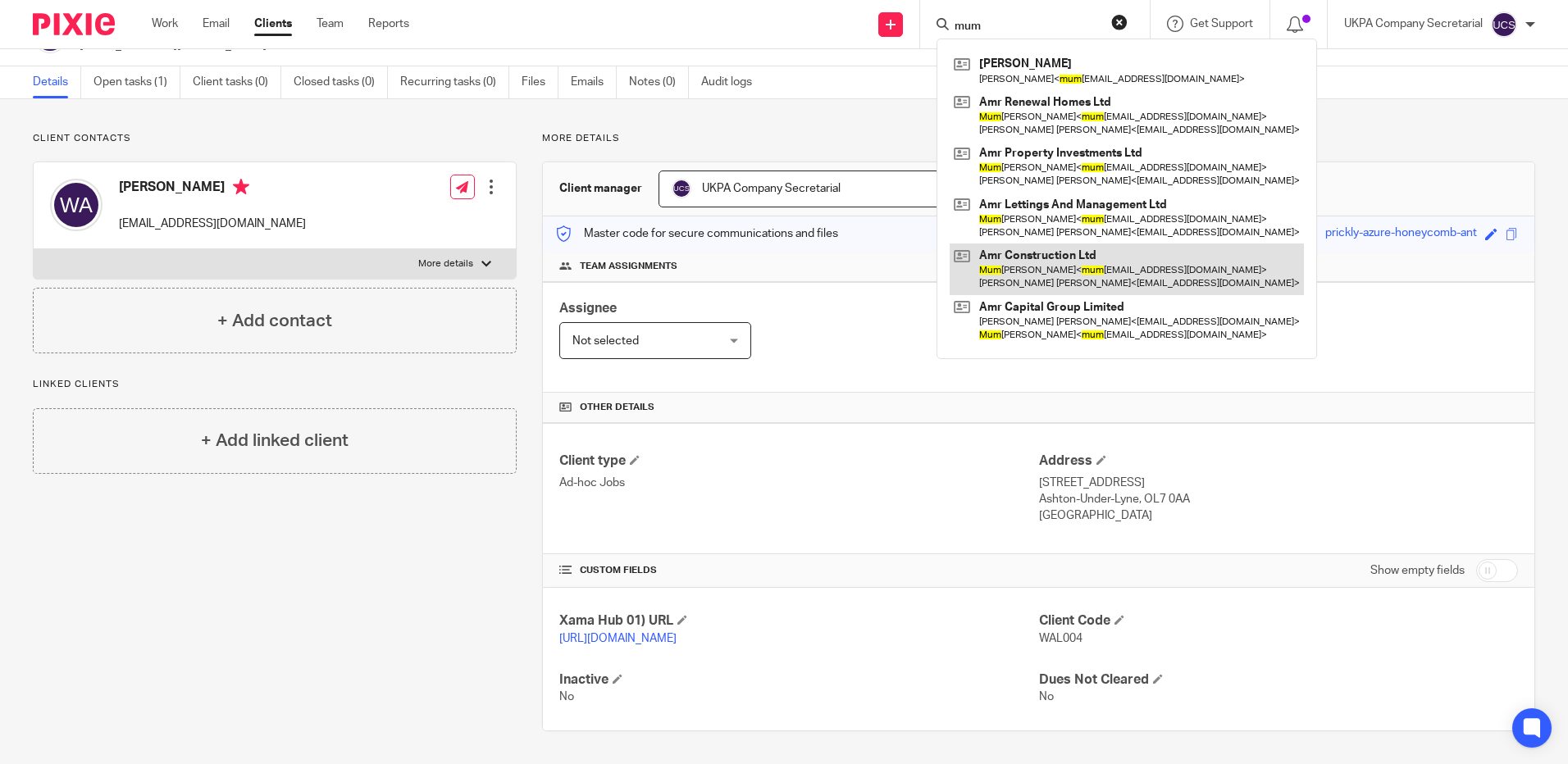
type input "mum"
click at [1032, 262] on link at bounding box center [1127, 269] width 355 height 51
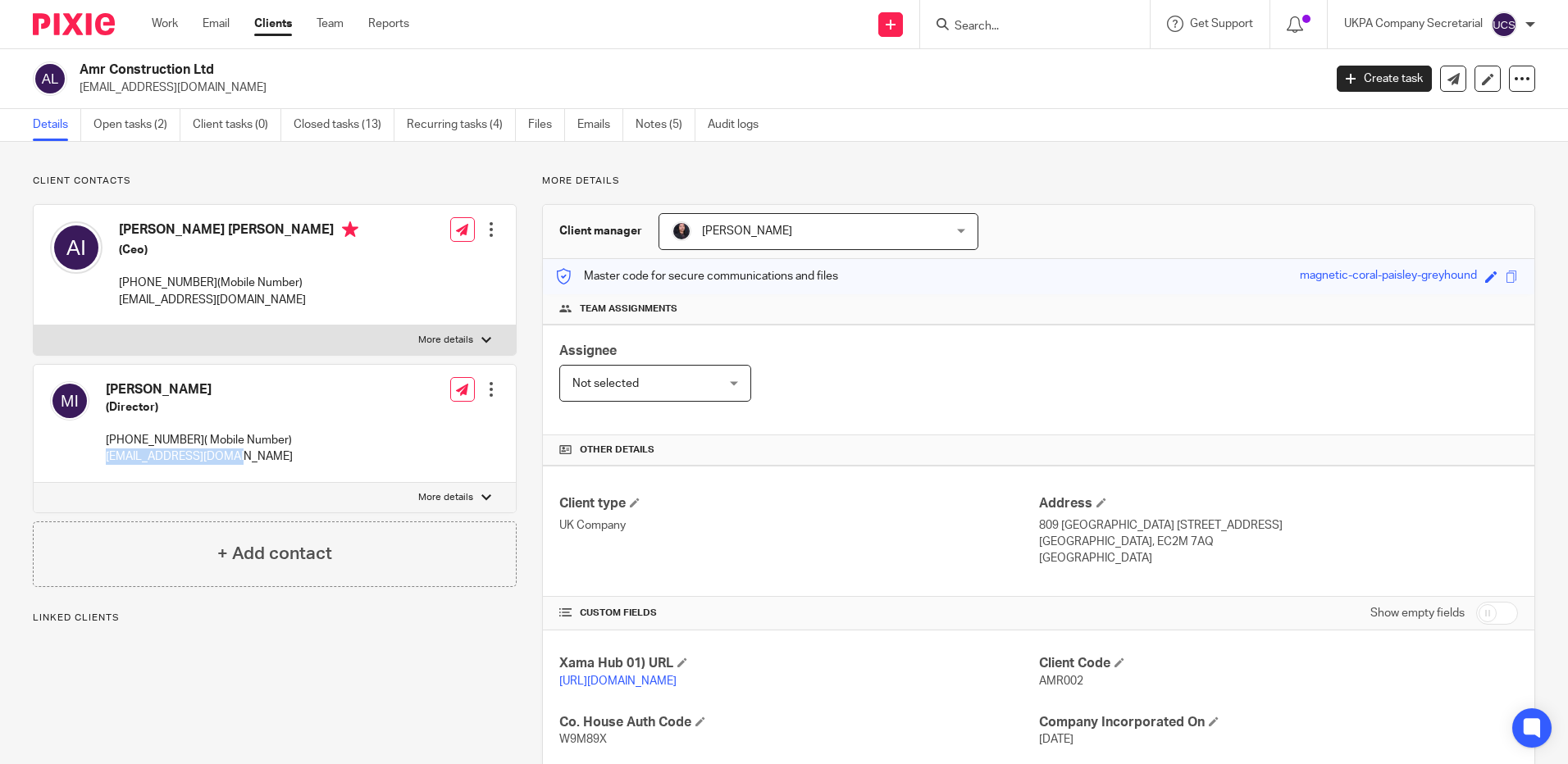
drag, startPoint x: 106, startPoint y: 452, endPoint x: 313, endPoint y: 459, distance: 207.1
click at [313, 459] on div "Mumtaz Ismail (Director) 07809403465( Mobile Number) mumtaz132@hotmail.com Edit…" at bounding box center [275, 425] width 482 height 119
copy p "mumtaz132@hotmail.com"
click at [1028, 23] on input "Search" at bounding box center [1028, 26] width 148 height 15
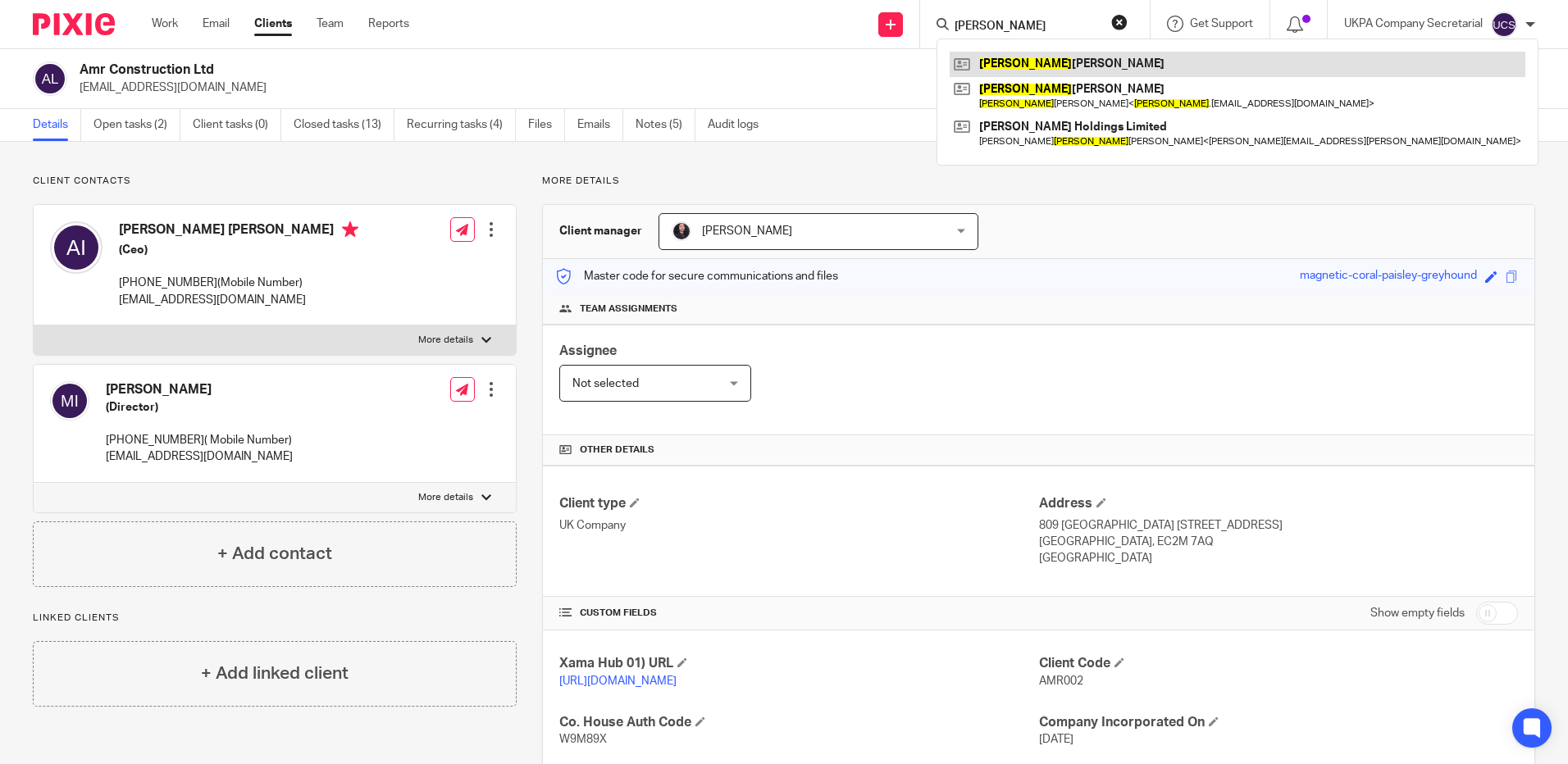
type input "arthur"
click at [1045, 55] on link at bounding box center [1237, 63] width 575 height 24
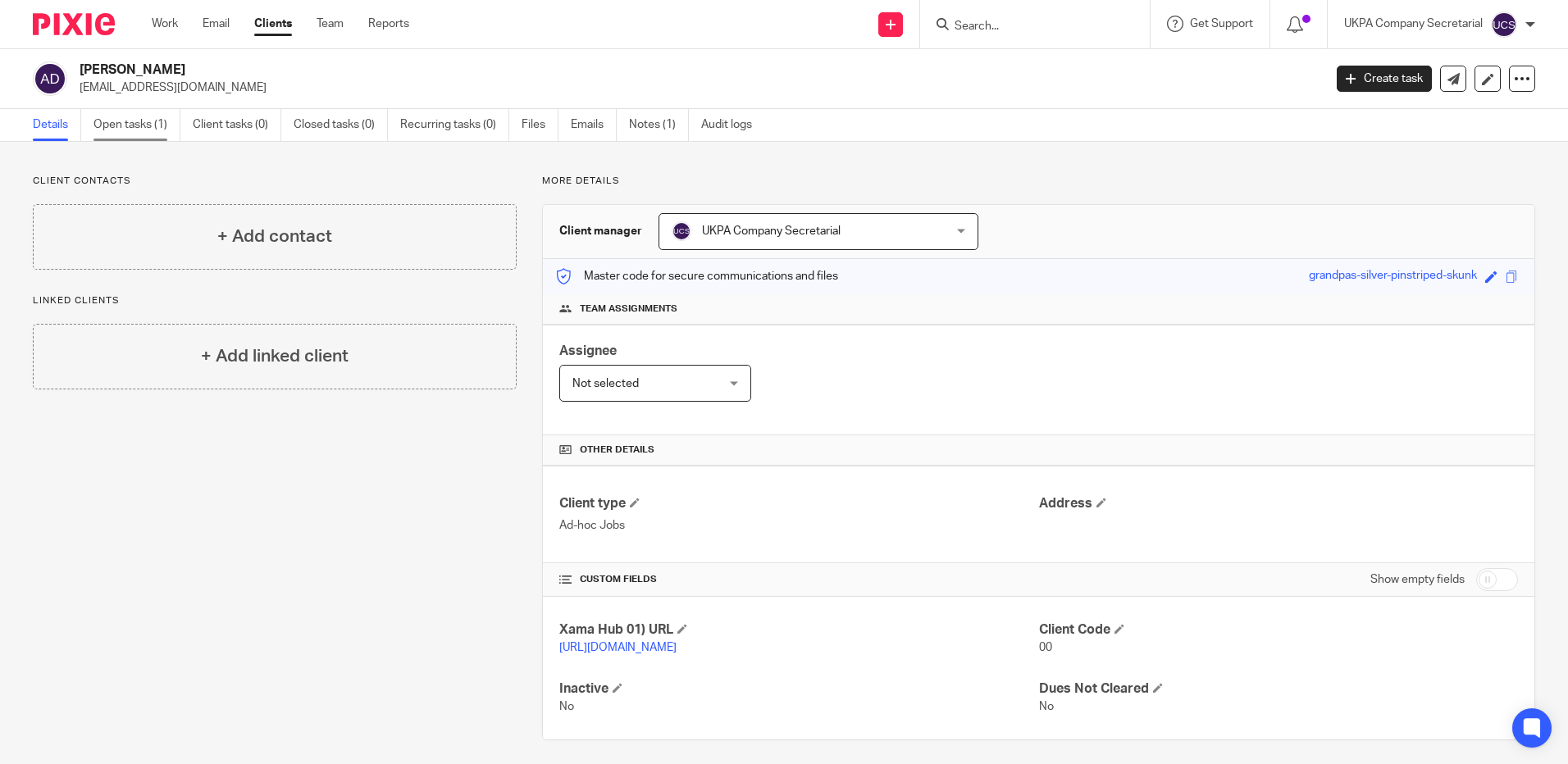
click at [131, 120] on link "Open tasks (1)" at bounding box center [136, 124] width 87 height 32
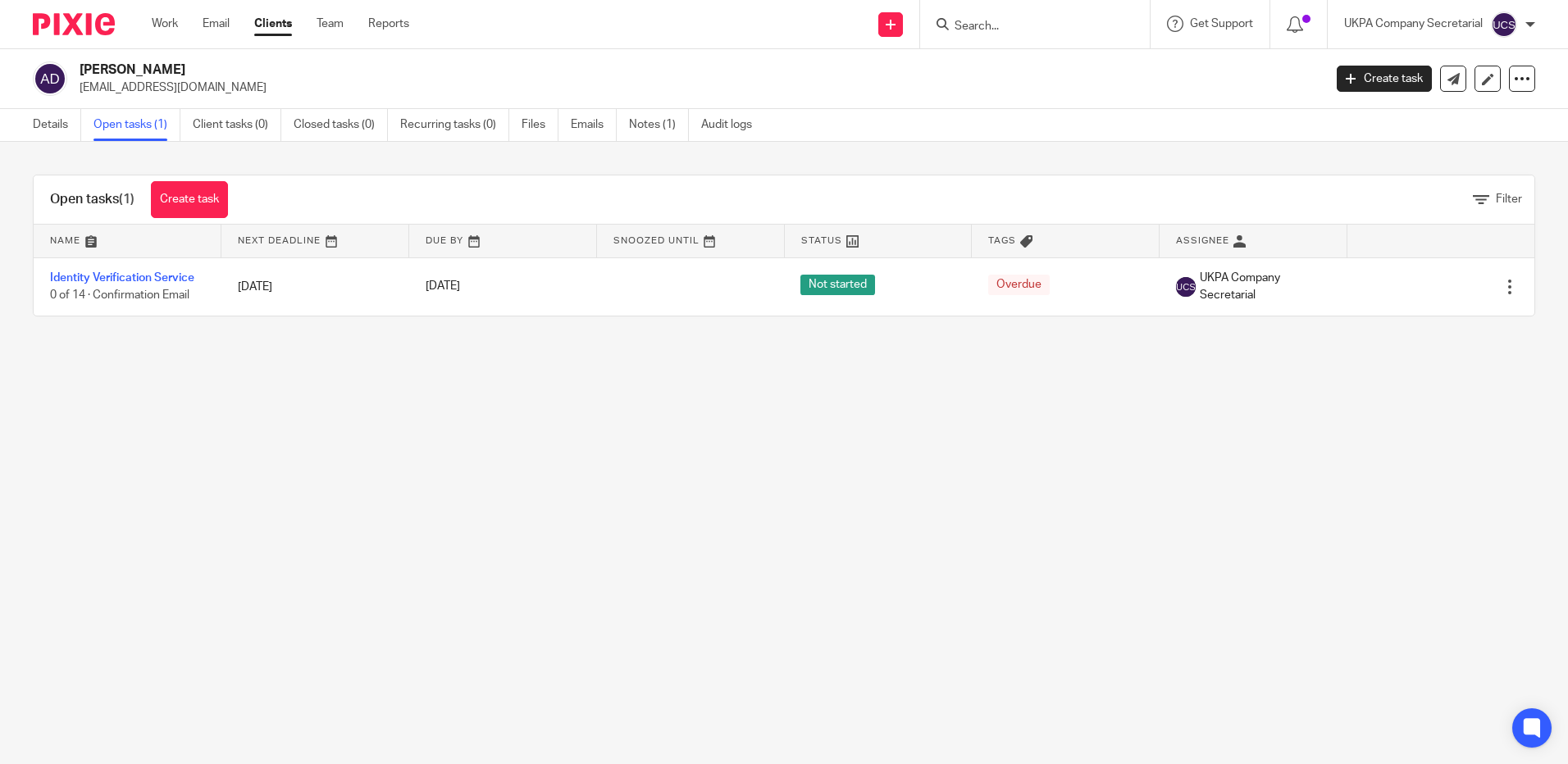
click at [139, 276] on link "Identity Verification Service" at bounding box center [122, 278] width 145 height 12
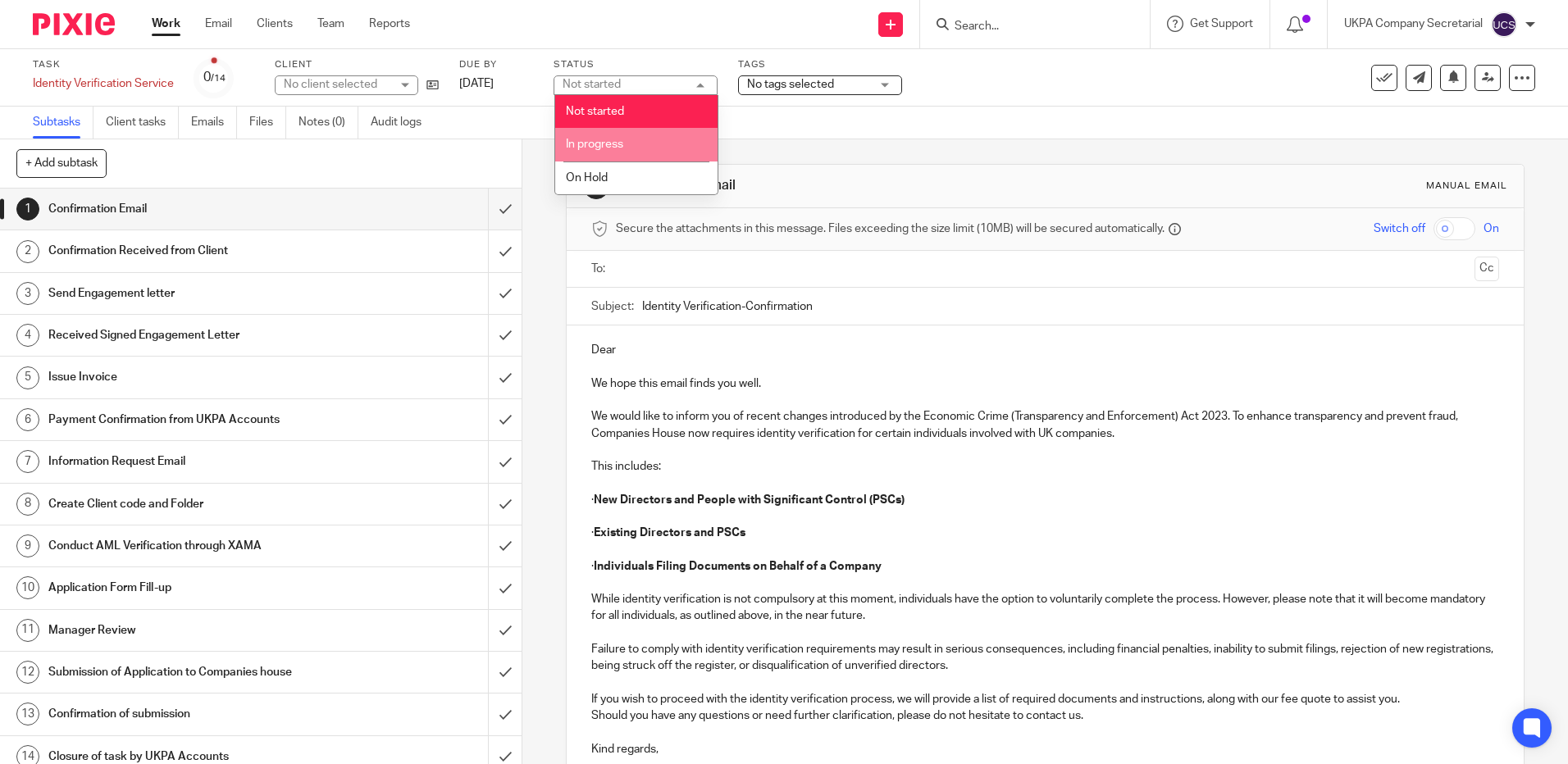
click at [633, 141] on li "In progress" at bounding box center [636, 145] width 162 height 34
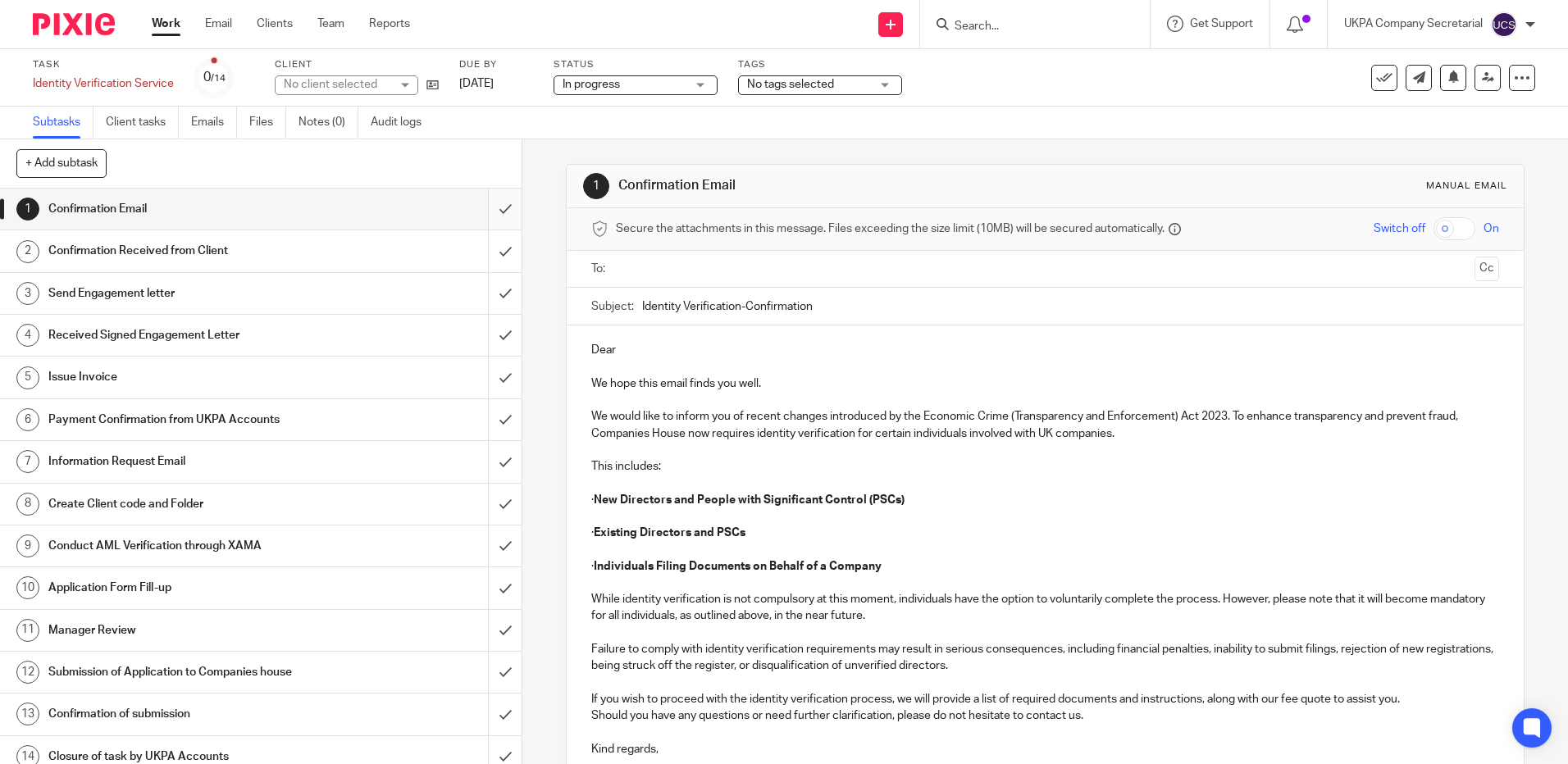
click at [486, 204] on input "submit" at bounding box center [261, 209] width 522 height 41
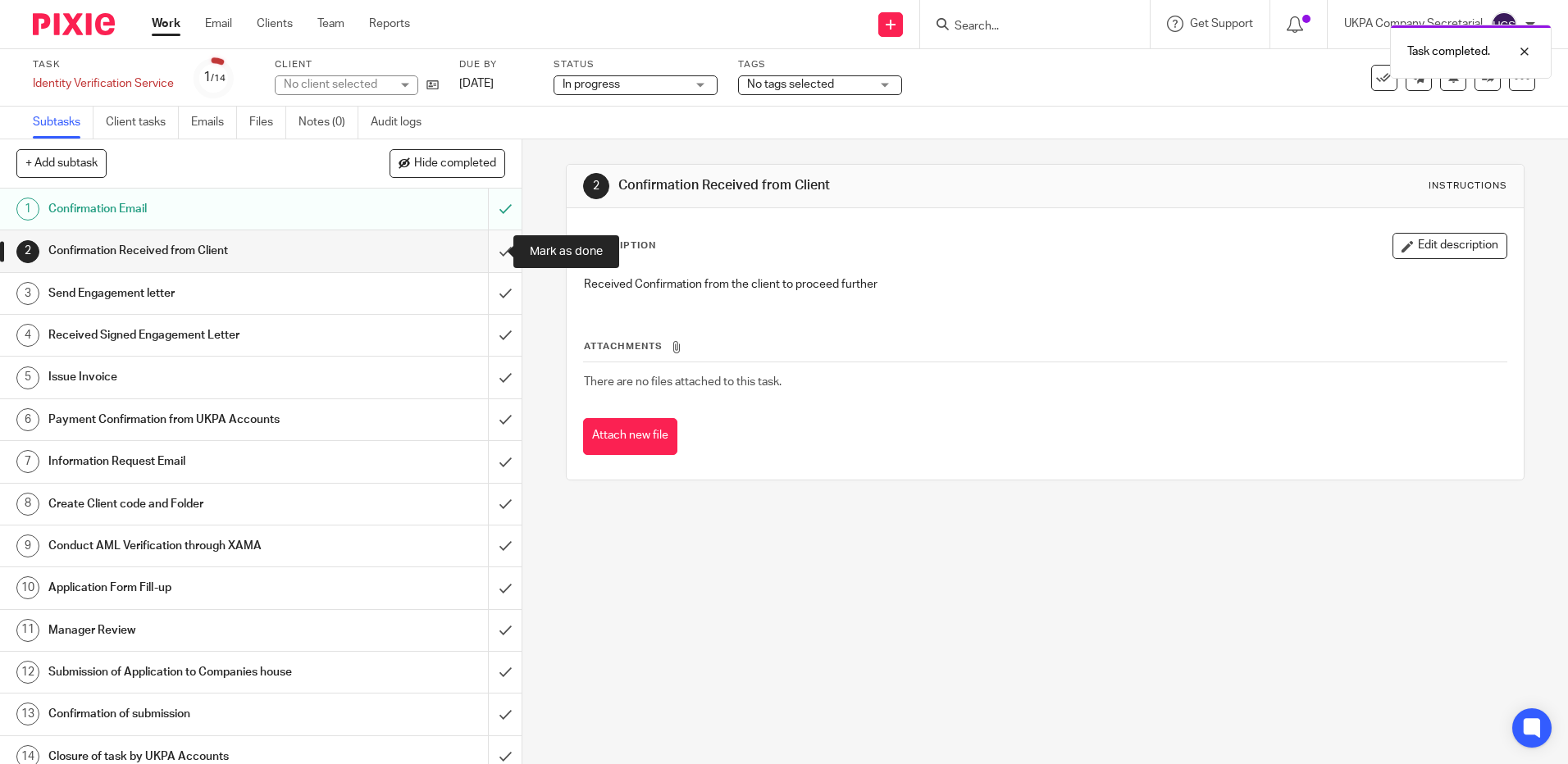
click at [491, 252] on input "submit" at bounding box center [261, 251] width 522 height 41
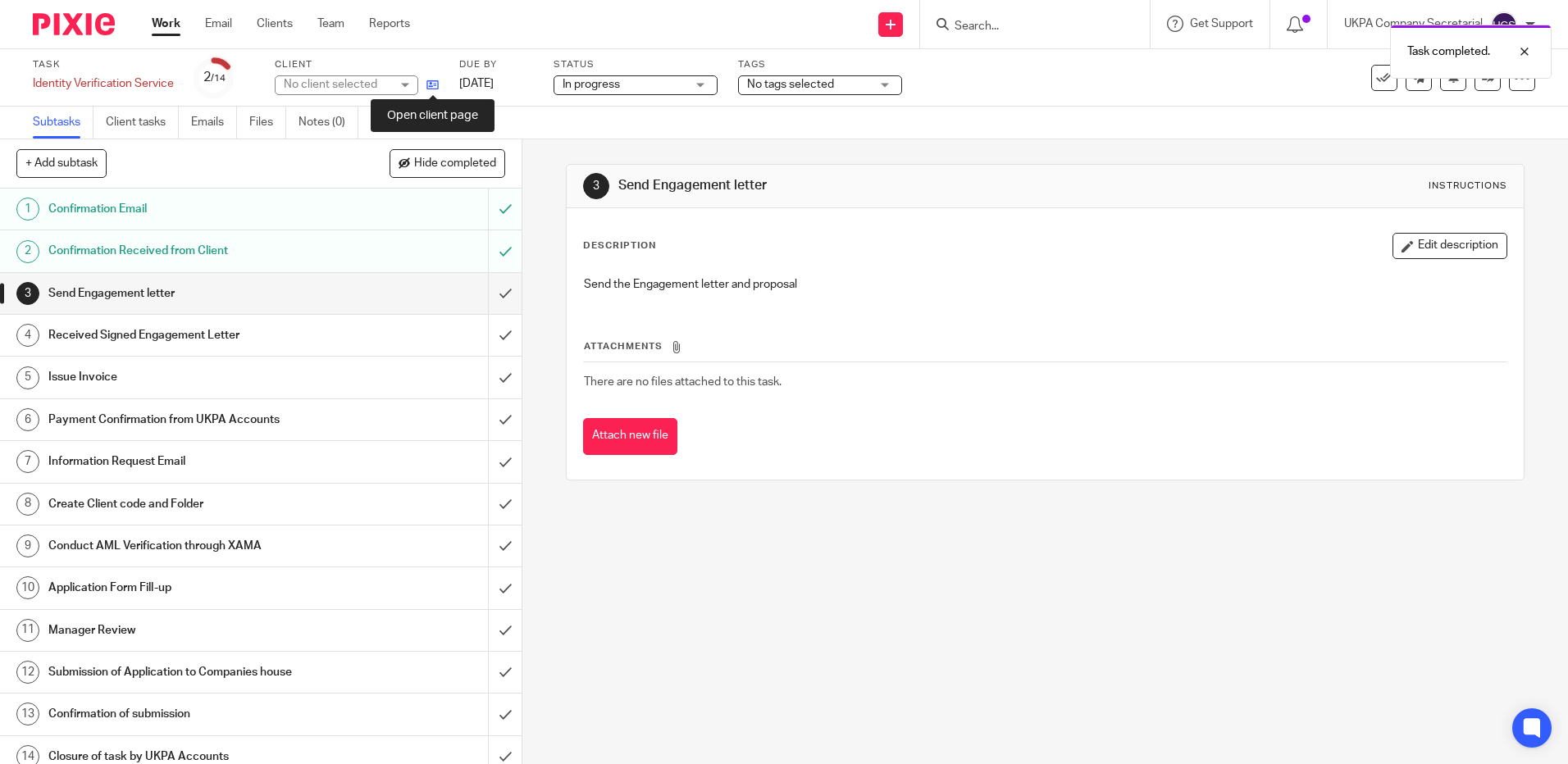
click at [432, 85] on icon at bounding box center [433, 85] width 13 height 13
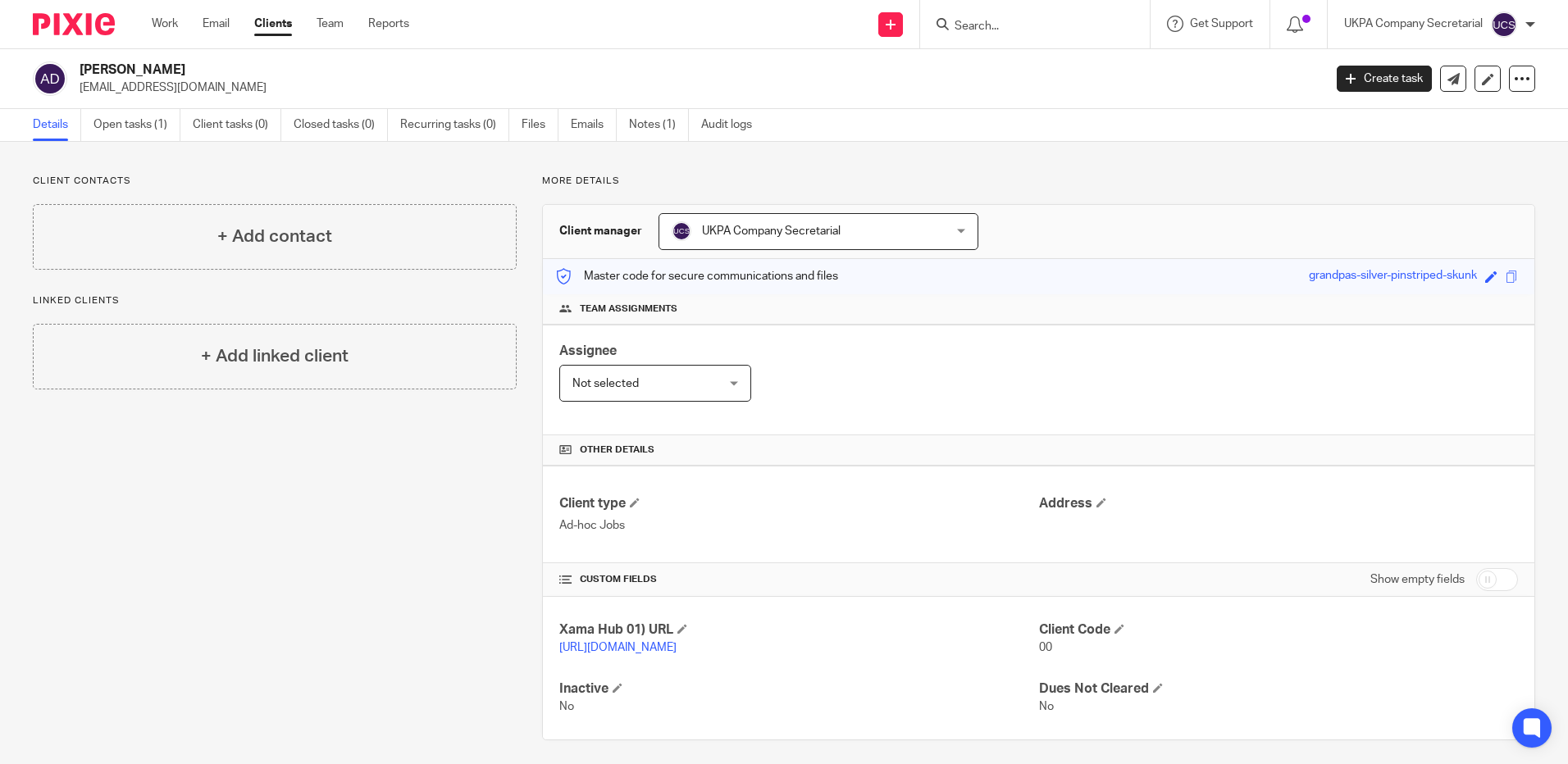
drag, startPoint x: 78, startPoint y: 71, endPoint x: 274, endPoint y: 72, distance: 196.0
click at [274, 72] on div "[PERSON_NAME] [EMAIL_ADDRESS][DOMAIN_NAME]" at bounding box center [673, 78] width 1279 height 34
copy h2 "[PERSON_NAME]"
click at [885, 549] on div "Client type Ad-hoc Jobs Address" at bounding box center [1039, 514] width 992 height 97
click at [131, 122] on link "Open tasks (1)" at bounding box center [136, 124] width 87 height 32
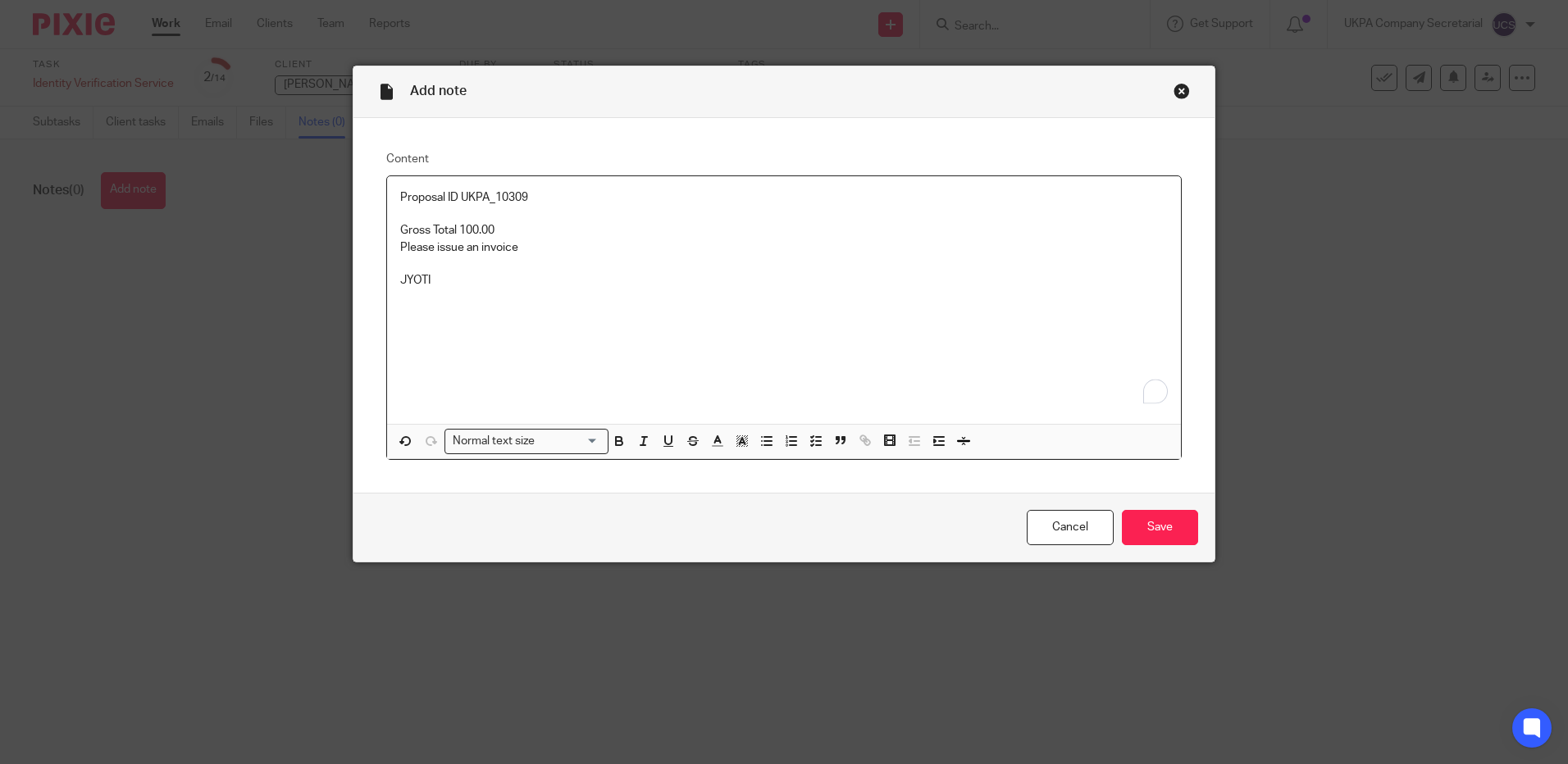
click at [493, 233] on p "Gross Total 100.00" at bounding box center [784, 230] width 768 height 17
click at [1158, 533] on input "Save" at bounding box center [1160, 528] width 76 height 35
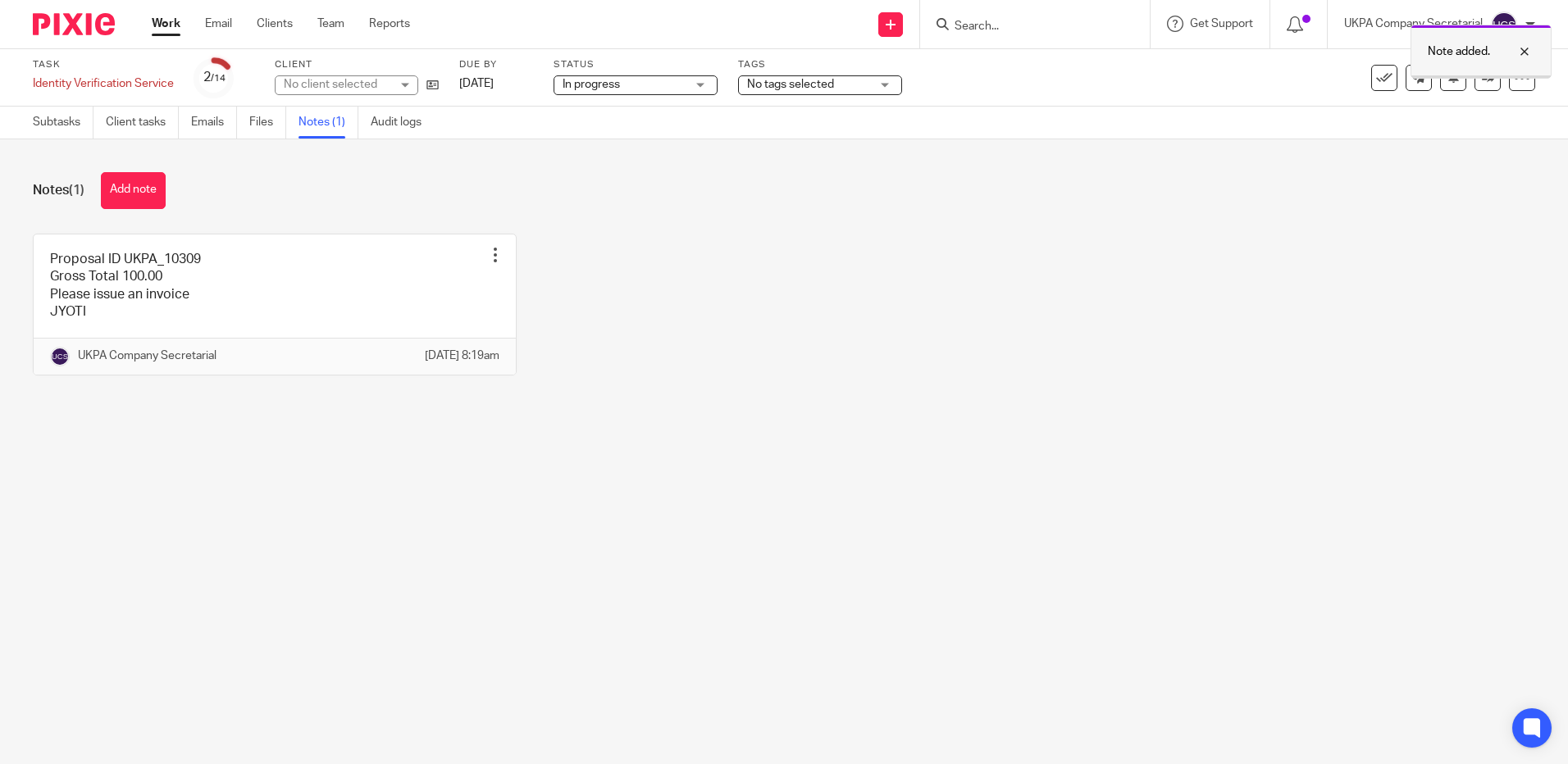
click at [1526, 53] on div at bounding box center [1513, 52] width 45 height 19
click at [1482, 76] on icon at bounding box center [1488, 77] width 13 height 13
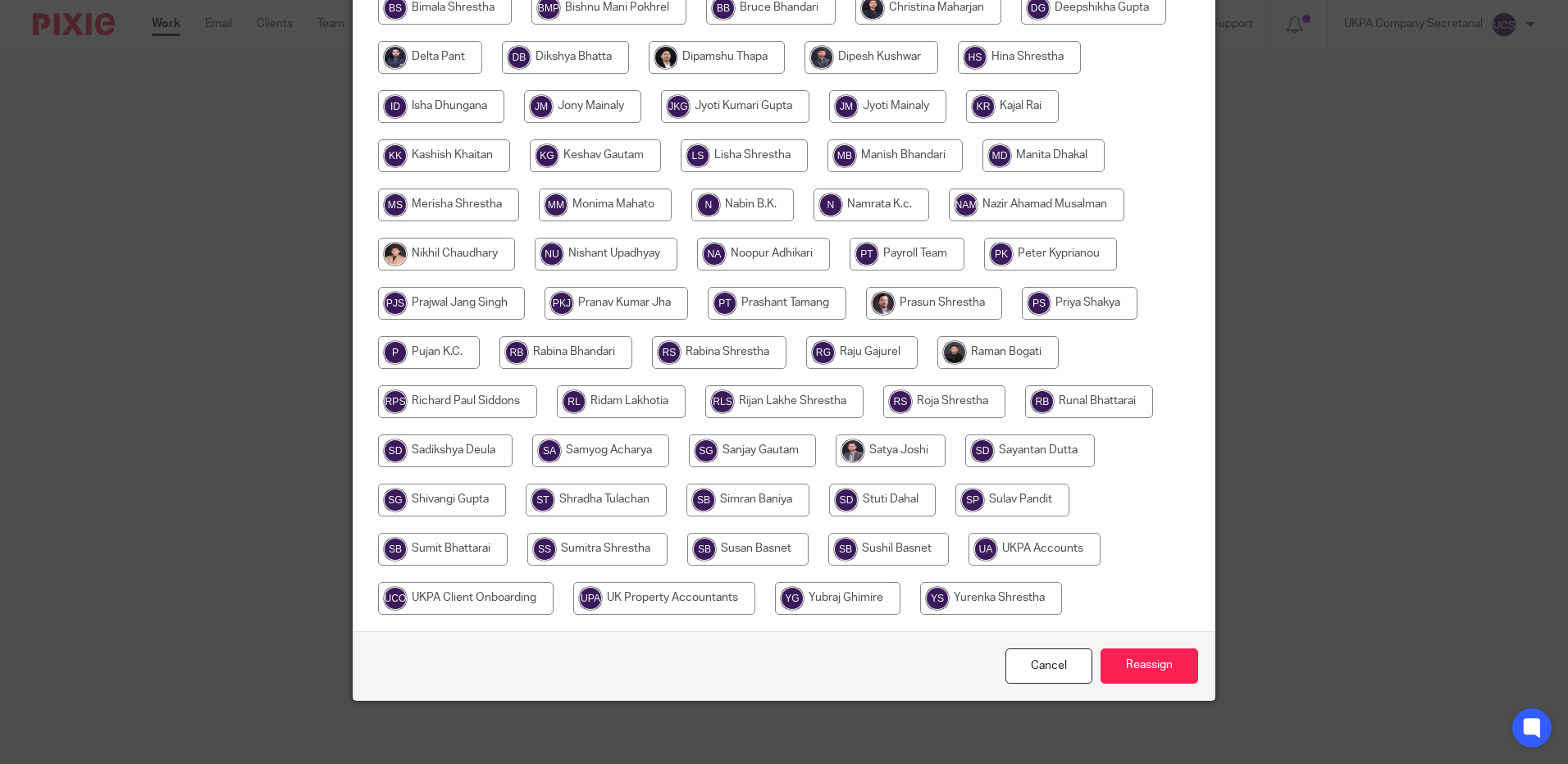
scroll to position [505, 0]
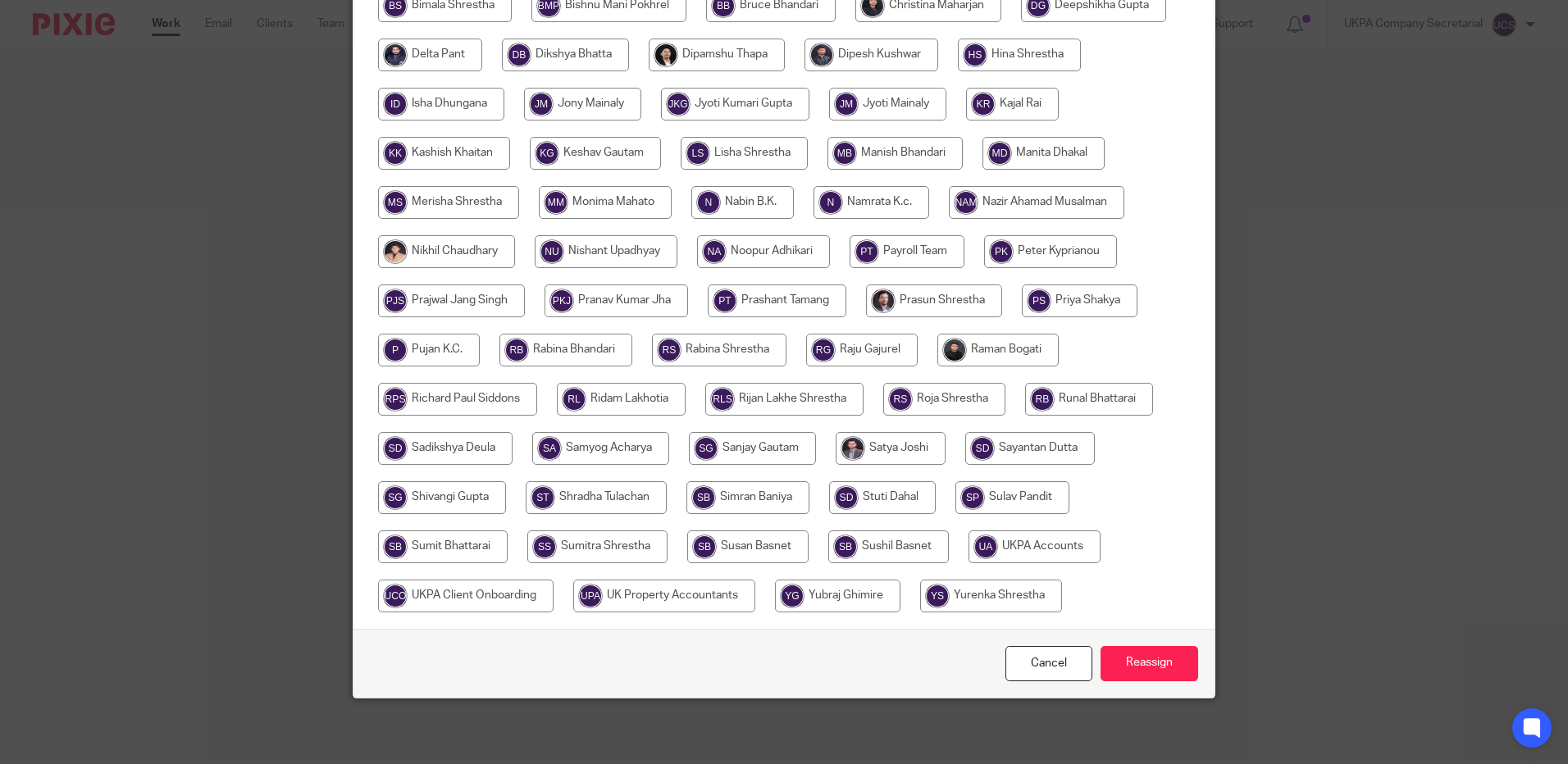
click at [1044, 544] on input "radio" at bounding box center [1035, 547] width 132 height 33
radio input "true"
click at [1132, 654] on input "Reassign" at bounding box center [1149, 664] width 97 height 35
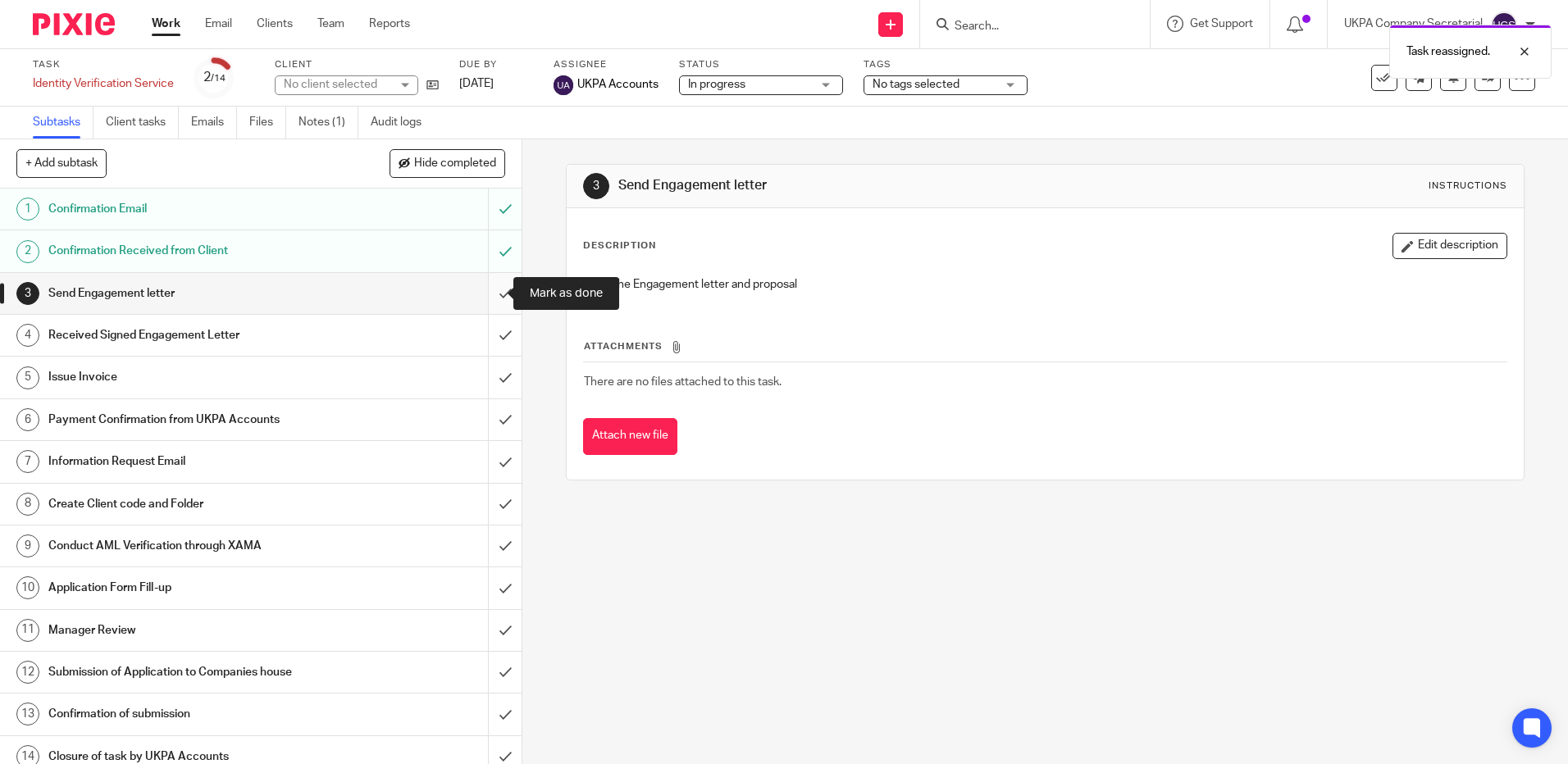
click at [504, 295] on input "submit" at bounding box center [261, 294] width 522 height 41
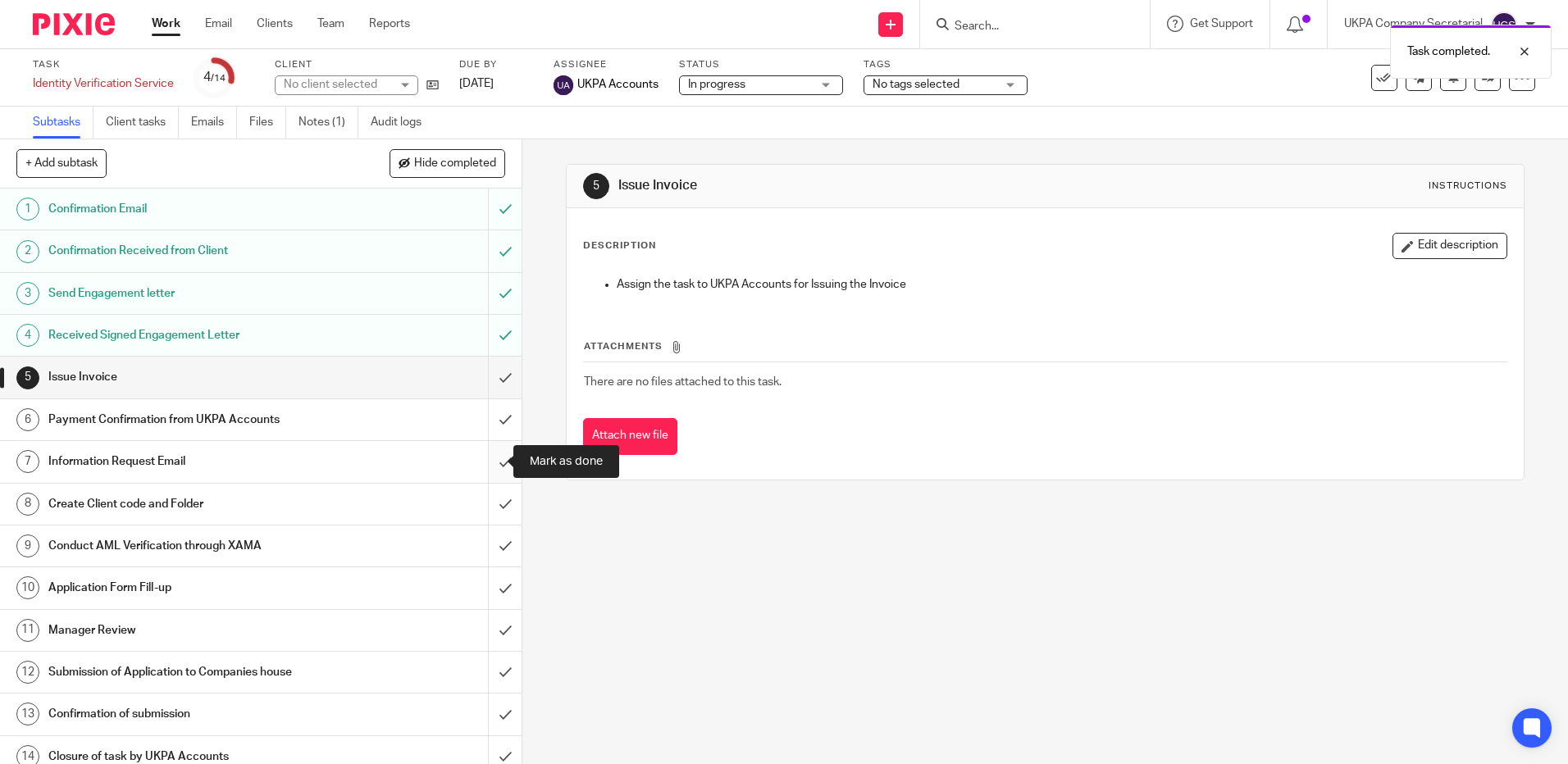
click at [487, 460] on input "submit" at bounding box center [261, 462] width 522 height 41
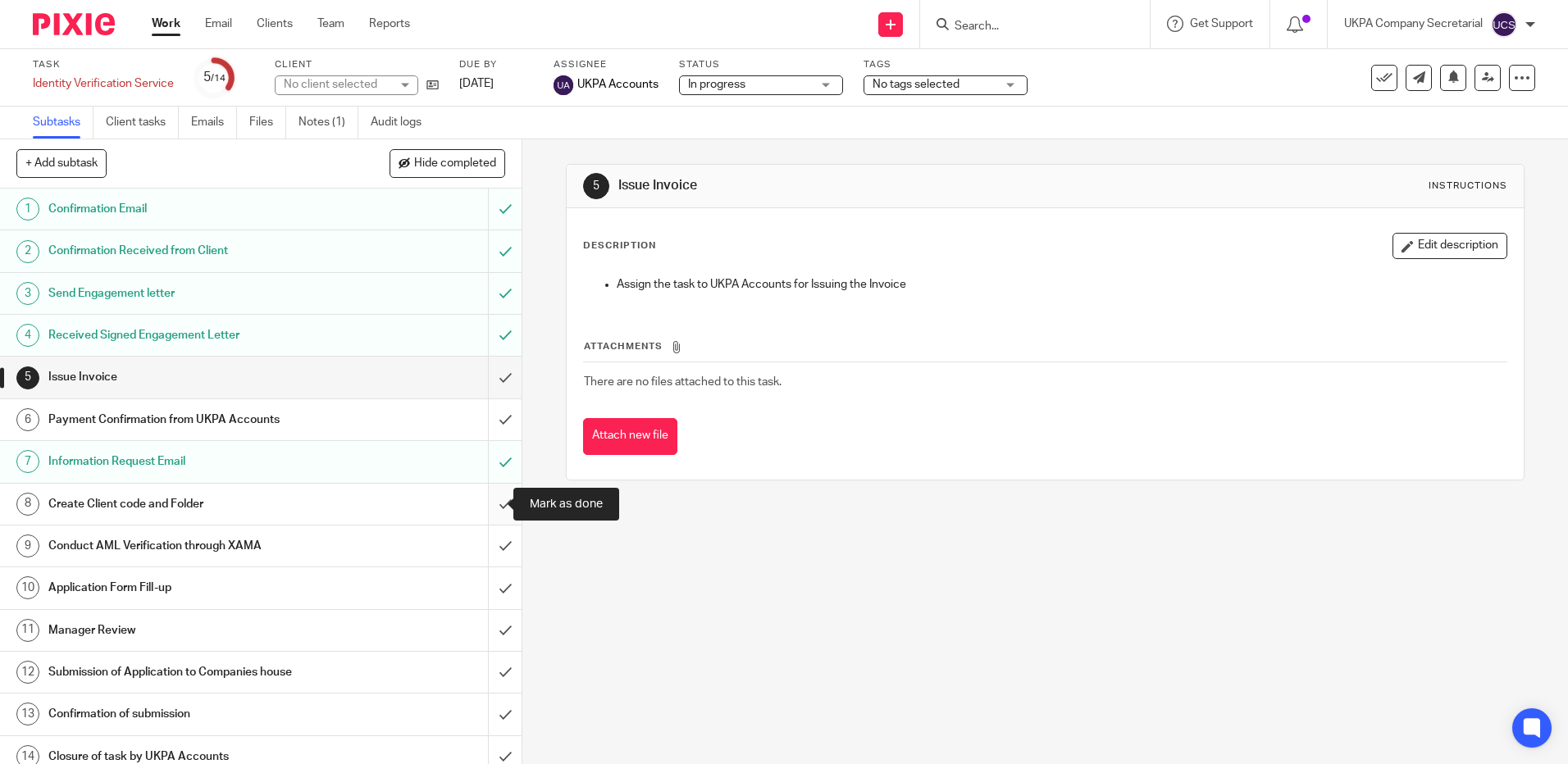
click at [492, 505] on input "submit" at bounding box center [261, 504] width 522 height 41
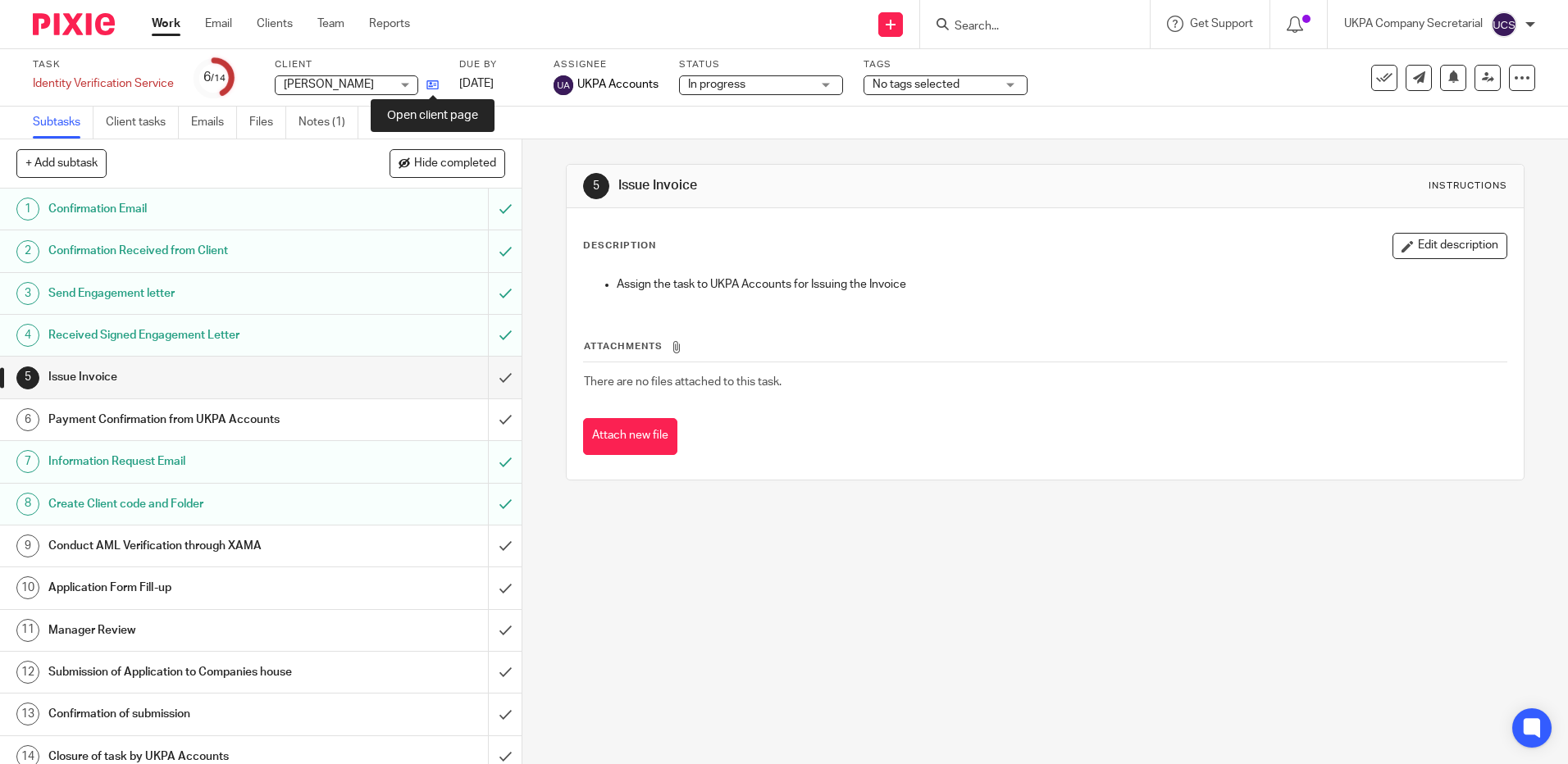
click at [434, 87] on icon at bounding box center [433, 85] width 13 height 13
click at [434, 81] on icon at bounding box center [433, 85] width 13 height 13
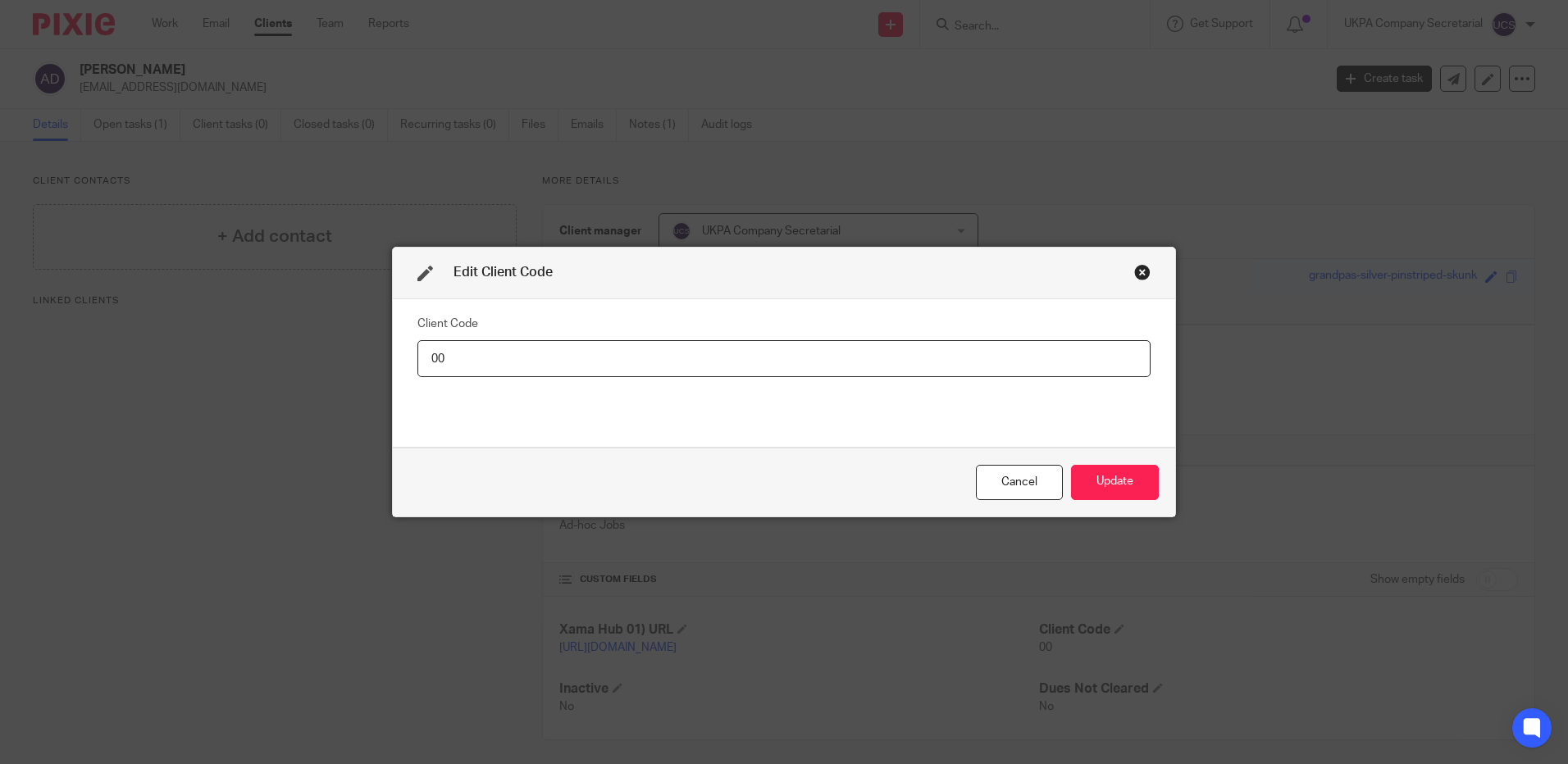
type input "0"
type input "ART005"
click at [1123, 484] on button "Update" at bounding box center [1115, 482] width 87 height 35
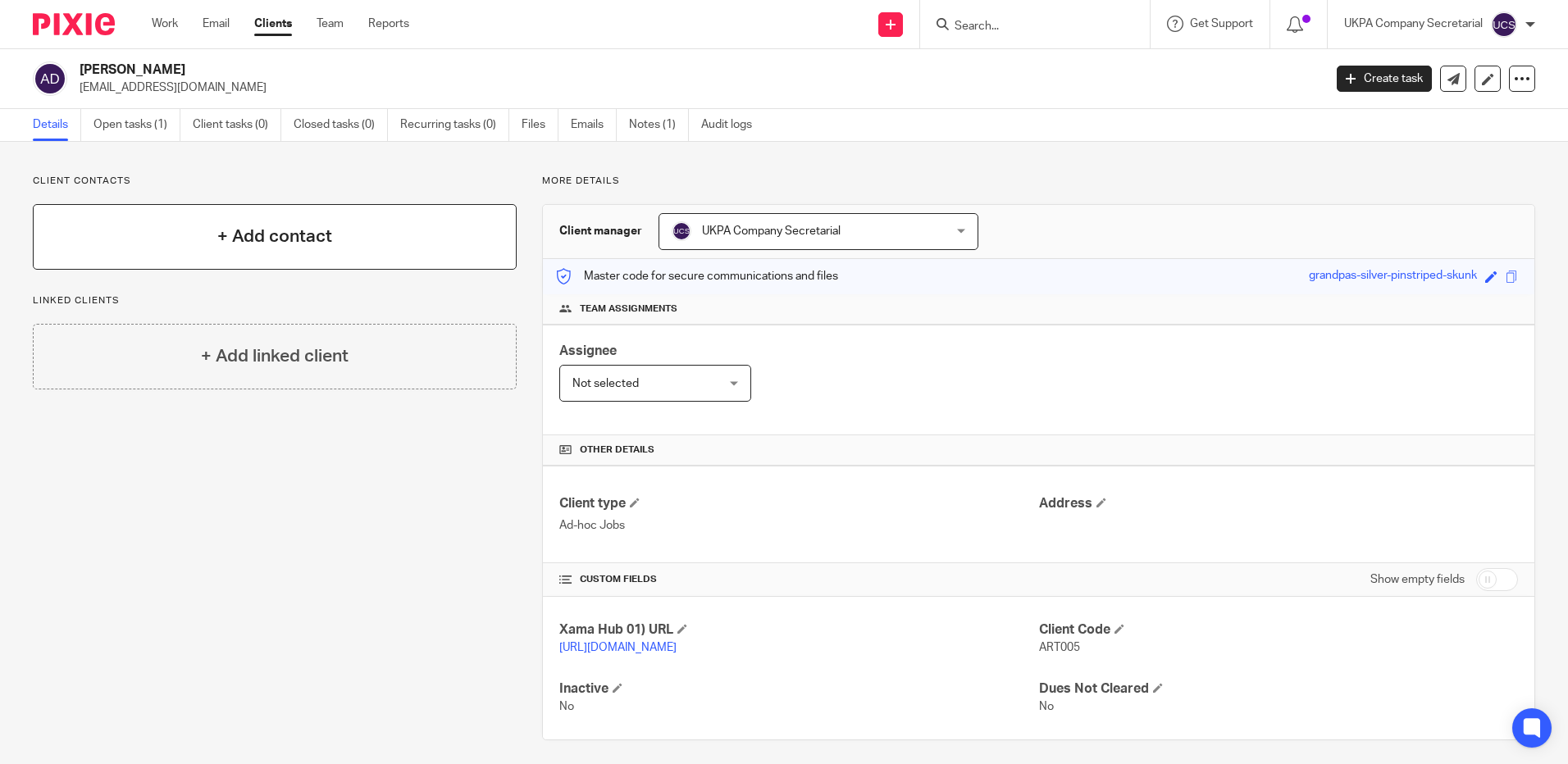
click at [247, 229] on h4 "+ Add contact" at bounding box center [275, 236] width 115 height 25
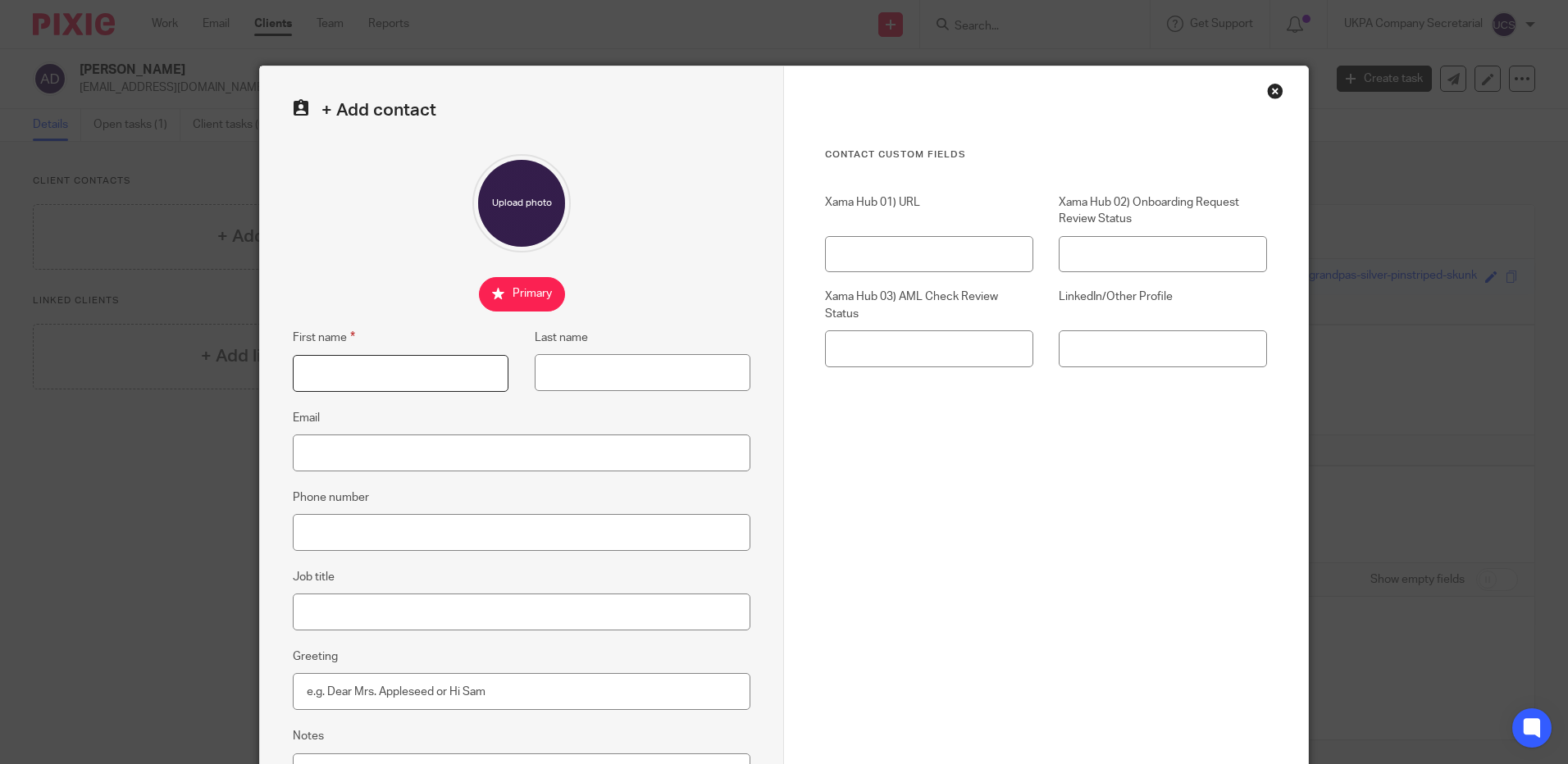
click at [336, 370] on input "First name" at bounding box center [401, 373] width 216 height 37
drag, startPoint x: 434, startPoint y: 375, endPoint x: 386, endPoint y: 370, distance: 48.3
click at [386, 370] on input "[PERSON_NAME]" at bounding box center [401, 373] width 216 height 37
type input "Arthur Stephen"
click at [611, 370] on input "Last name" at bounding box center [643, 373] width 216 height 37
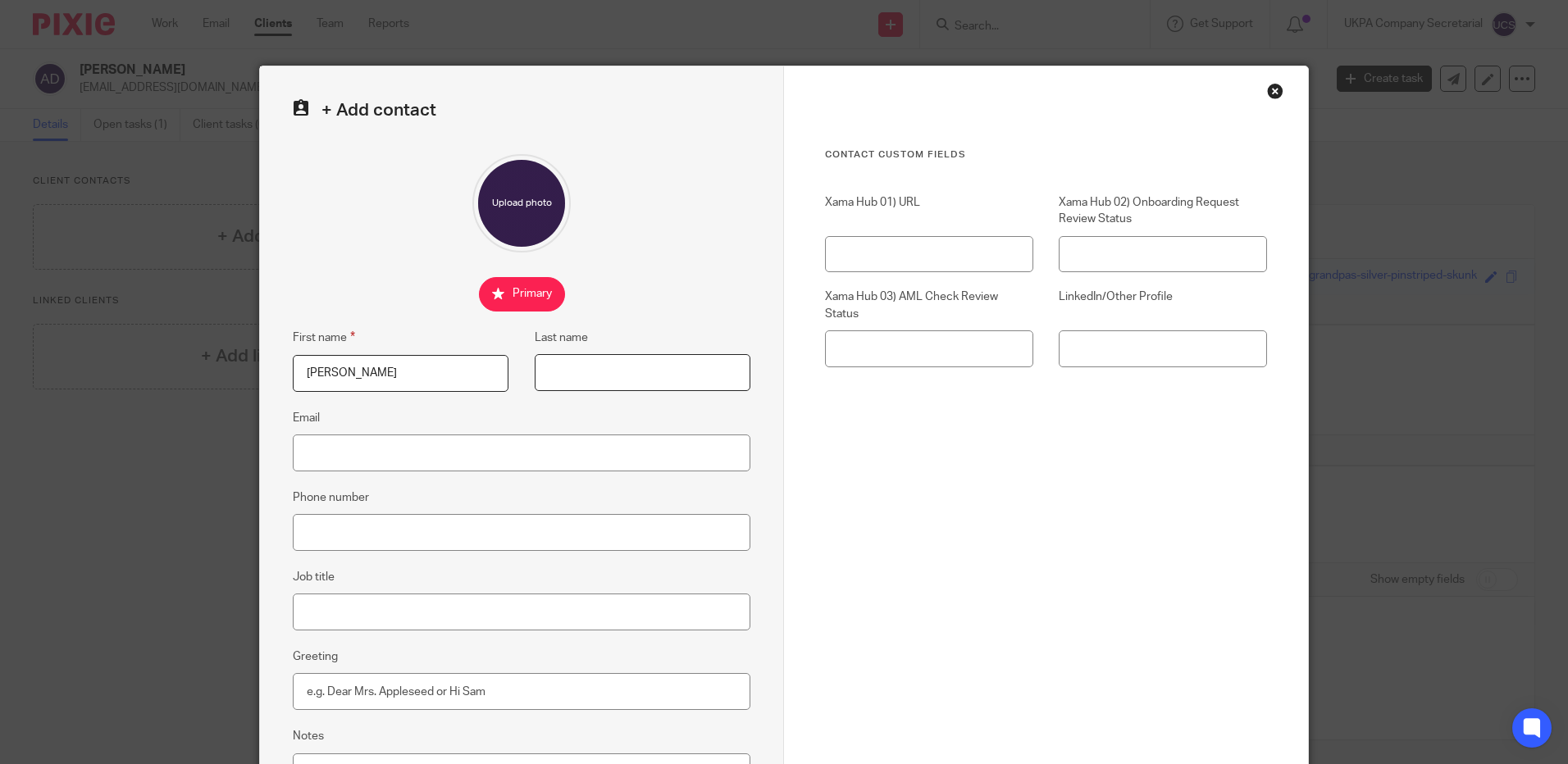
paste input "Demoulas"
type input "Demoulas"
click at [1083, 507] on div "Contact Custom fields Xama Hub 01) URL Xama Hub 02) Onboarding Request Review S…" at bounding box center [1046, 367] width 442 height 437
click at [351, 455] on input "Email" at bounding box center [521, 453] width 458 height 37
paste input "[EMAIL_ADDRESS][DOMAIN_NAME]"
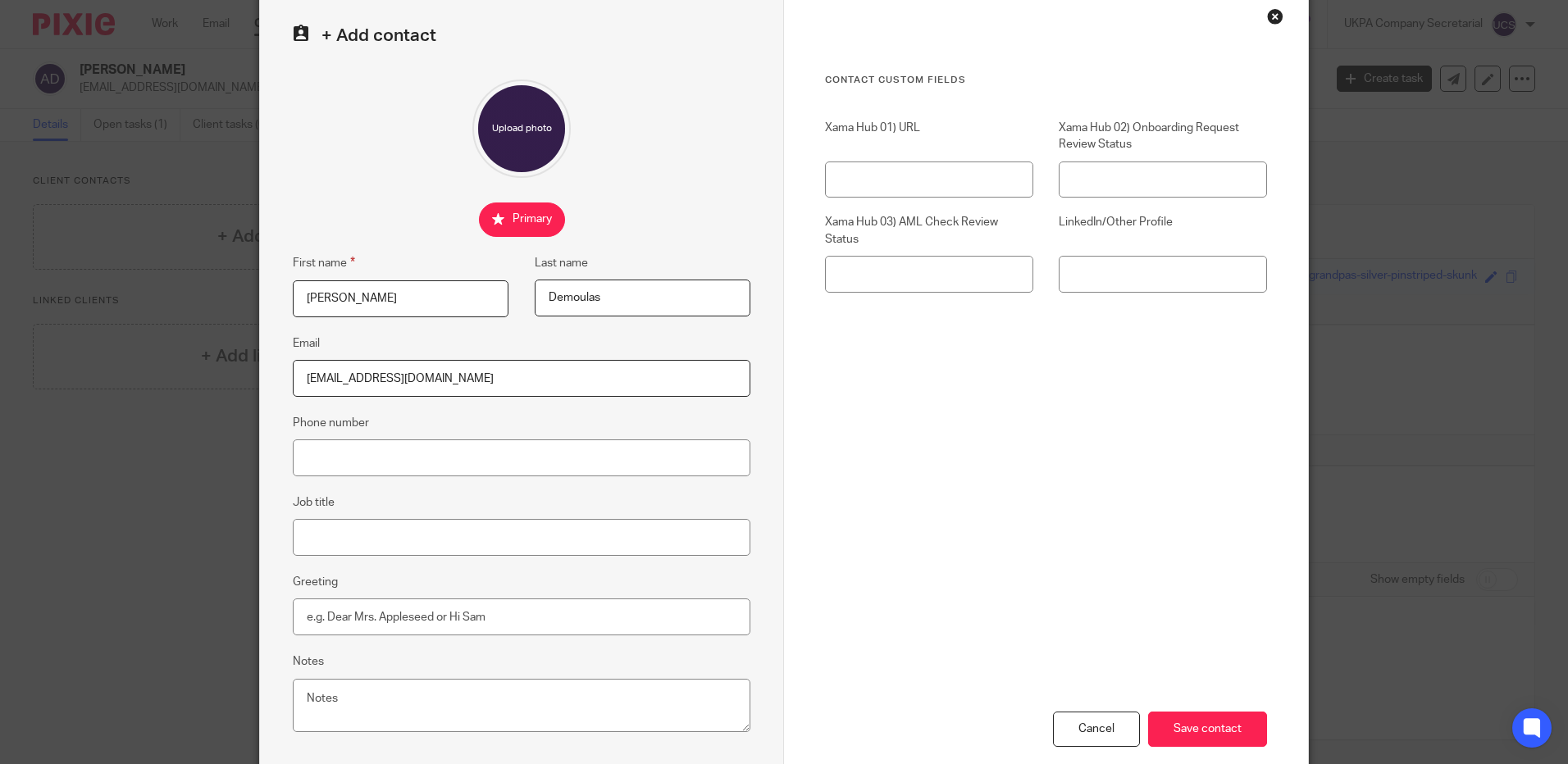
scroll to position [165, 0]
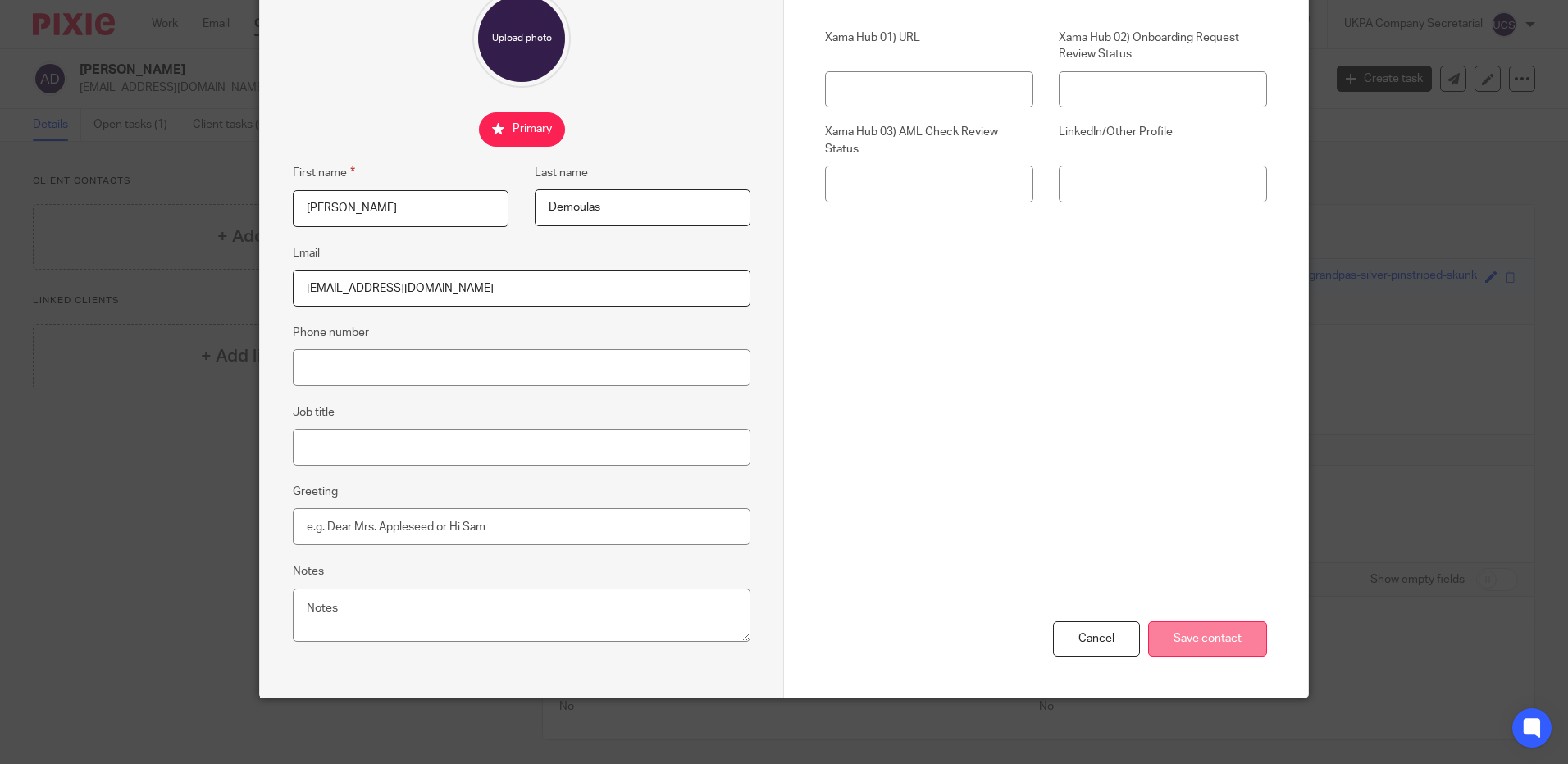
type input "[EMAIL_ADDRESS][DOMAIN_NAME]"
click at [1182, 639] on input "Save contact" at bounding box center [1207, 640] width 119 height 35
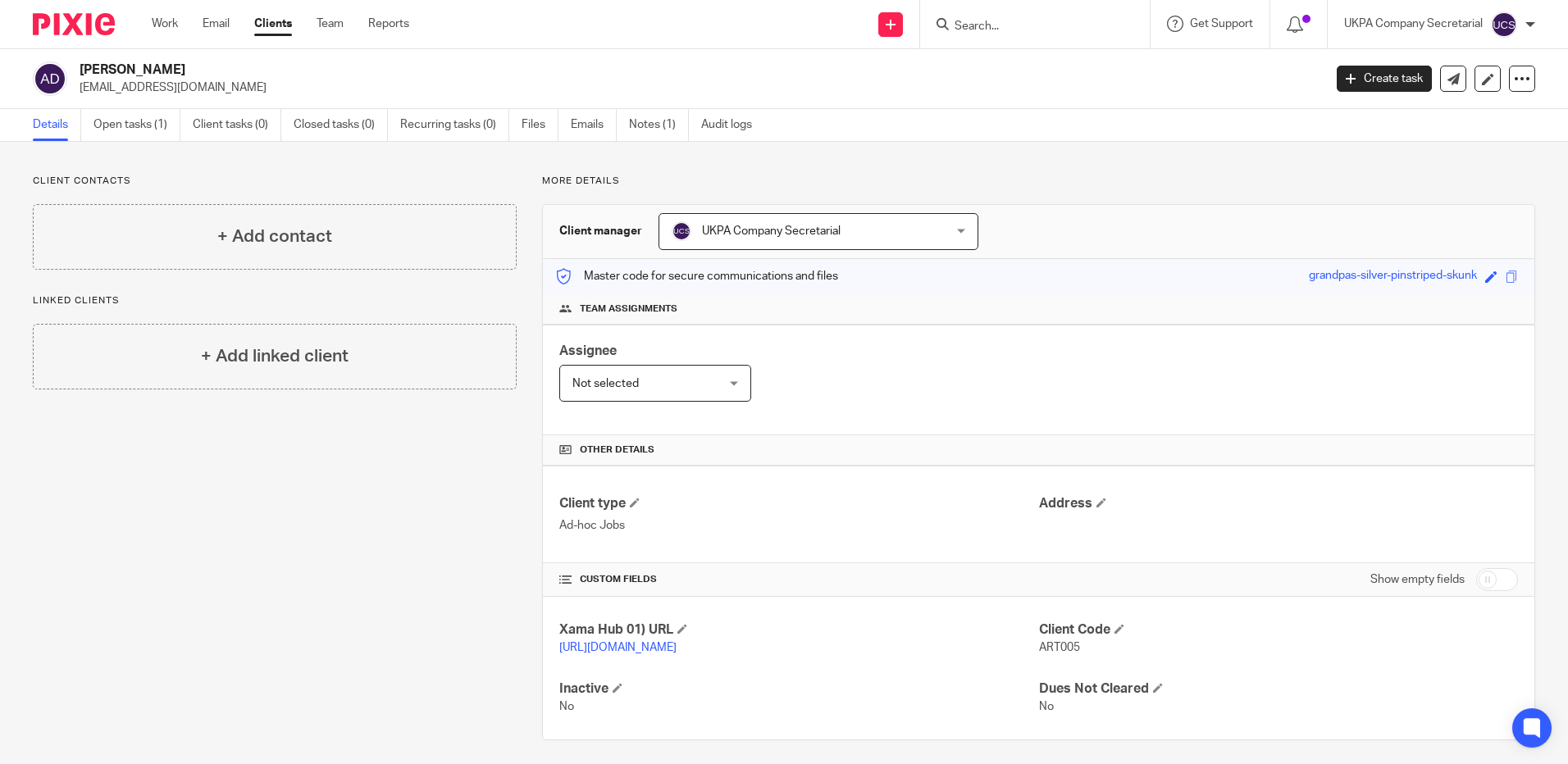
drag, startPoint x: 348, startPoint y: 62, endPoint x: 221, endPoint y: 94, distance: 131.0
click at [347, 62] on h2 "[PERSON_NAME]" at bounding box center [573, 70] width 986 height 17
drag, startPoint x: 77, startPoint y: 87, endPoint x: 231, endPoint y: 90, distance: 154.0
click at [231, 90] on div "[PERSON_NAME] [EMAIL_ADDRESS][DOMAIN_NAME]" at bounding box center [673, 78] width 1279 height 34
copy p "[EMAIL_ADDRESS][DOMAIN_NAME]"
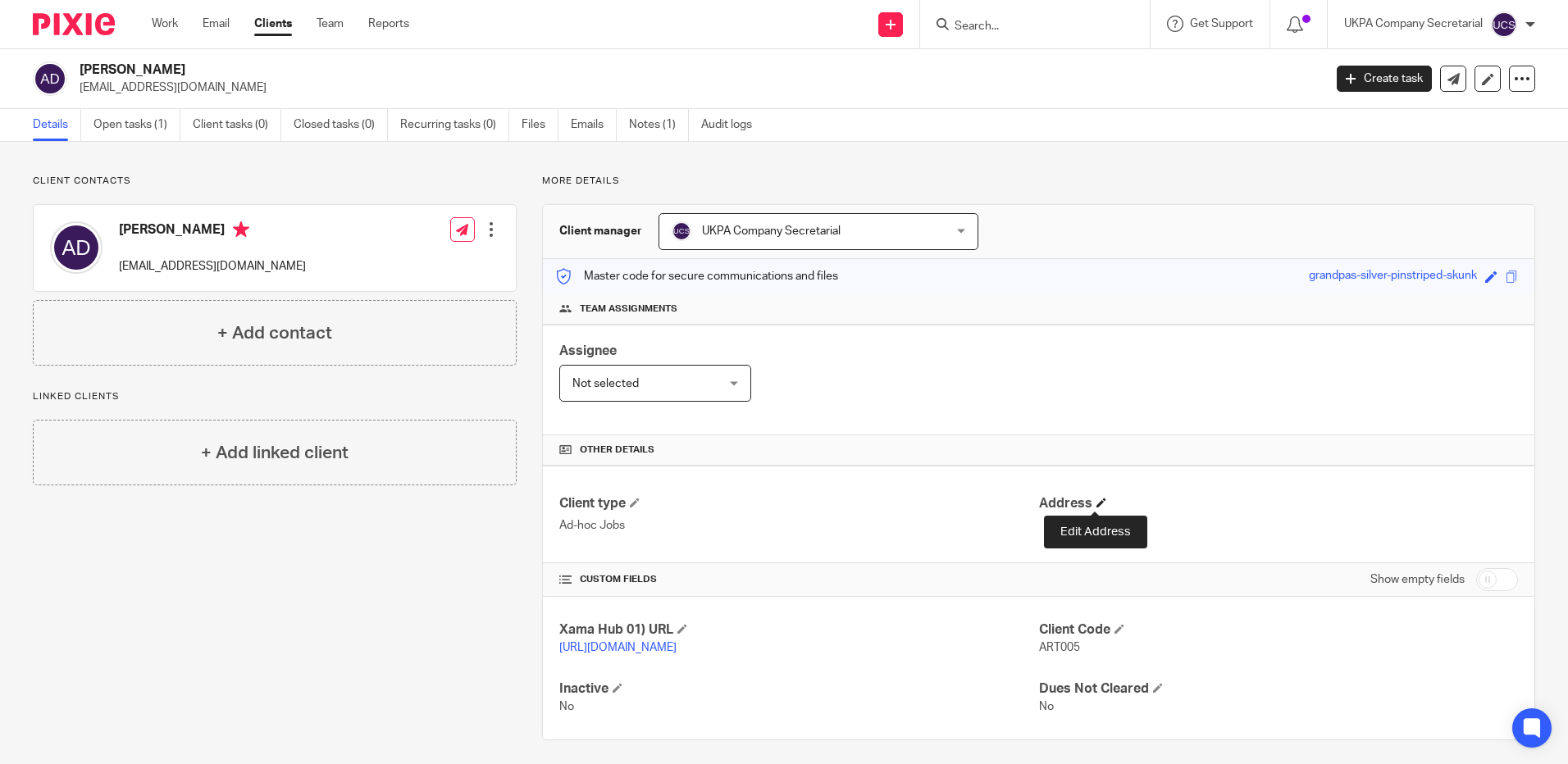
click at [1097, 502] on span at bounding box center [1101, 503] width 10 height 10
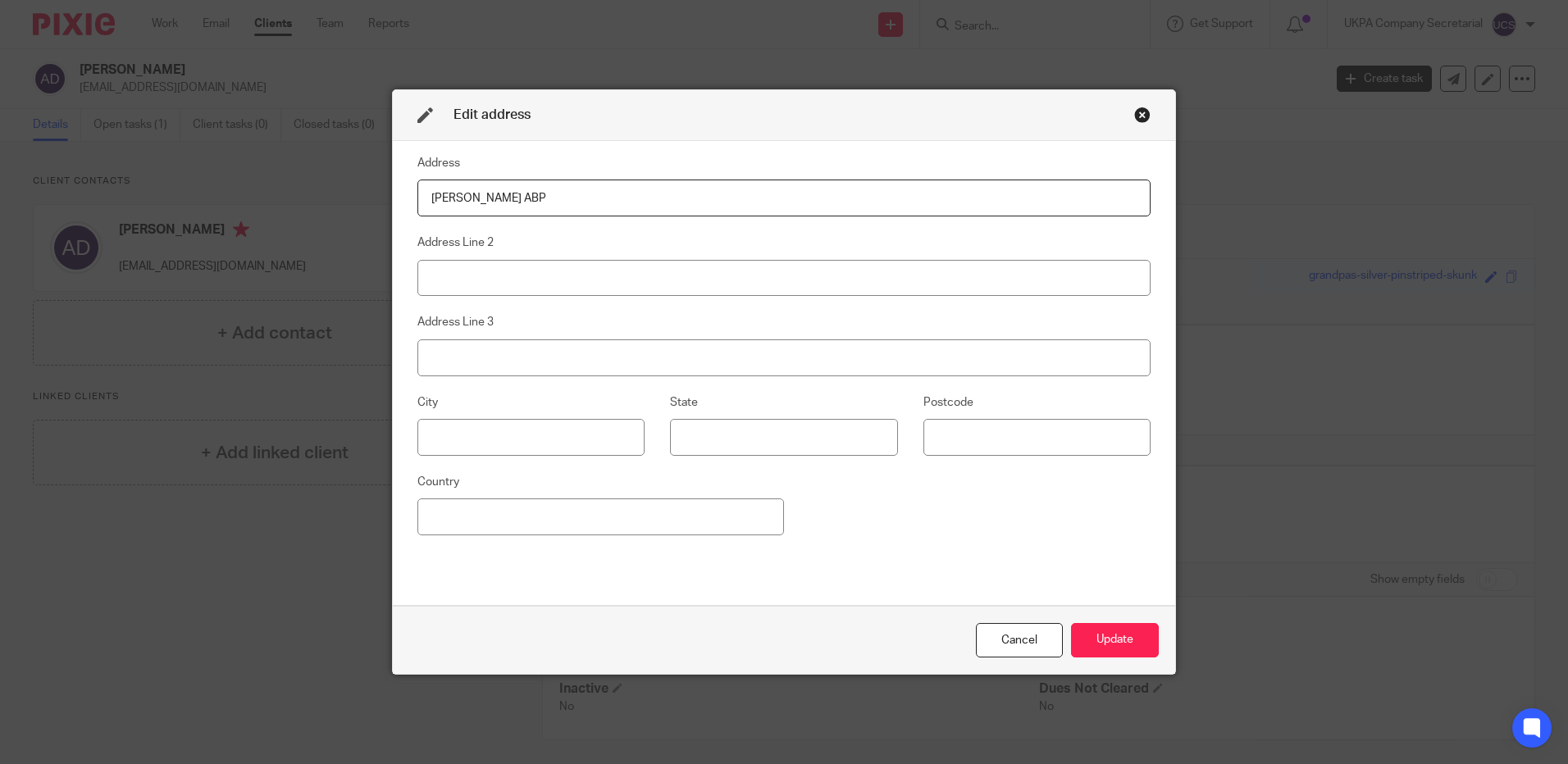
type input "[PERSON_NAME] ABP"
click at [507, 281] on input at bounding box center [784, 278] width 733 height 37
type input "[STREET_ADDRESS]"
click at [509, 196] on input "[PERSON_NAME] ABP" at bounding box center [784, 198] width 733 height 37
type input "[PERSON_NAME] Abp"
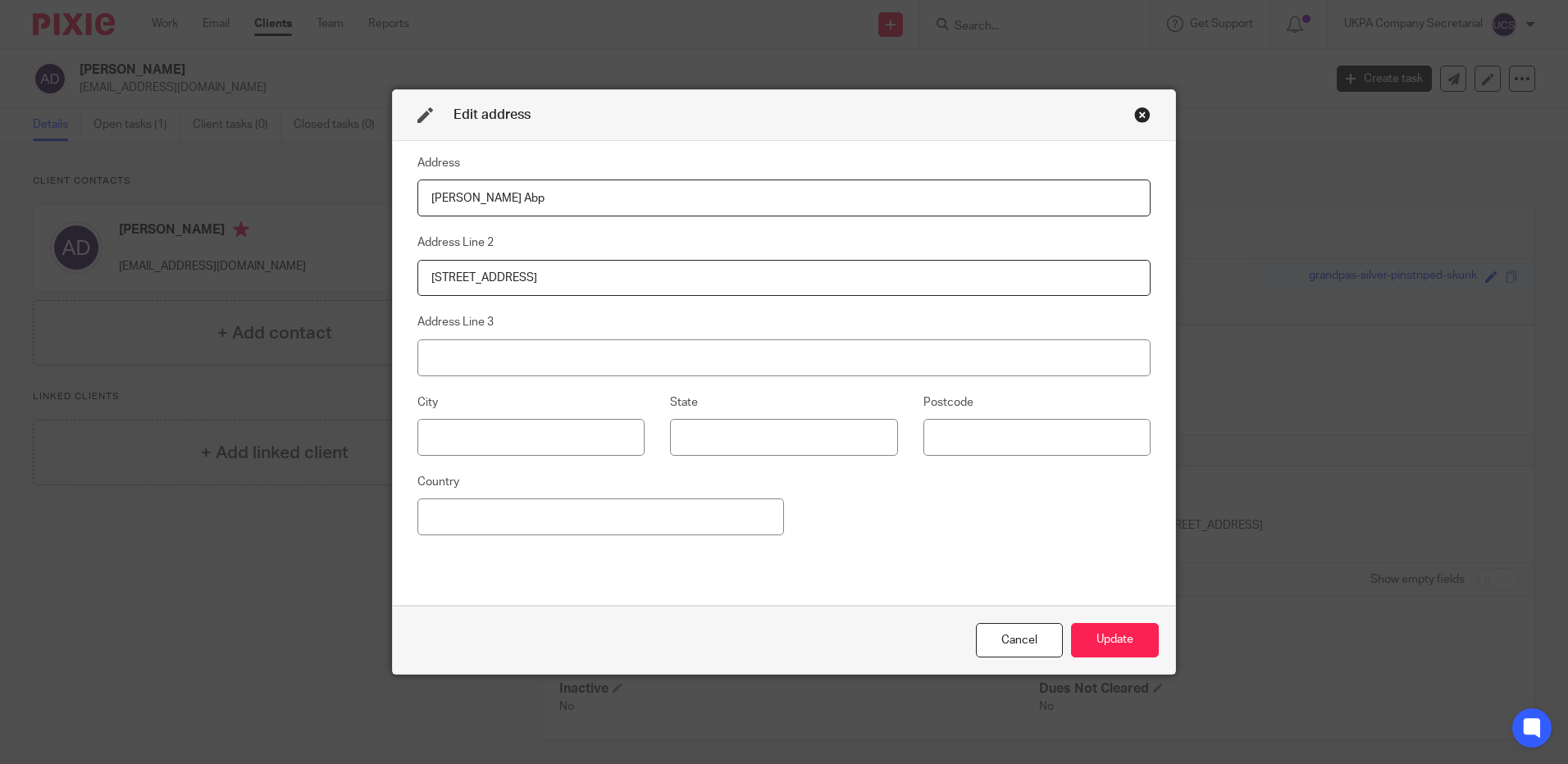
click at [529, 282] on input "[STREET_ADDRESS]" at bounding box center [784, 278] width 733 height 37
type input "[GEOGRAPHIC_DATA] 27th Floor"
click at [465, 525] on input at bounding box center [601, 517] width 366 height 37
type input "N"
type input "[GEOGRAPHIC_DATA]"
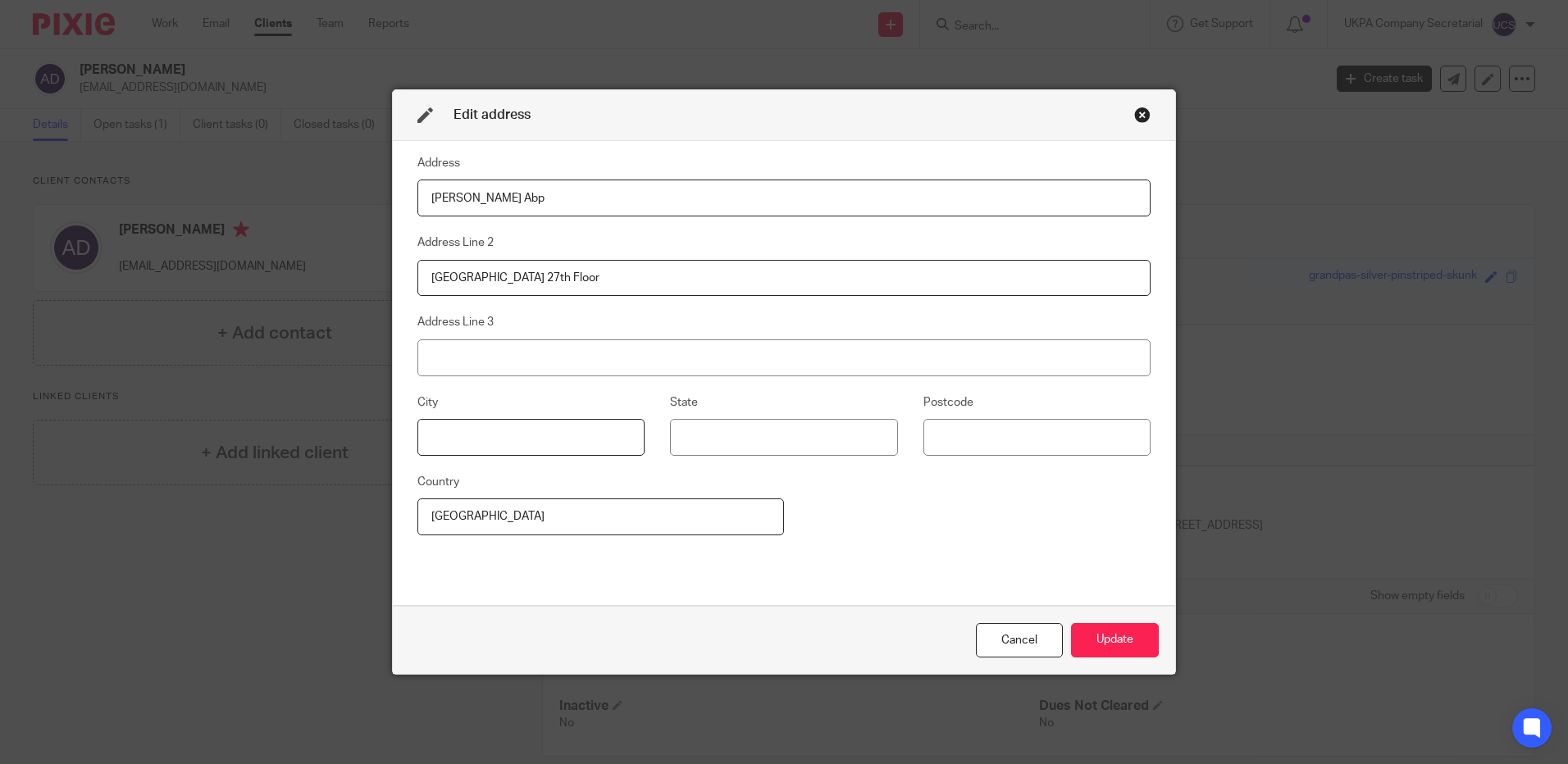
click at [486, 434] on input at bounding box center [532, 437] width 227 height 37
type input "[US_STATE]"
click at [949, 434] on input at bounding box center [1037, 437] width 227 height 37
type input "10017"
click at [1142, 655] on button "Update" at bounding box center [1115, 641] width 87 height 35
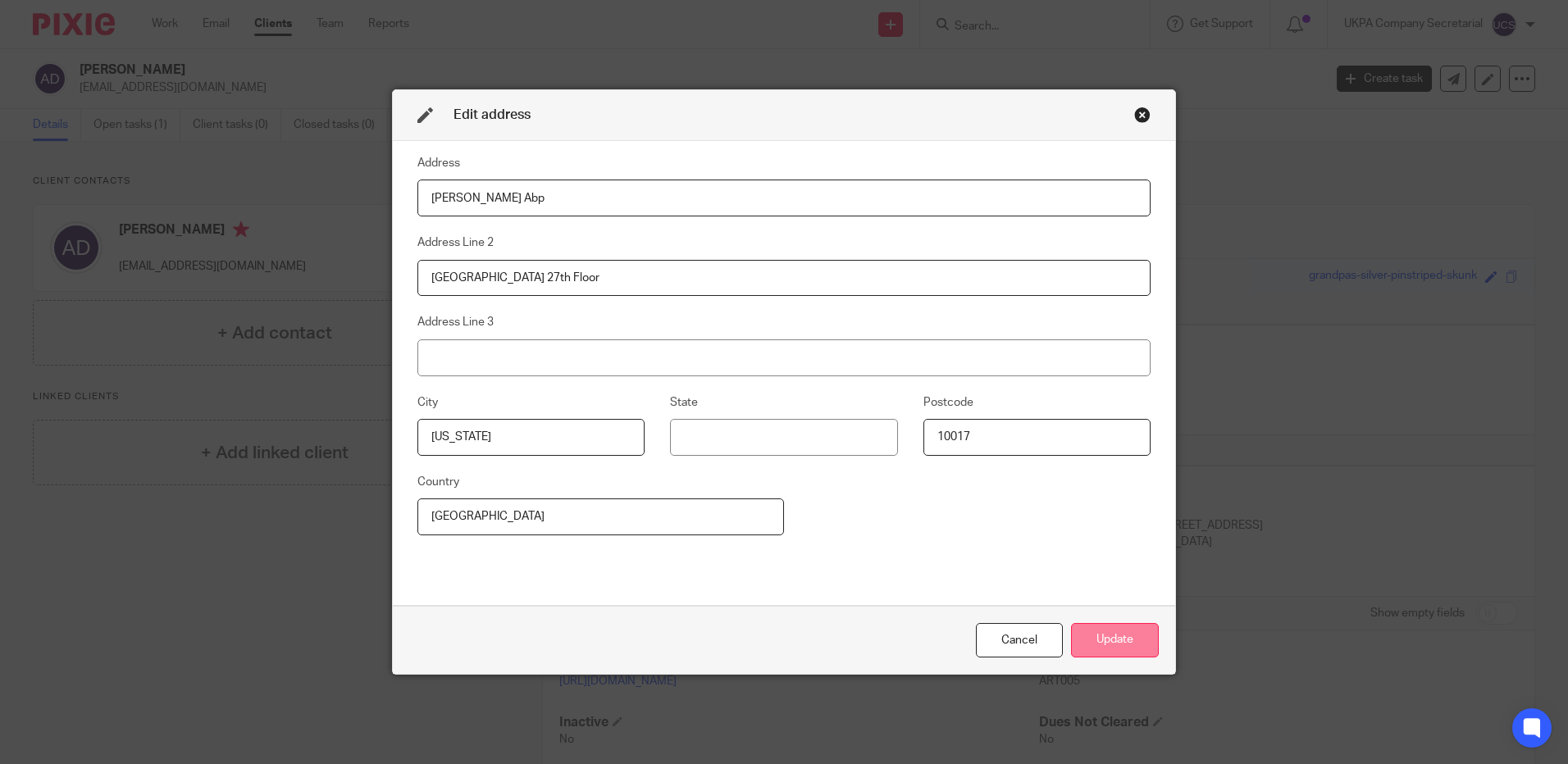
click at [1133, 648] on button "Update" at bounding box center [1115, 641] width 87 height 35
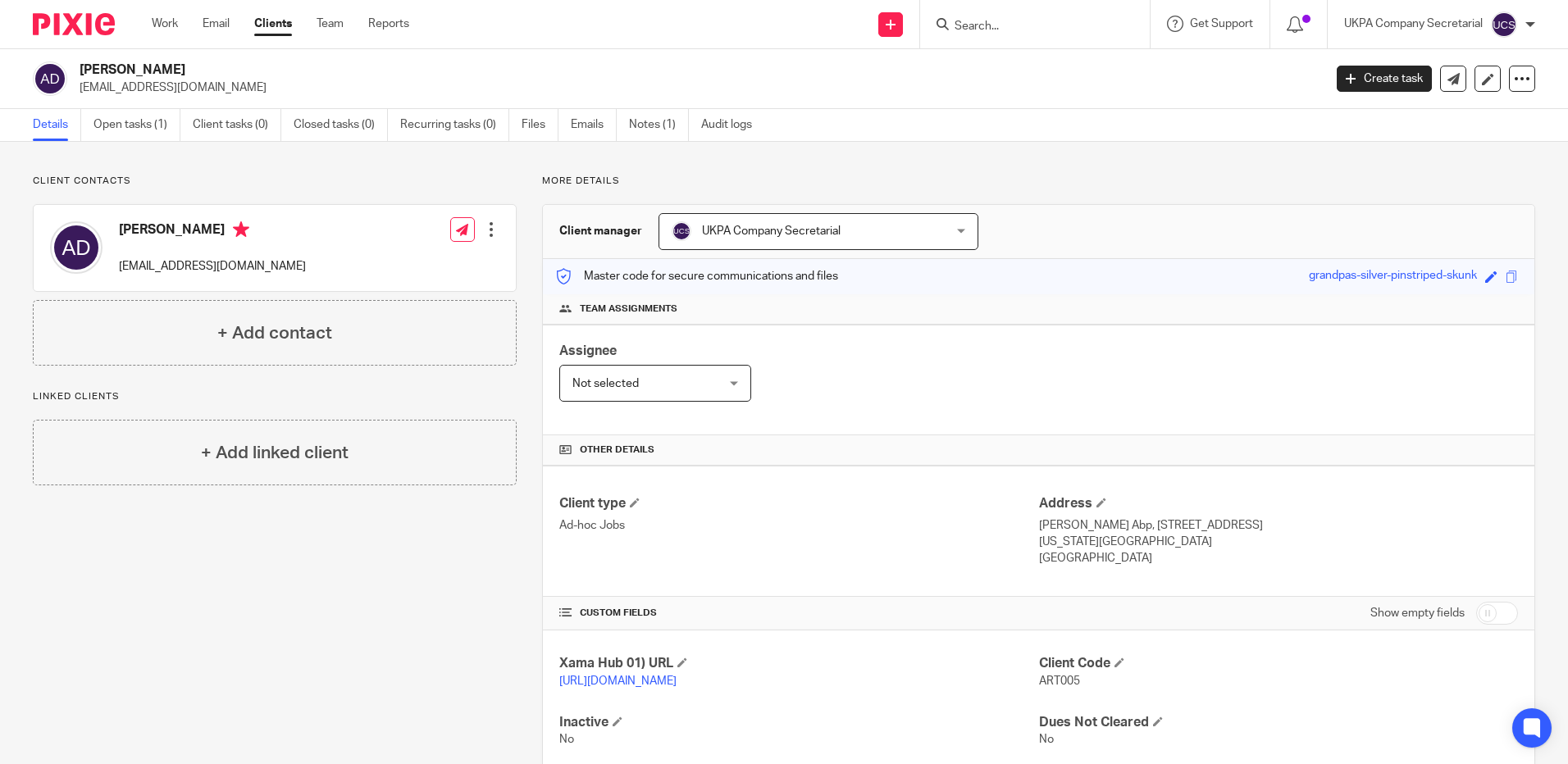
click at [554, 657] on div "Xama Hub 01) URL [URL][DOMAIN_NAME] Client Code ART005 Inactive No Dues Not Cle…" at bounding box center [1039, 702] width 992 height 143
drag, startPoint x: 1030, startPoint y: 665, endPoint x: 1098, endPoint y: 688, distance: 71.8
click at [1098, 688] on div "Client Code ART005" at bounding box center [1278, 672] width 479 height 34
copy div "Client Code ART005"
click at [1212, 663] on h4 "Client Code" at bounding box center [1278, 664] width 479 height 17
